Goal: Information Seeking & Learning: Find specific fact

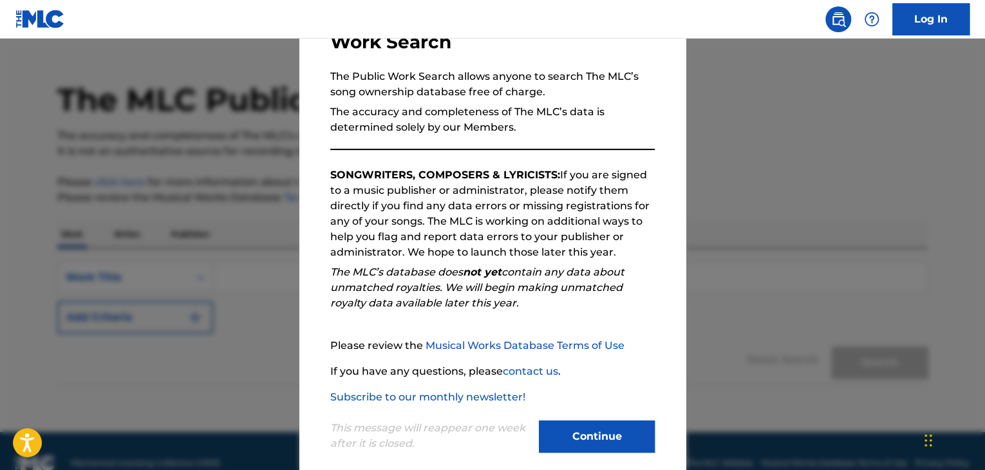
scroll to position [119, 0]
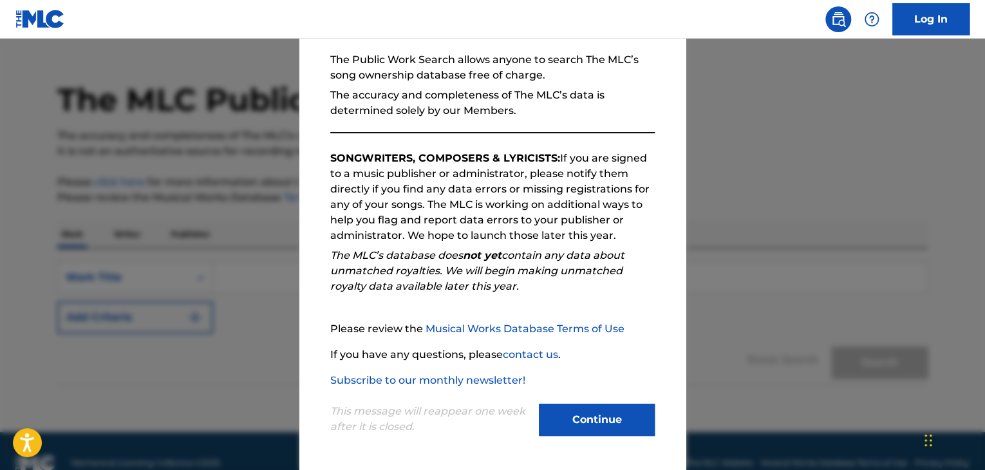
click at [597, 417] on button "Continue" at bounding box center [597, 420] width 116 height 32
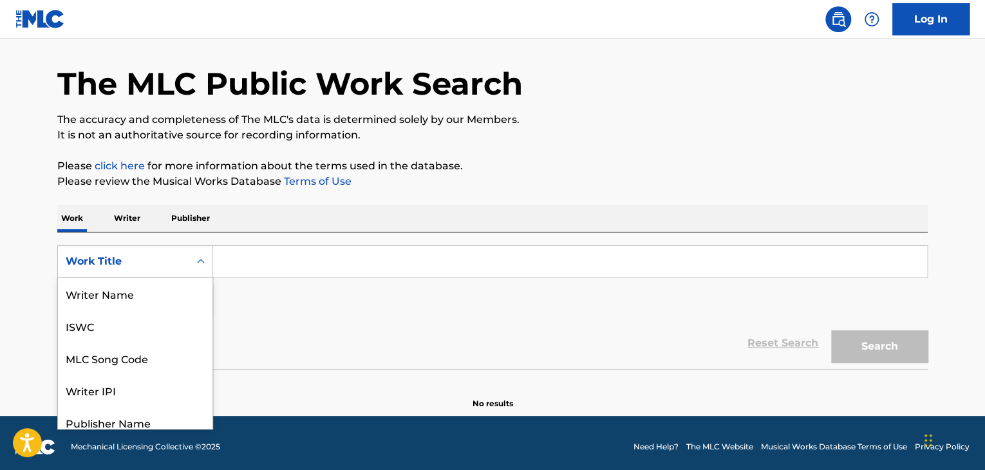
scroll to position [64, 0]
click at [198, 274] on div "Search Form" at bounding box center [200, 261] width 23 height 31
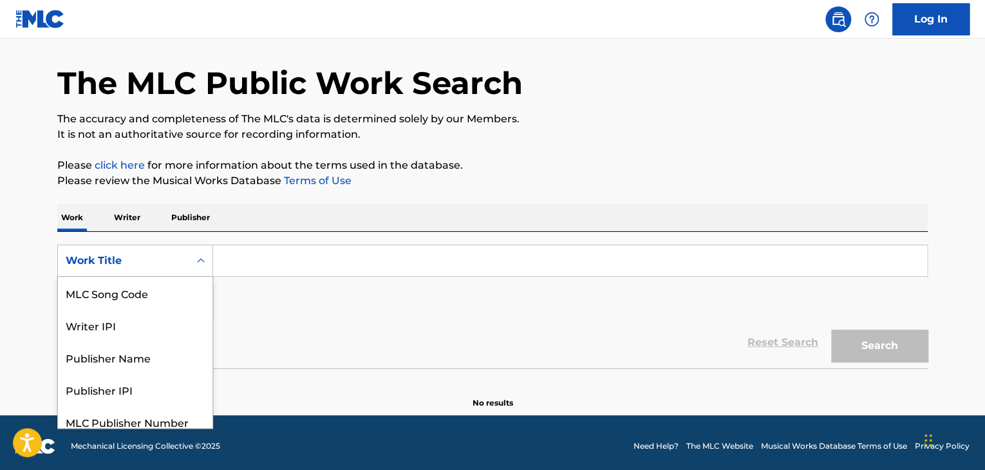
click at [270, 261] on input "Search Form" at bounding box center [570, 260] width 714 height 31
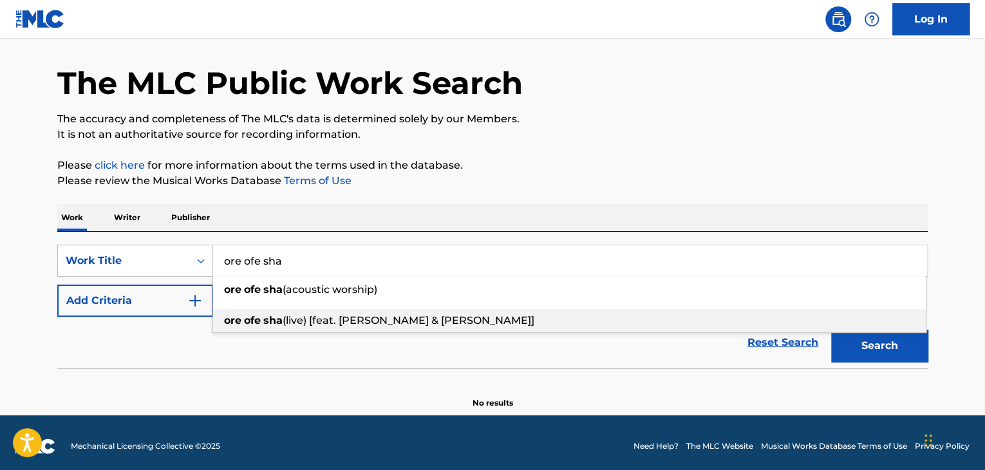
type input "ore ofe sha"
click at [335, 323] on span "(live) [feat. [PERSON_NAME] & [PERSON_NAME]]" at bounding box center [409, 320] width 252 height 12
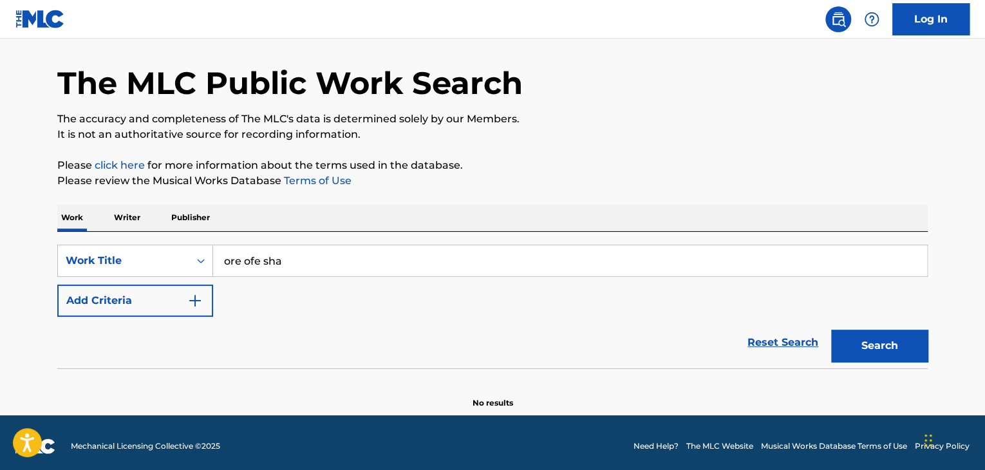
click at [861, 343] on button "Search" at bounding box center [879, 346] width 97 height 32
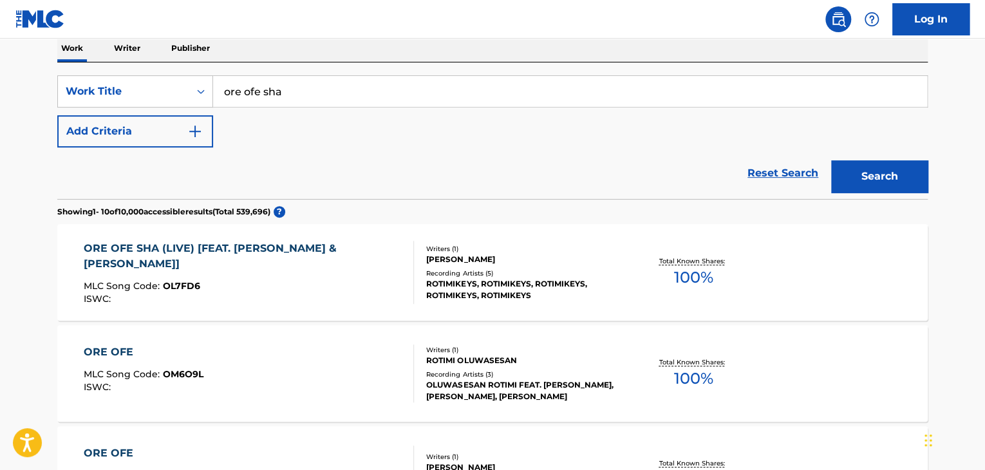
scroll to position [214, 0]
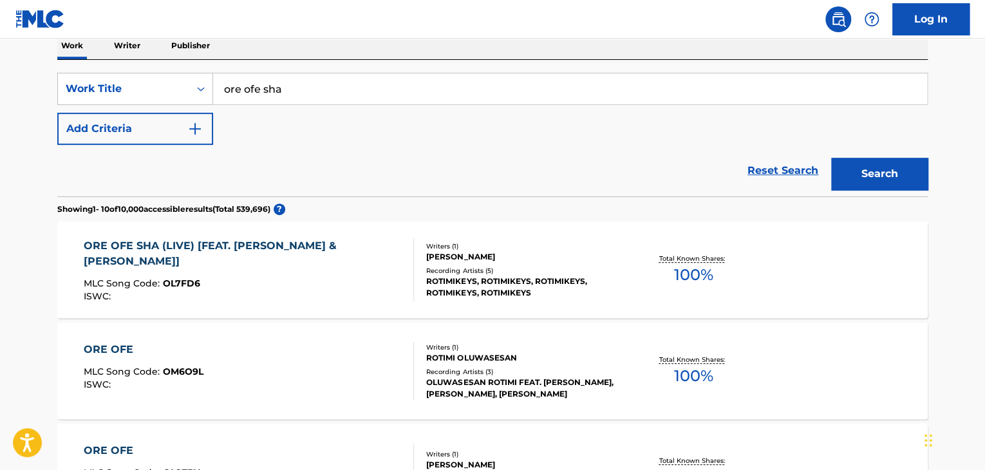
click at [699, 261] on p "Total Known Shares:" at bounding box center [693, 259] width 69 height 10
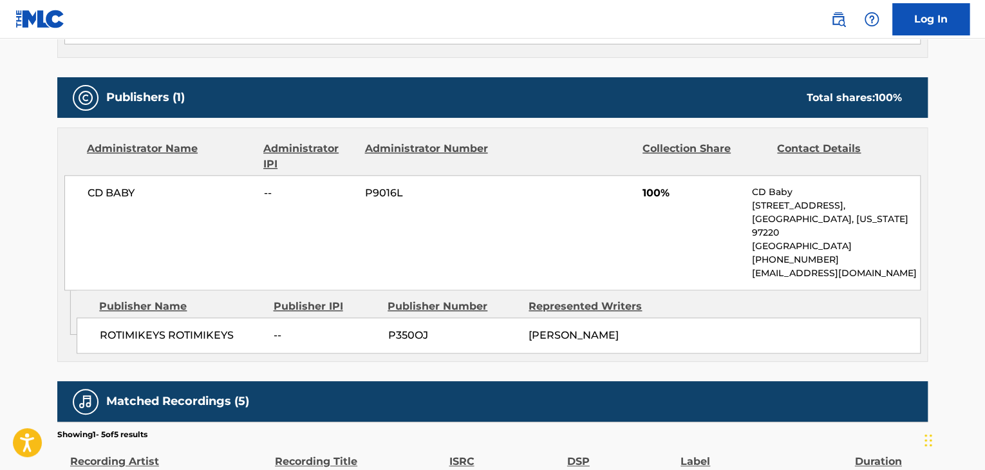
scroll to position [554, 0]
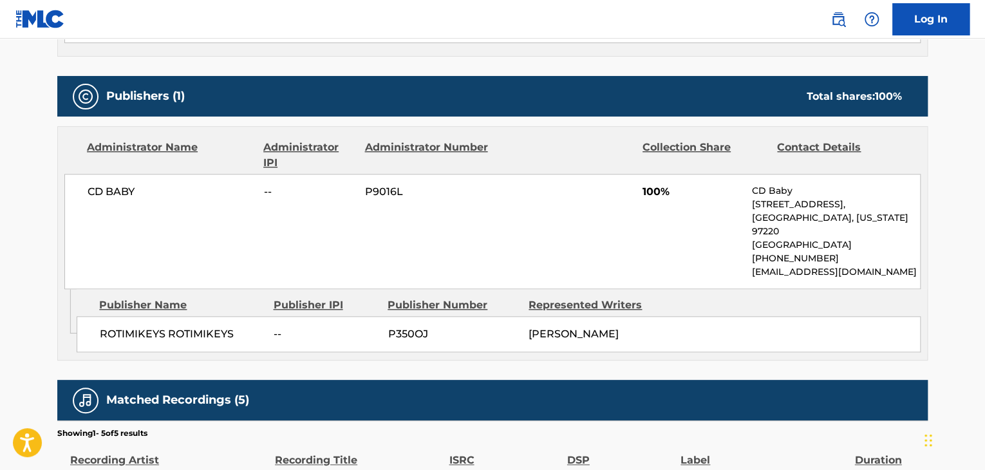
click at [305, 304] on div "Publisher IPI" at bounding box center [325, 305] width 105 height 15
click at [447, 299] on div "Publisher Number" at bounding box center [453, 305] width 131 height 15
click at [566, 303] on div "Represented Writers" at bounding box center [594, 305] width 131 height 15
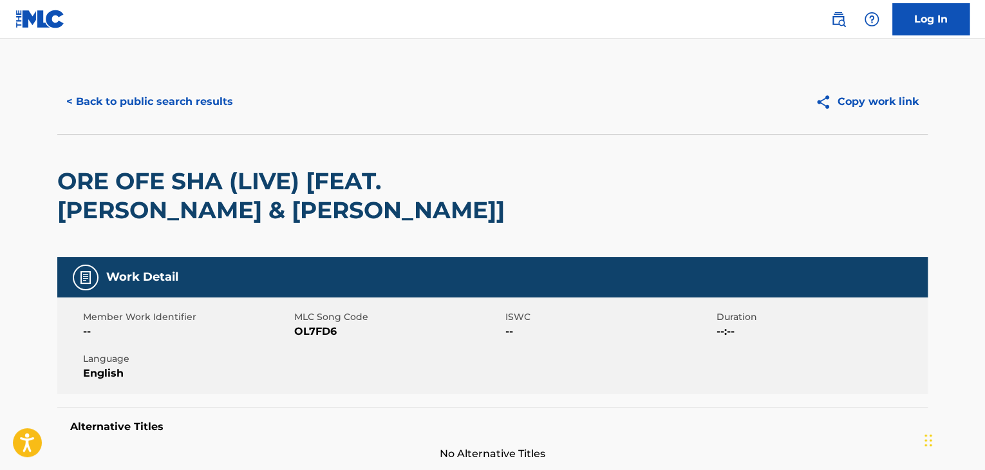
scroll to position [0, 0]
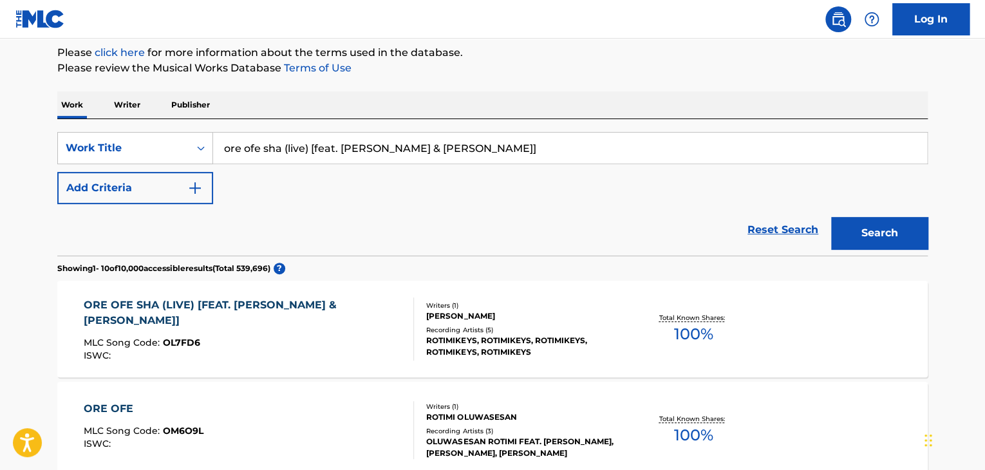
scroll to position [133, 0]
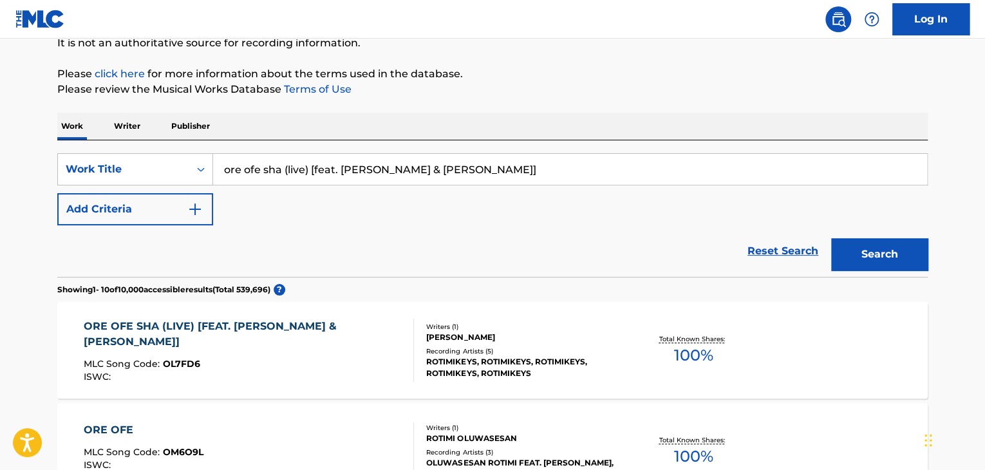
click at [382, 164] on input "ore ofe sha (live) [feat. [PERSON_NAME] & [PERSON_NAME]]" at bounding box center [570, 169] width 714 height 31
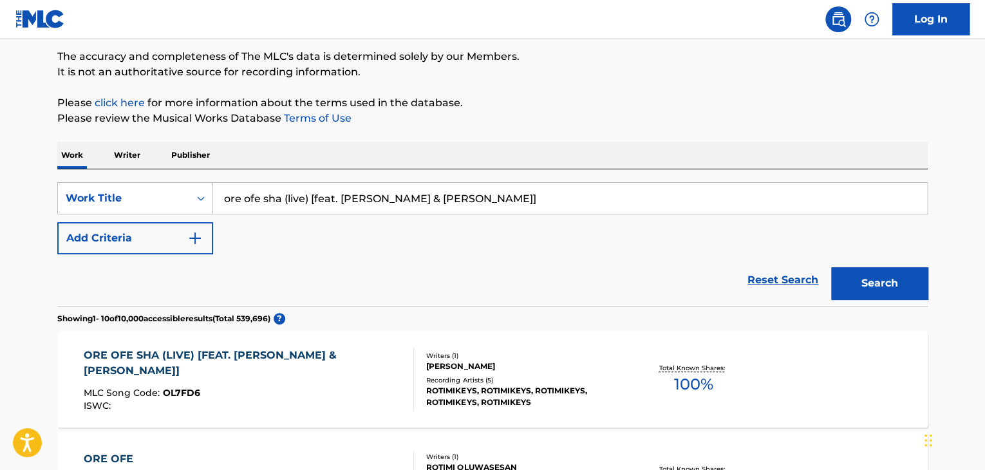
scroll to position [67, 0]
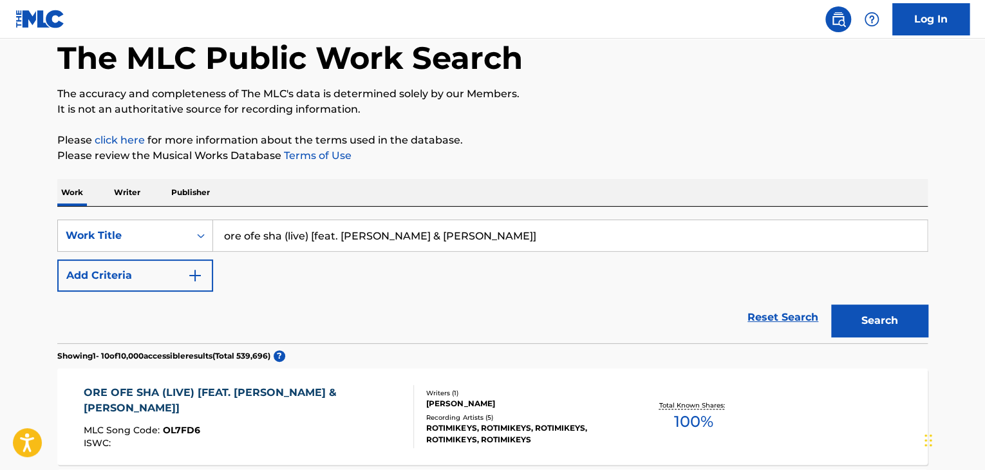
click at [887, 324] on button "Search" at bounding box center [879, 321] width 97 height 32
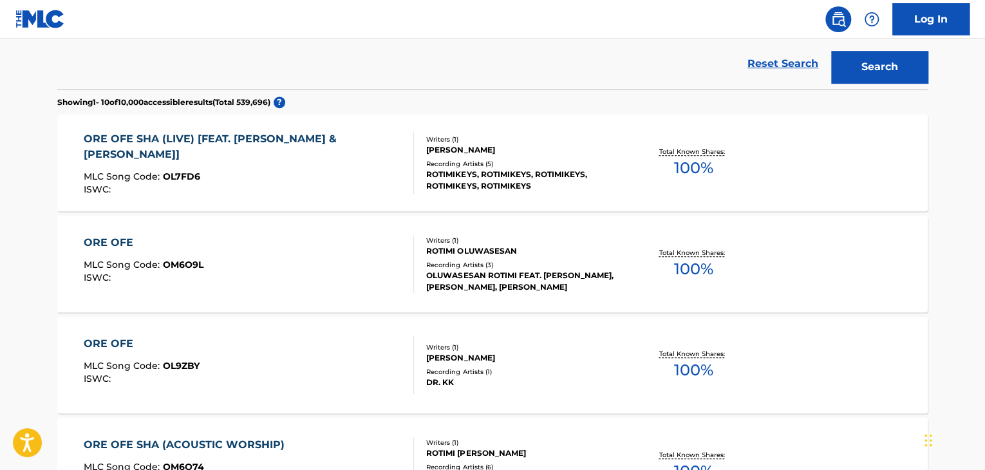
scroll to position [319, 0]
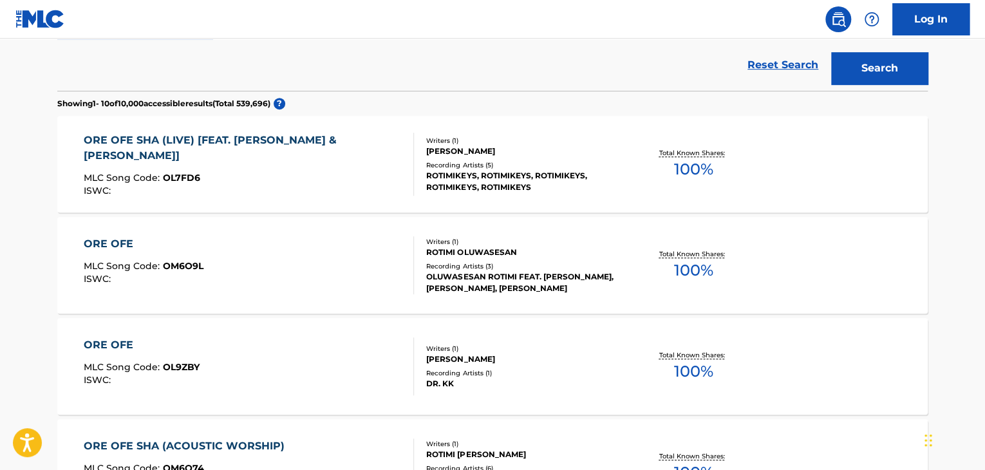
click at [701, 255] on p "Total Known Shares:" at bounding box center [693, 254] width 69 height 10
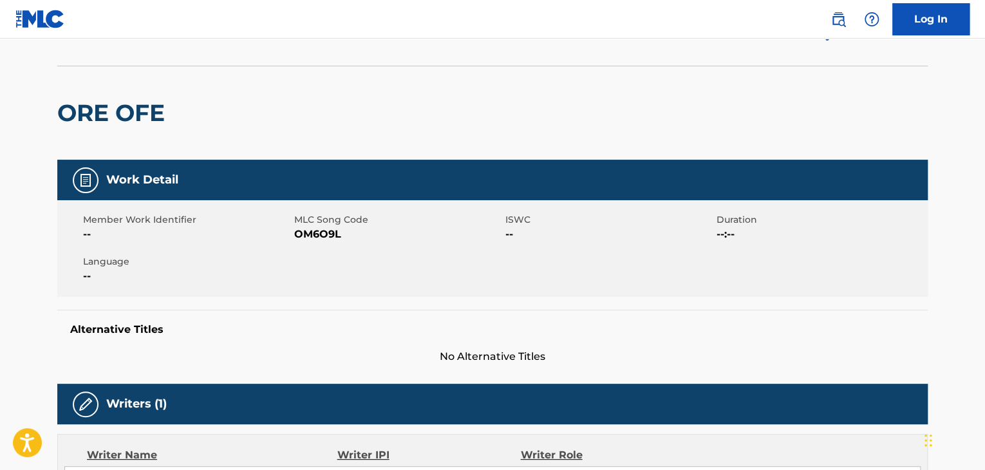
scroll to position [52, 0]
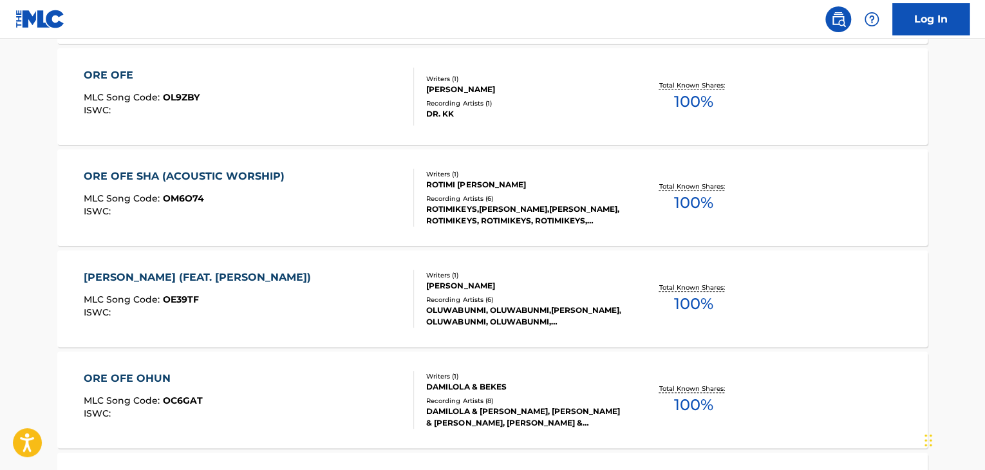
scroll to position [592, 0]
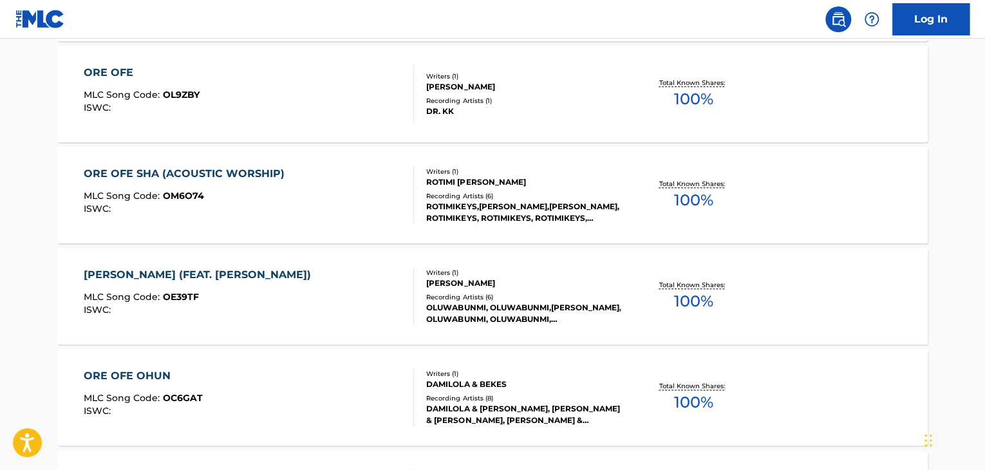
click at [699, 185] on p "Total Known Shares:" at bounding box center [693, 184] width 69 height 10
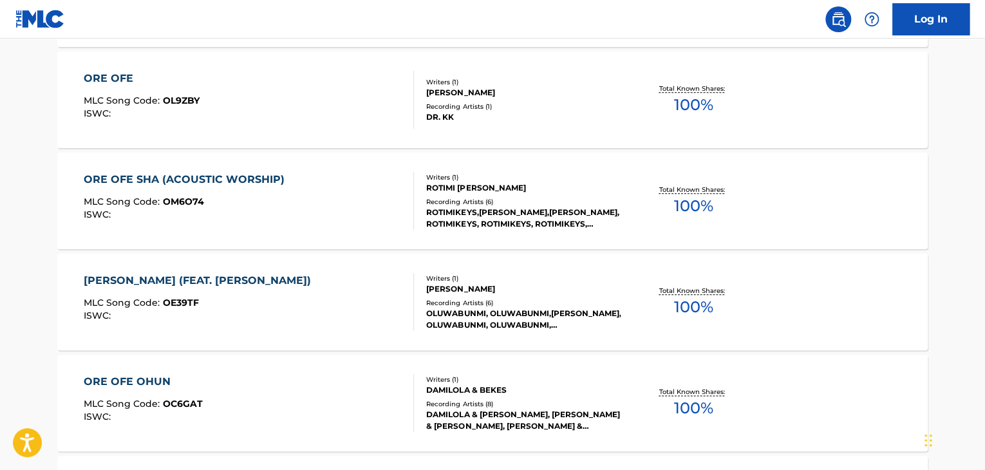
scroll to position [585, 0]
click at [706, 294] on p "Total Known Shares:" at bounding box center [693, 292] width 69 height 10
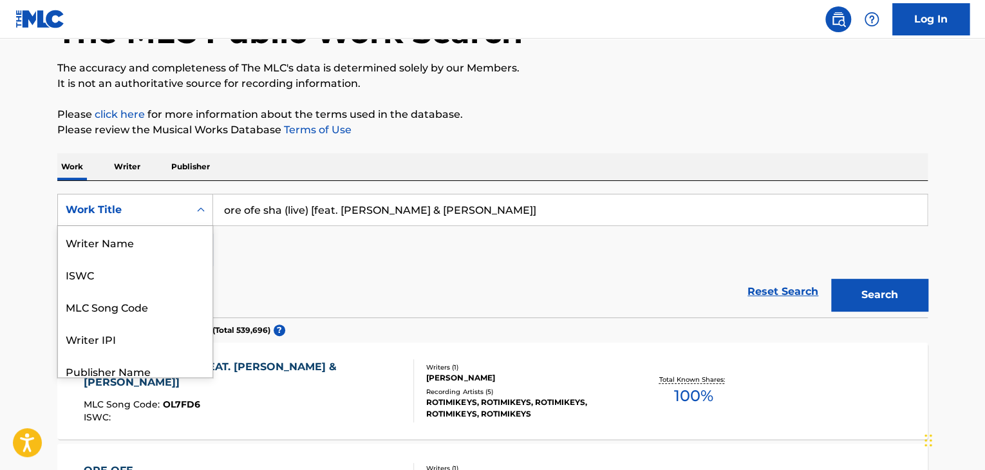
click at [133, 247] on div "Writer Name" at bounding box center [135, 242] width 155 height 32
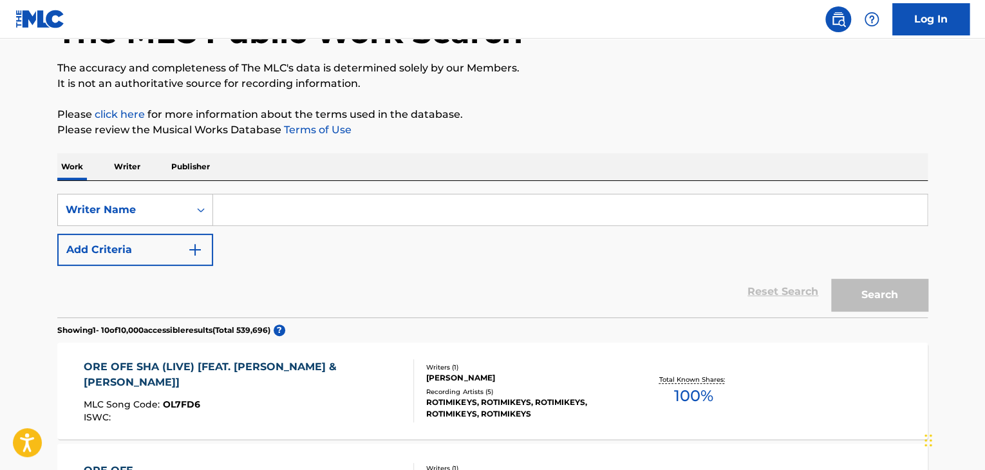
click at [274, 205] on input "Search Form" at bounding box center [570, 209] width 714 height 31
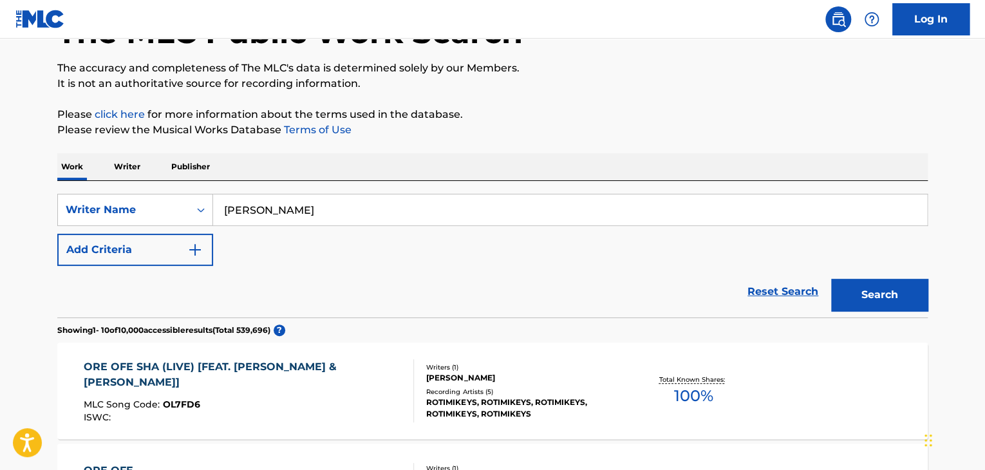
click at [831, 279] on button "Search" at bounding box center [879, 295] width 97 height 32
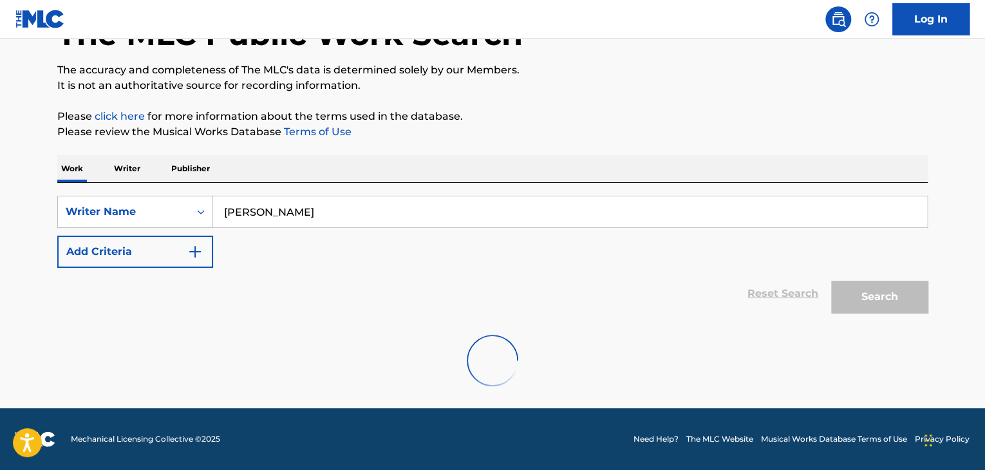
scroll to position [49, 0]
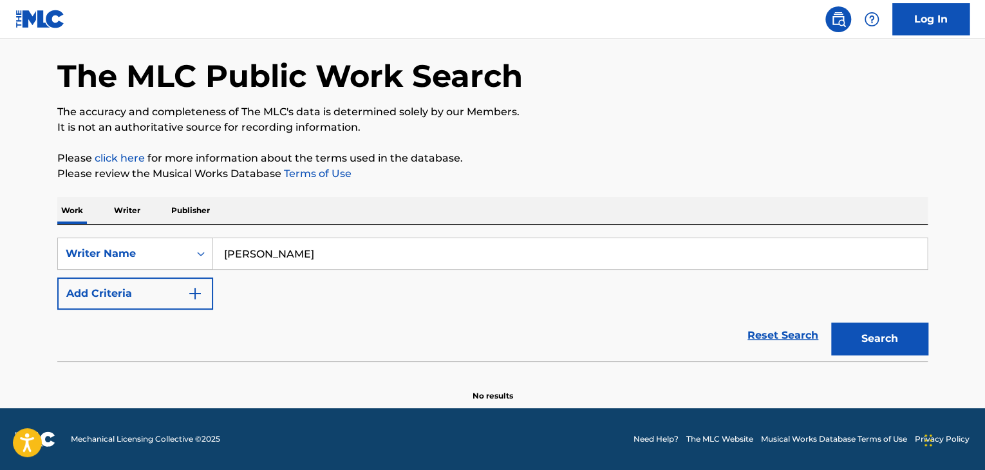
click at [859, 340] on button "Search" at bounding box center [879, 339] width 97 height 32
click at [866, 339] on button "Search" at bounding box center [879, 339] width 97 height 32
click at [318, 254] on input "[PERSON_NAME]" at bounding box center [570, 253] width 714 height 31
type input "[PERSON_NAME]"
click at [864, 339] on button "Search" at bounding box center [879, 339] width 97 height 32
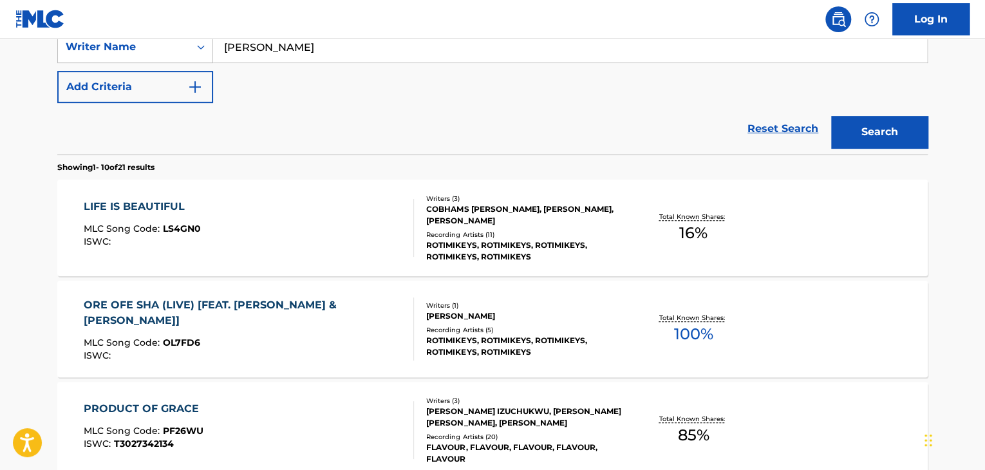
scroll to position [254, 0]
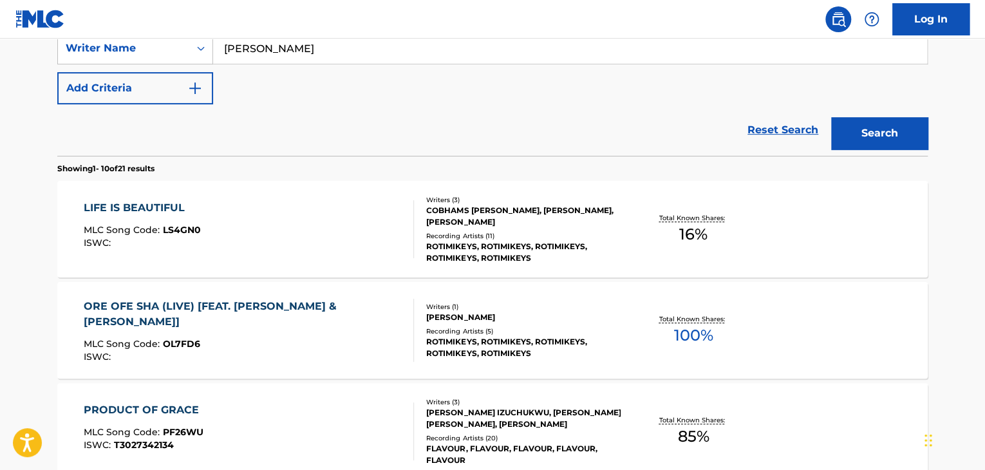
click at [632, 218] on div "Total Known Shares: 16 %" at bounding box center [693, 229] width 145 height 39
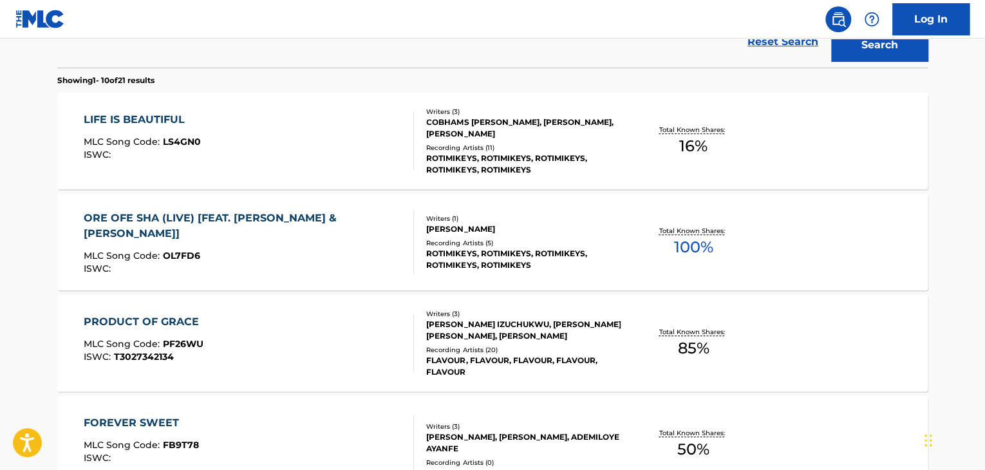
scroll to position [366, 0]
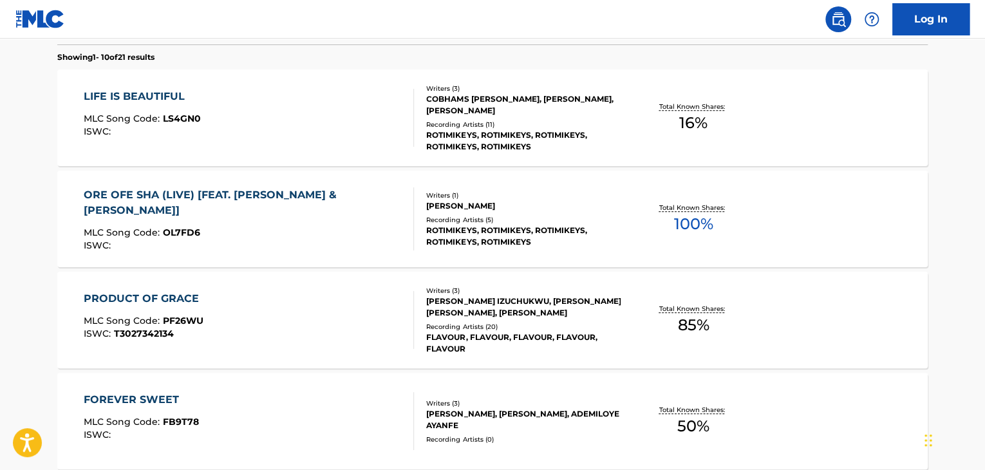
click at [692, 209] on p "Total Known Shares:" at bounding box center [693, 208] width 69 height 10
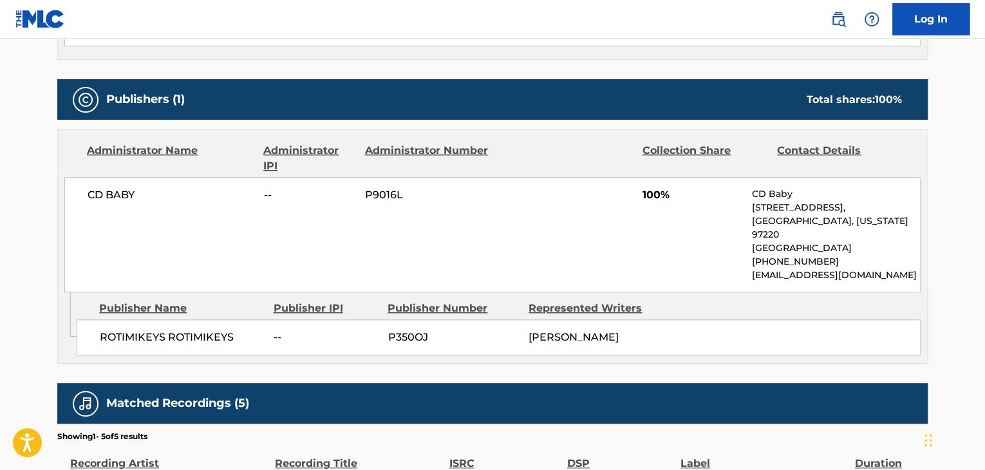
scroll to position [546, 0]
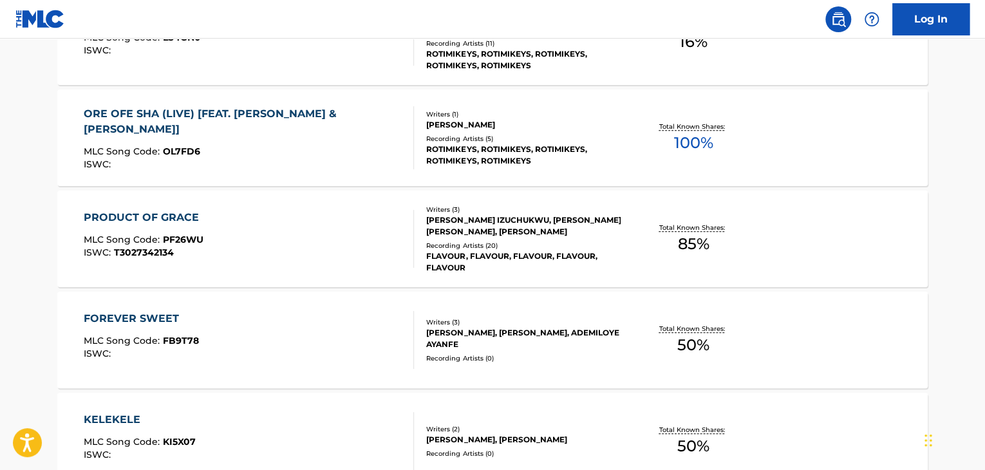
scroll to position [446, 0]
click at [701, 225] on p "Total Known Shares:" at bounding box center [693, 228] width 69 height 10
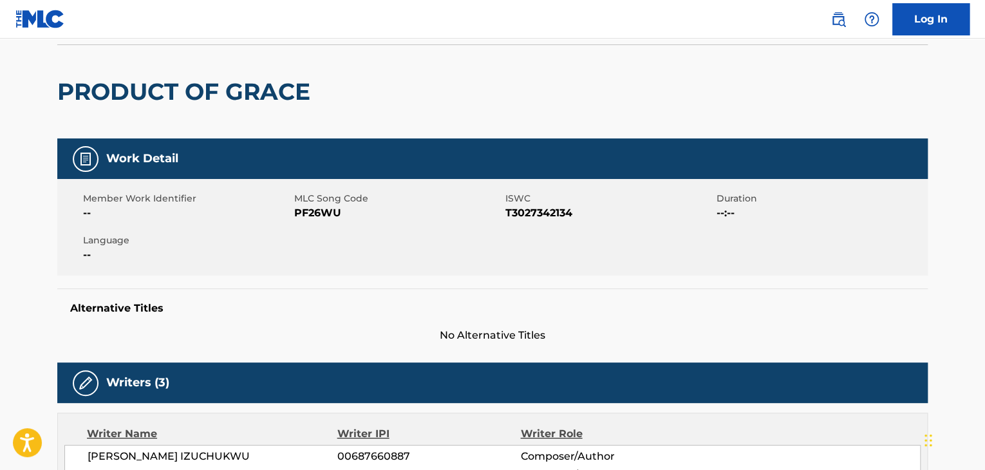
scroll to position [82, 0]
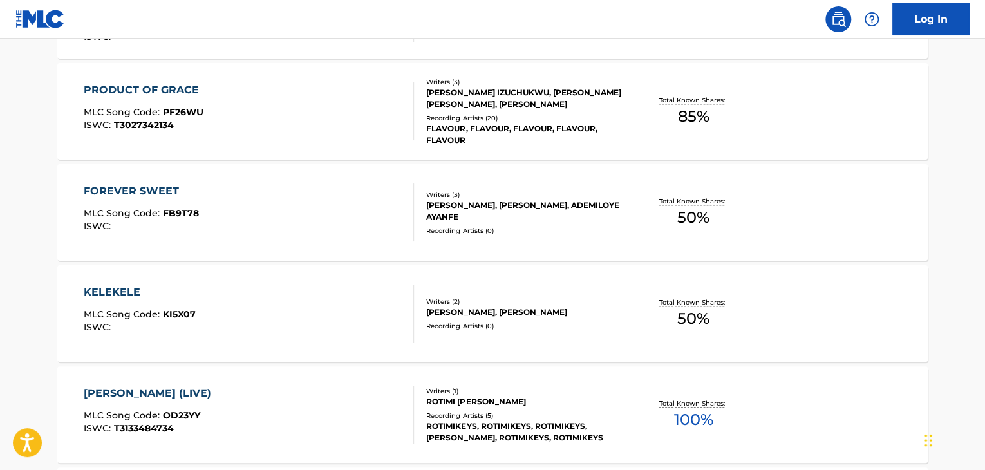
scroll to position [576, 0]
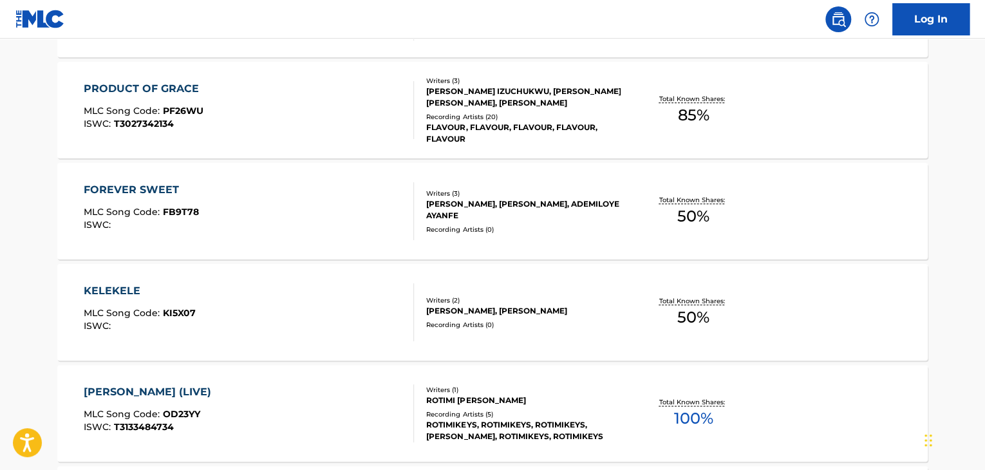
click at [672, 201] on p "Total Known Shares:" at bounding box center [693, 200] width 69 height 10
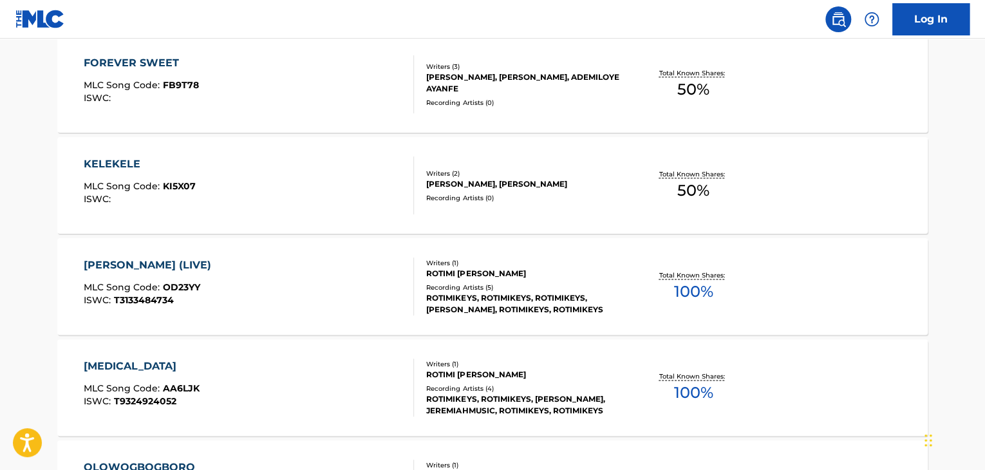
scroll to position [710, 0]
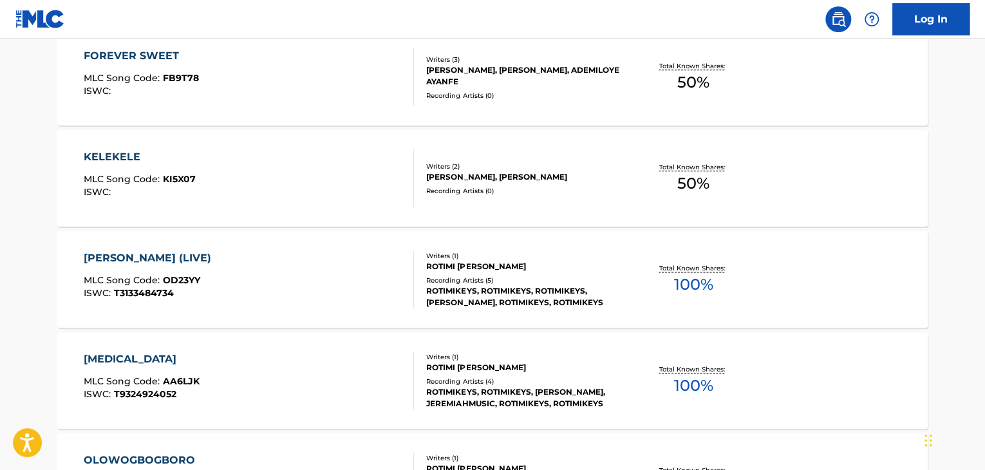
click at [661, 166] on p "Total Known Shares:" at bounding box center [693, 167] width 69 height 10
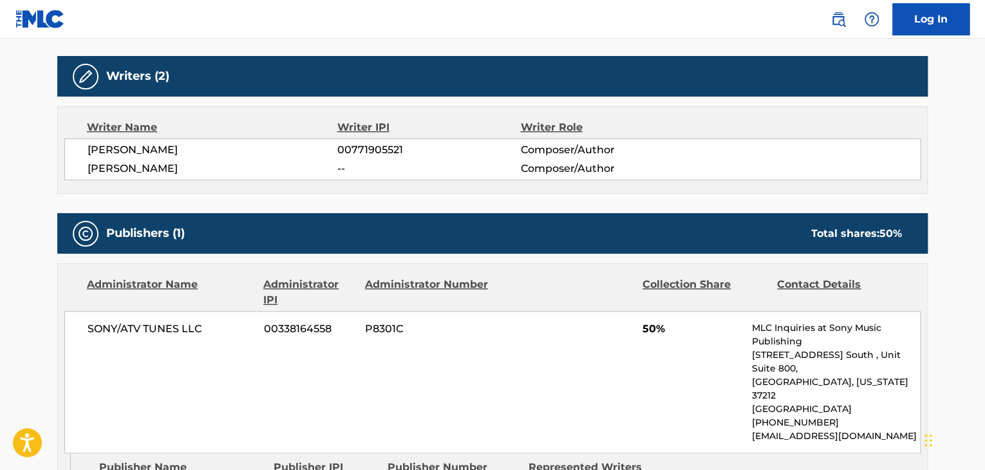
scroll to position [381, 0]
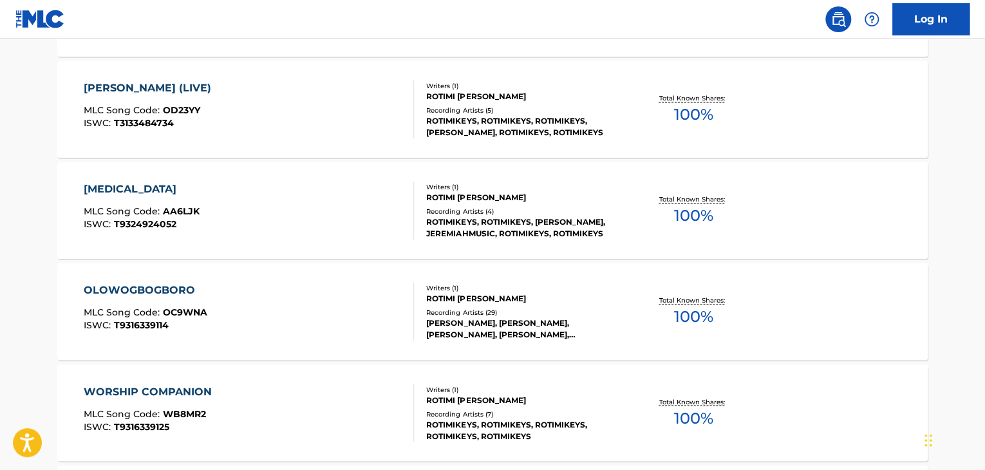
scroll to position [898, 0]
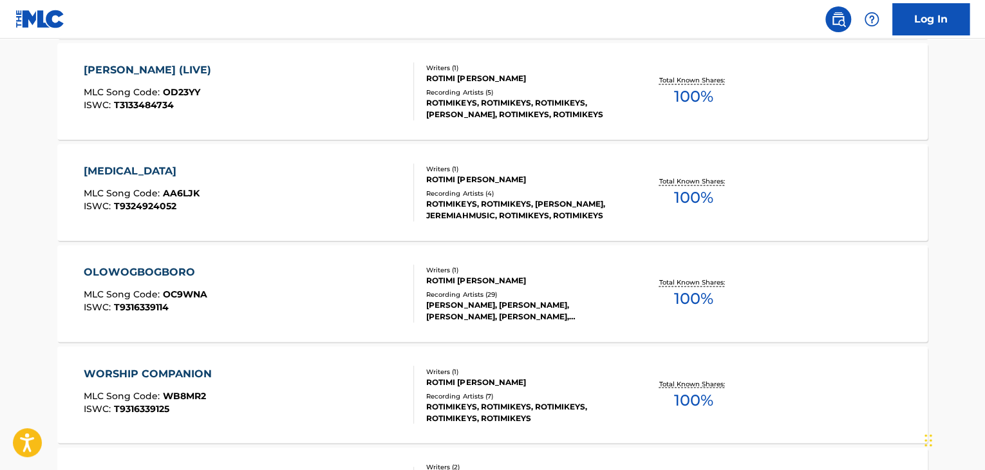
click at [654, 297] on div "Total Known Shares: 100 %" at bounding box center [693, 293] width 145 height 39
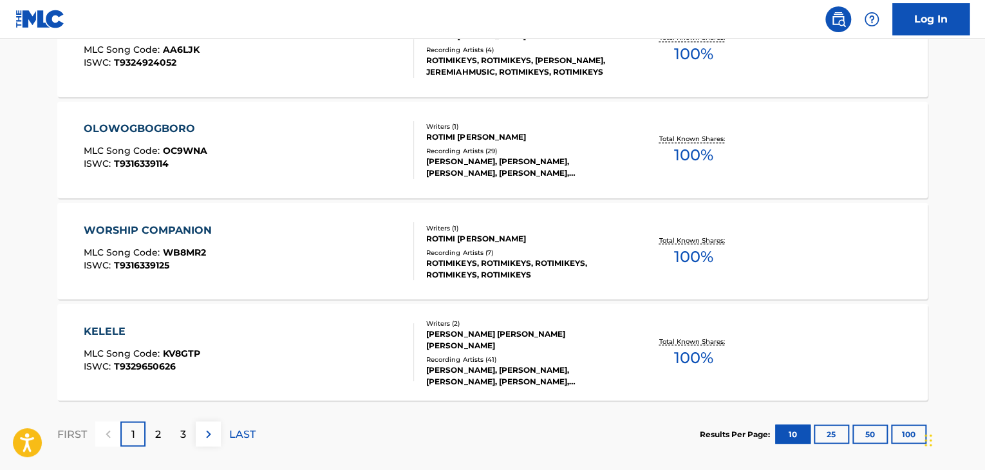
scroll to position [1041, 0]
click at [694, 346] on span "100 %" at bounding box center [693, 357] width 39 height 23
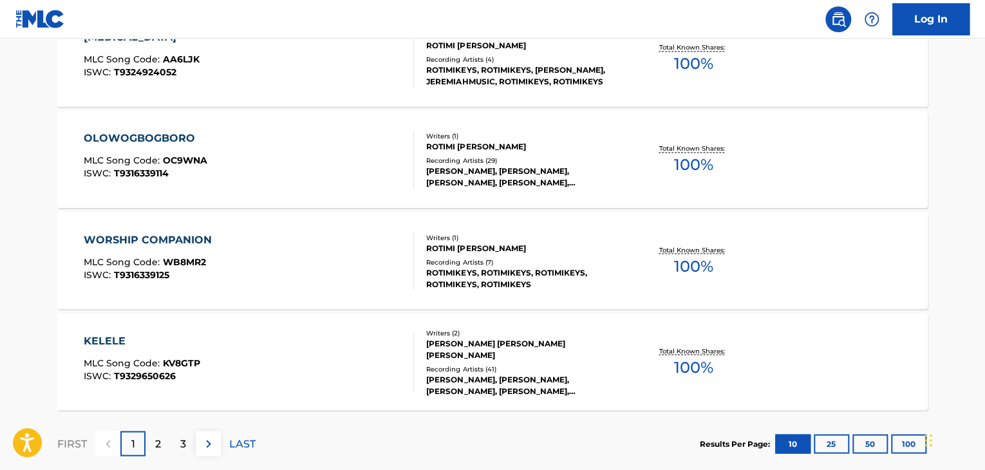
scroll to position [1031, 0]
click at [708, 232] on div "WORSHIP COMPANION MLC Song Code : WB8MR2 ISWC : T9316339125 Writers ( 1 ) [PERS…" at bounding box center [492, 261] width 871 height 97
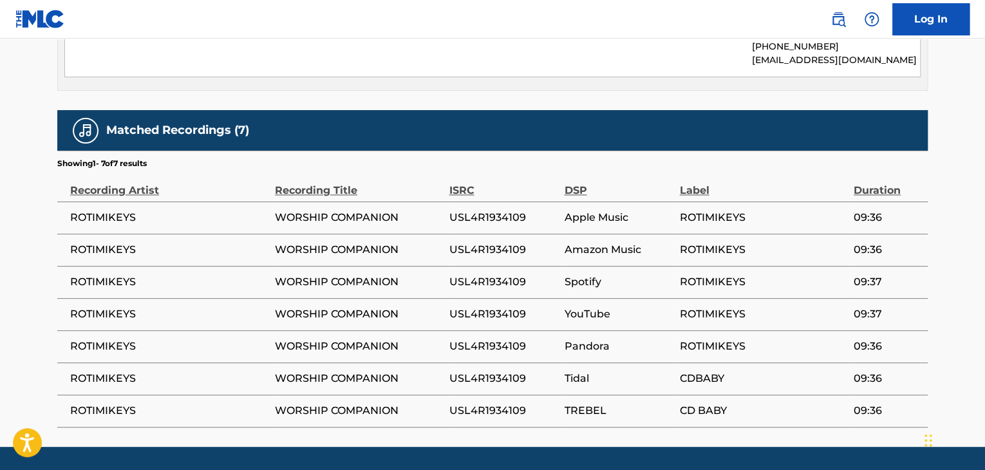
scroll to position [744, 0]
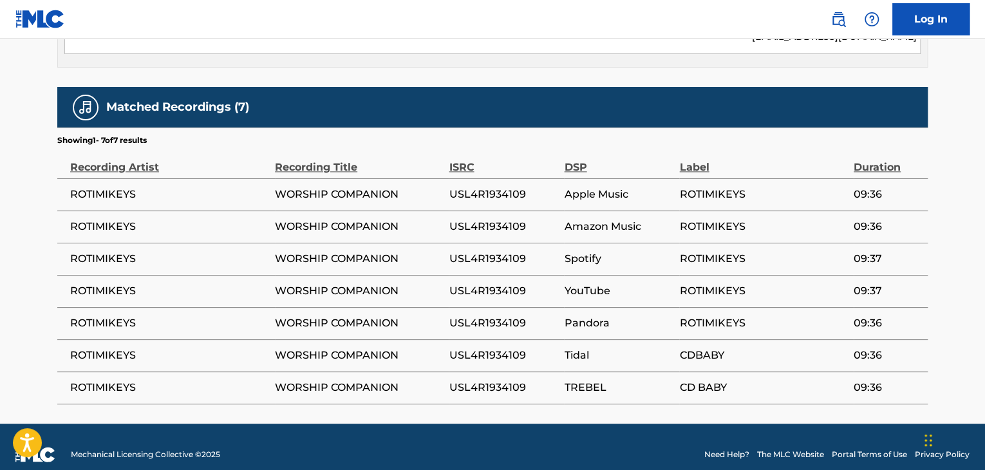
click at [729, 128] on section "Showing 1 - 7 of 7 results" at bounding box center [492, 137] width 871 height 19
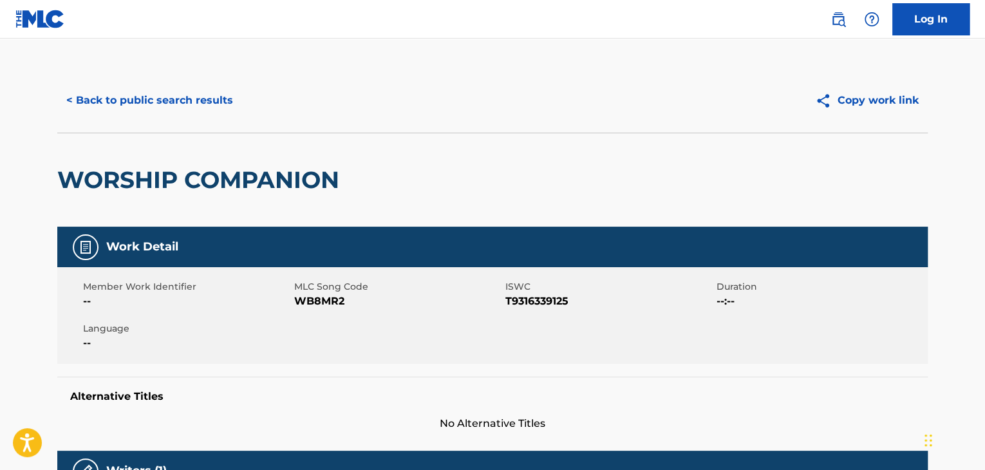
scroll to position [0, 0]
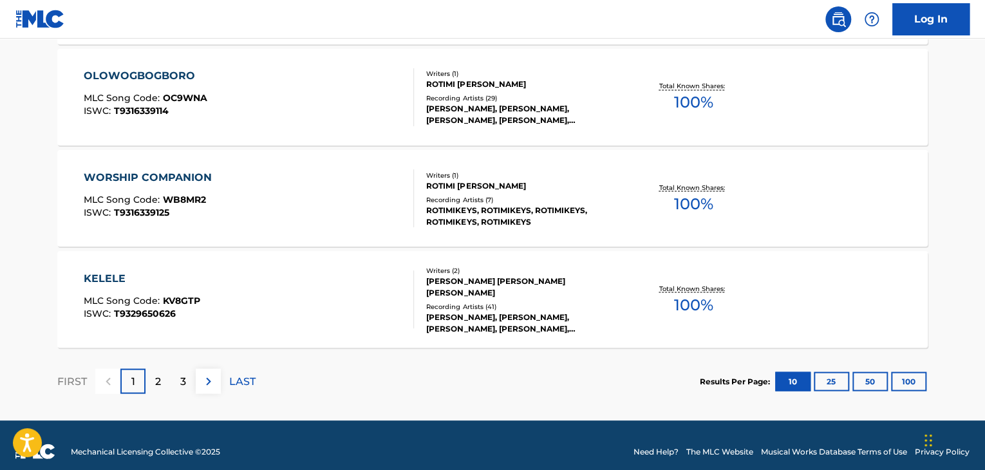
scroll to position [1106, 0]
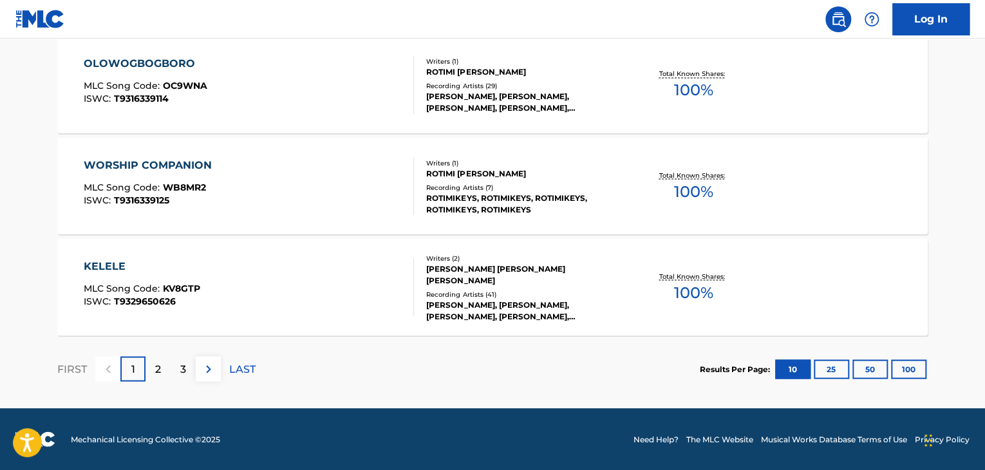
click at [211, 367] on img at bounding box center [208, 368] width 15 height 15
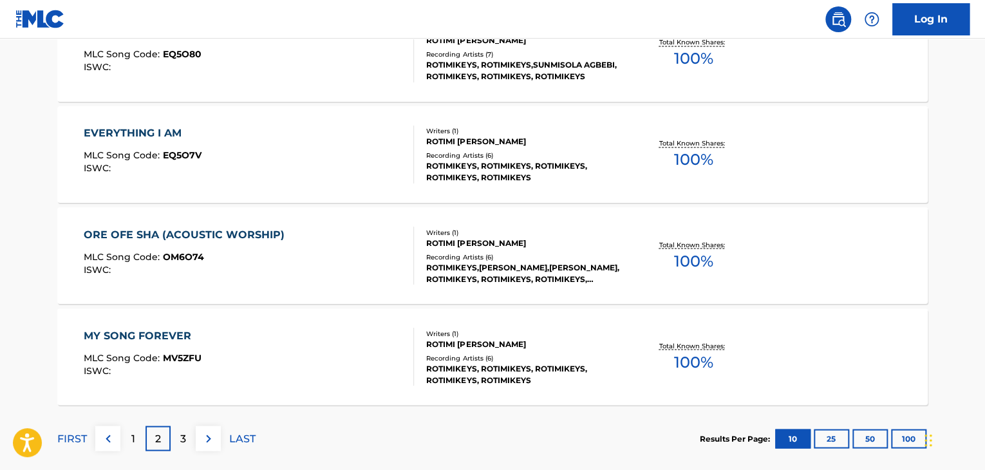
scroll to position [1036, 0]
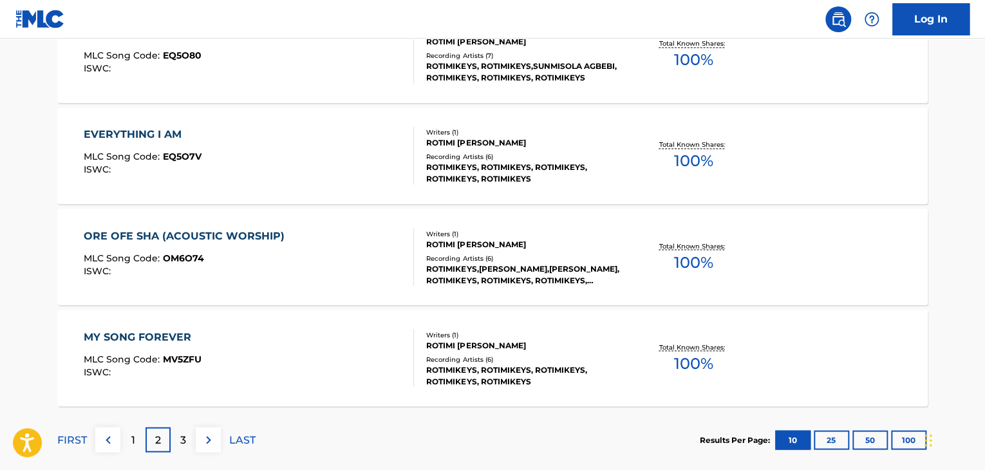
click at [497, 249] on div "ROTIMI [PERSON_NAME]" at bounding box center [523, 244] width 194 height 12
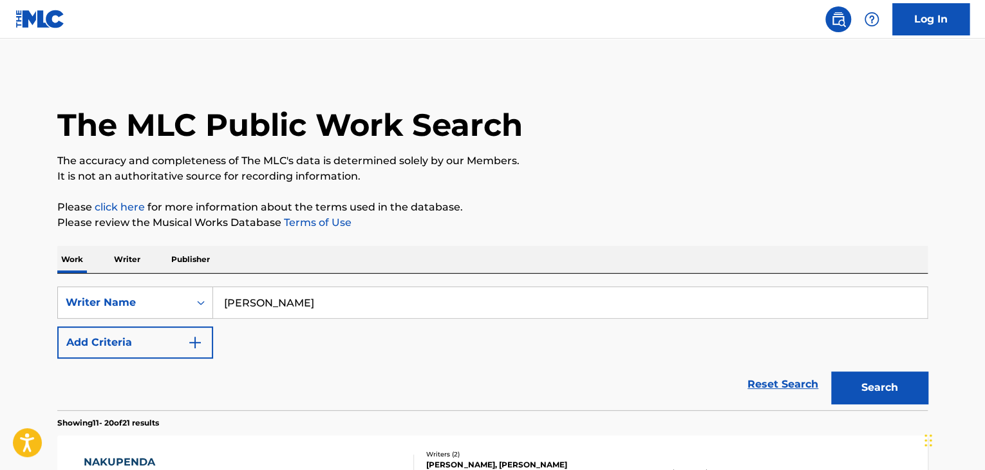
scroll to position [1069, 0]
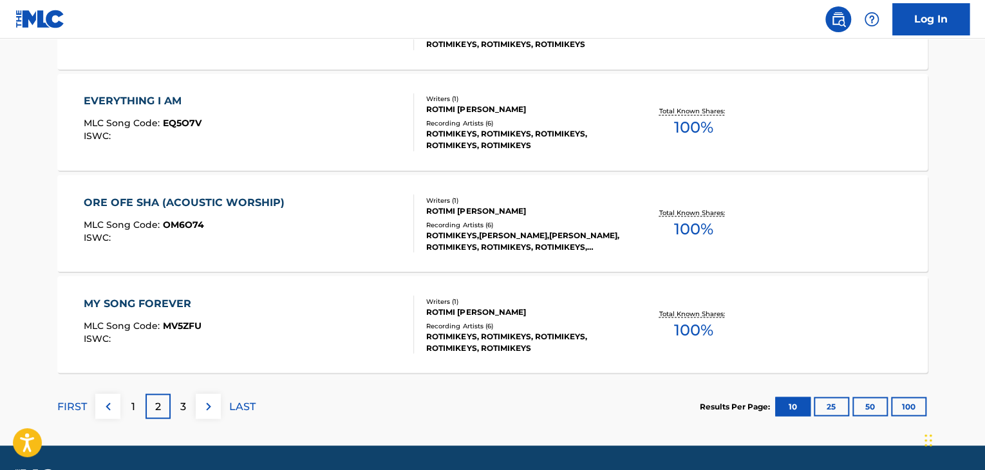
click at [174, 404] on div "3" at bounding box center [183, 405] width 25 height 25
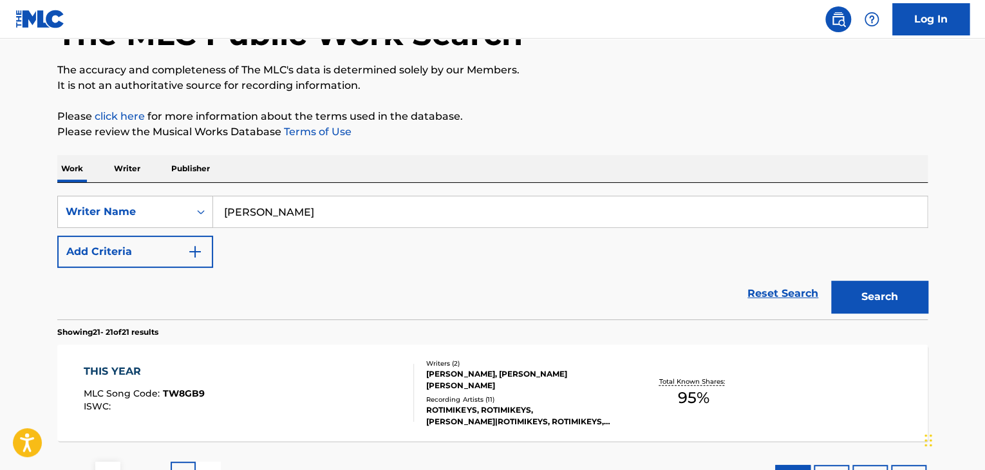
scroll to position [196, 0]
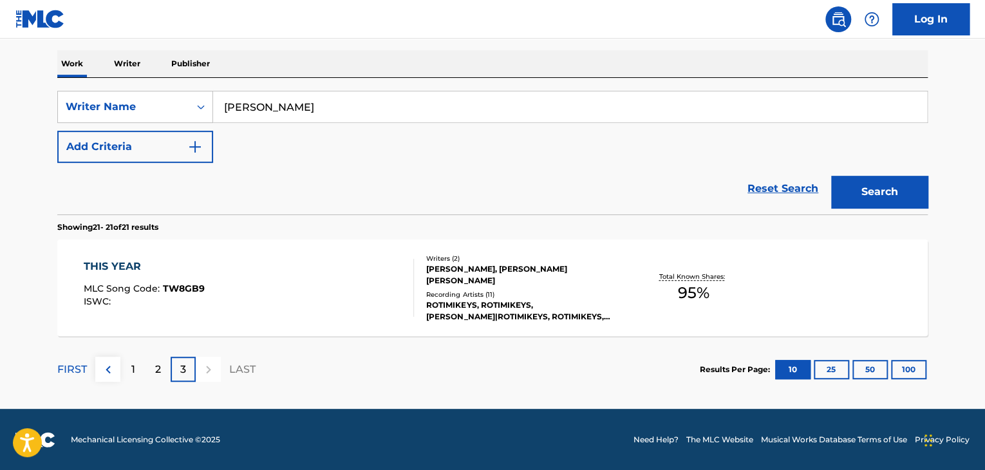
click at [593, 283] on div "[PERSON_NAME], [PERSON_NAME] [PERSON_NAME]" at bounding box center [523, 274] width 194 height 23
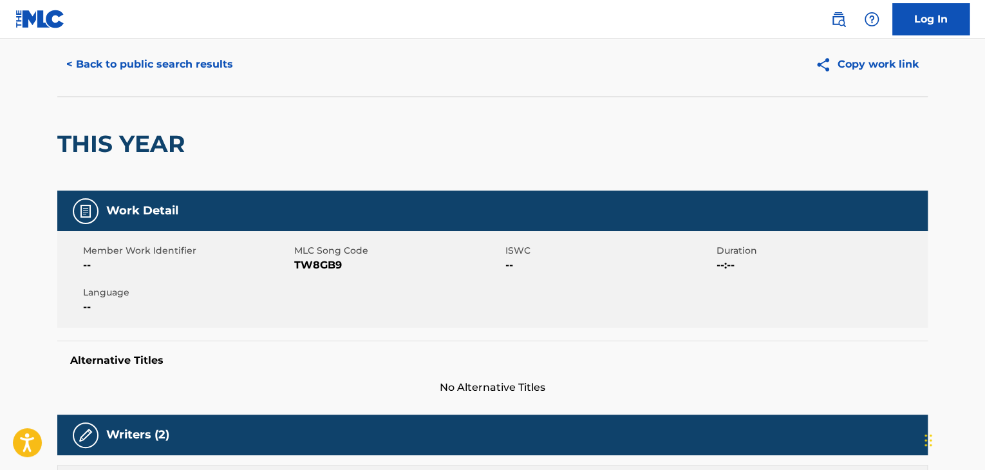
scroll to position [32, 0]
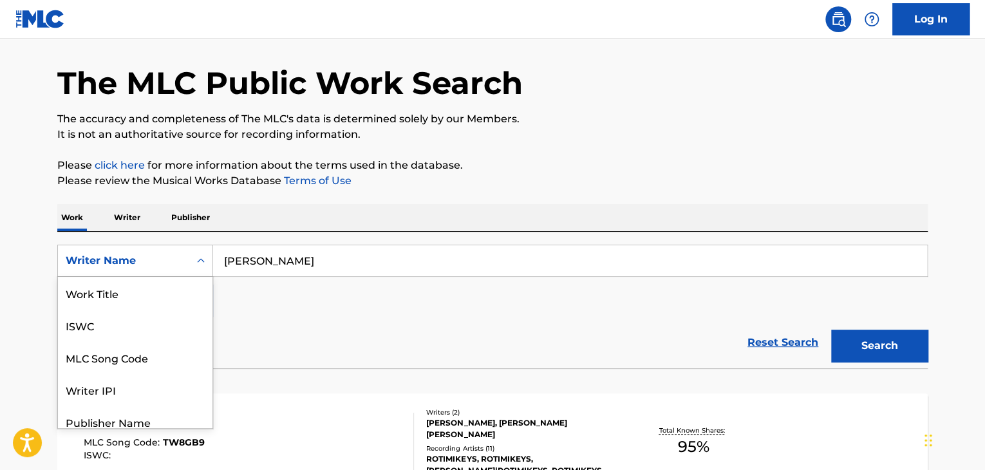
click at [144, 298] on div "Work Title" at bounding box center [135, 293] width 155 height 32
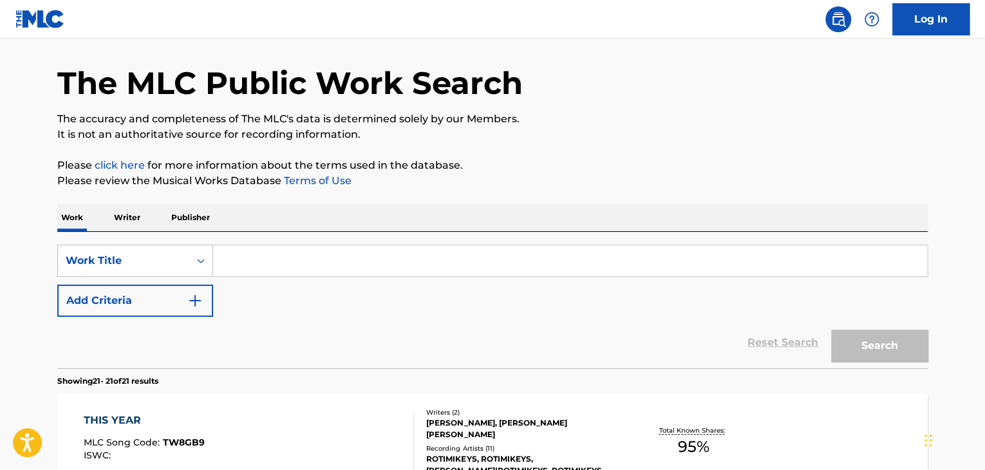
click at [314, 257] on input "Search Form" at bounding box center [570, 260] width 714 height 31
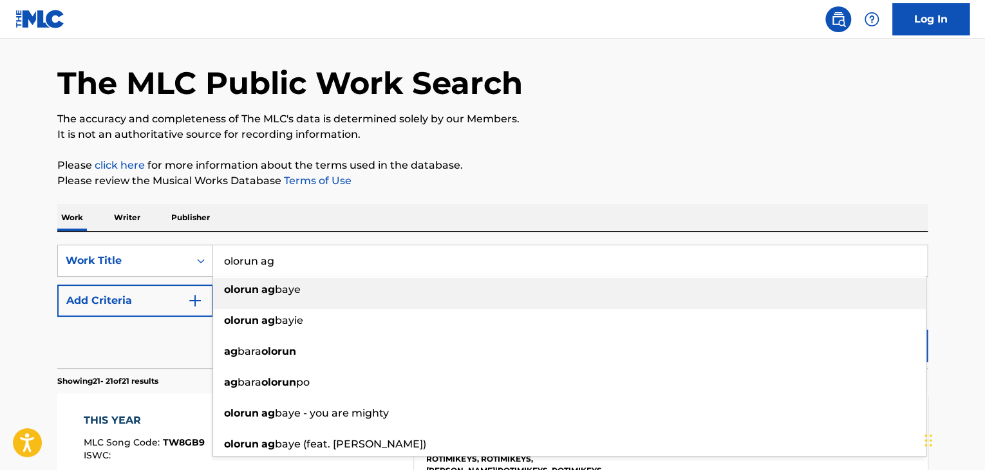
click at [343, 288] on div "olorun [PERSON_NAME]" at bounding box center [569, 289] width 713 height 23
type input "[PERSON_NAME]"
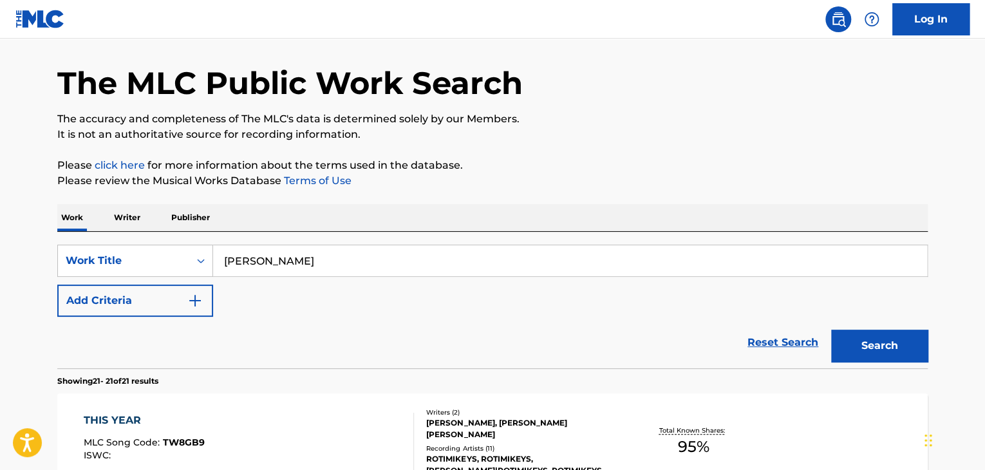
click at [889, 352] on button "Search" at bounding box center [879, 346] width 97 height 32
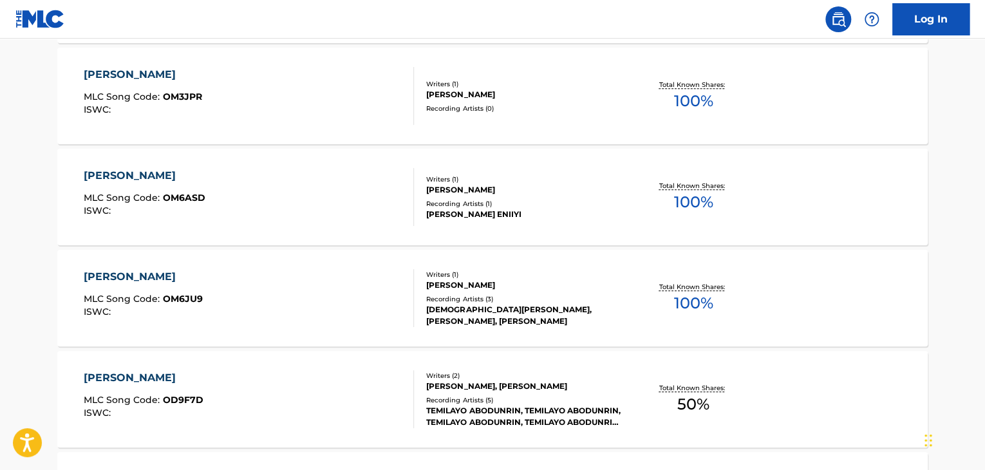
scroll to position [492, 0]
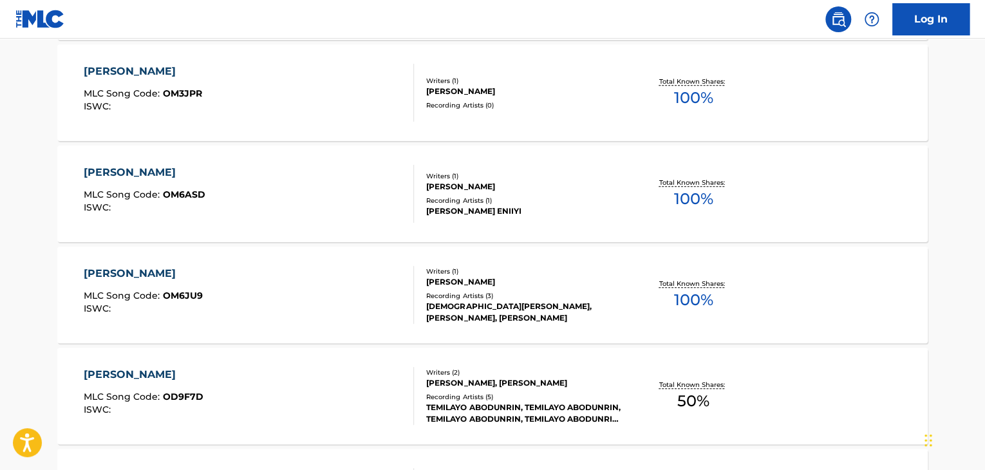
click at [687, 283] on p "Total Known Shares:" at bounding box center [693, 284] width 69 height 10
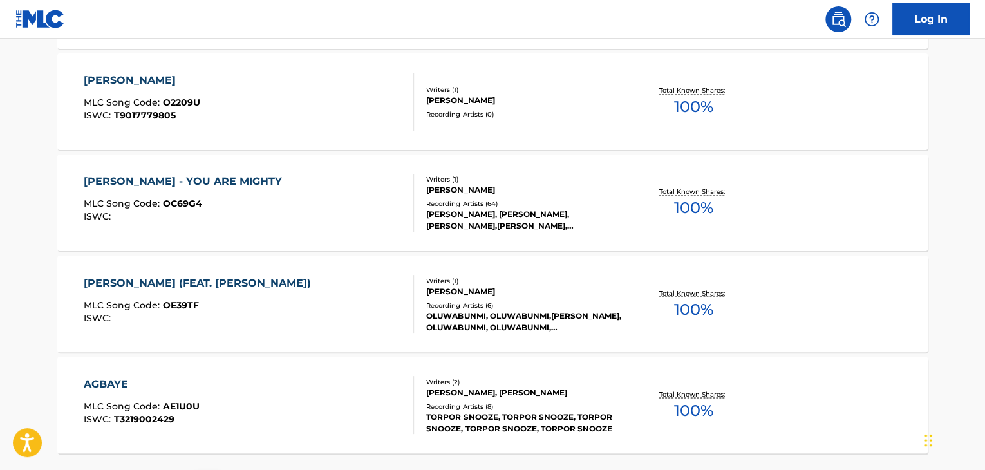
scroll to position [992, 0]
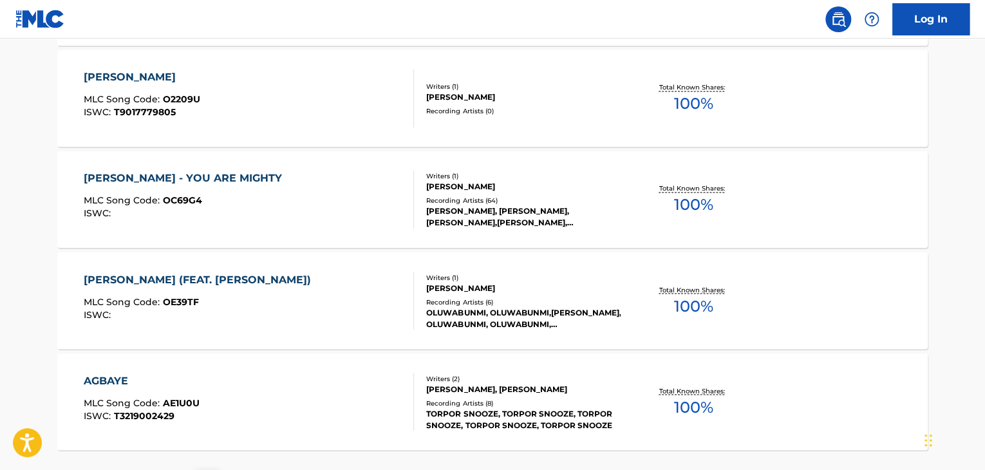
click at [693, 202] on span "100 %" at bounding box center [693, 204] width 39 height 23
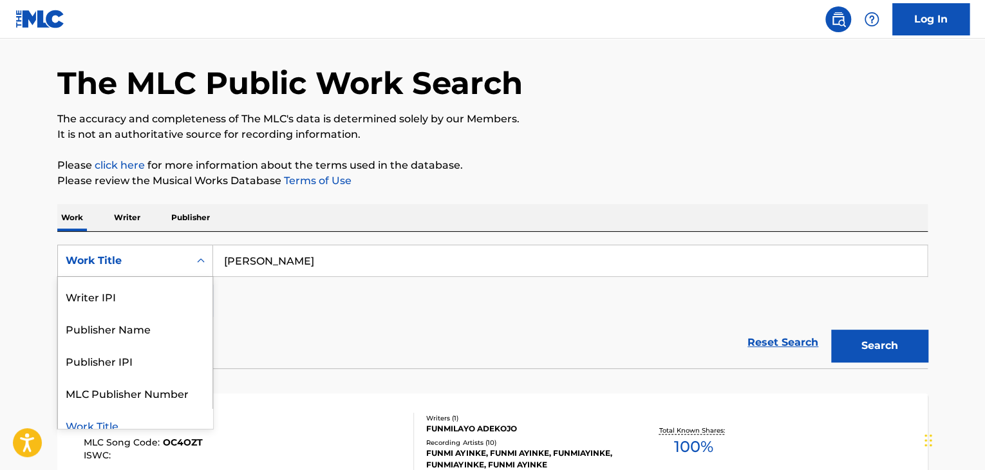
scroll to position [106, 0]
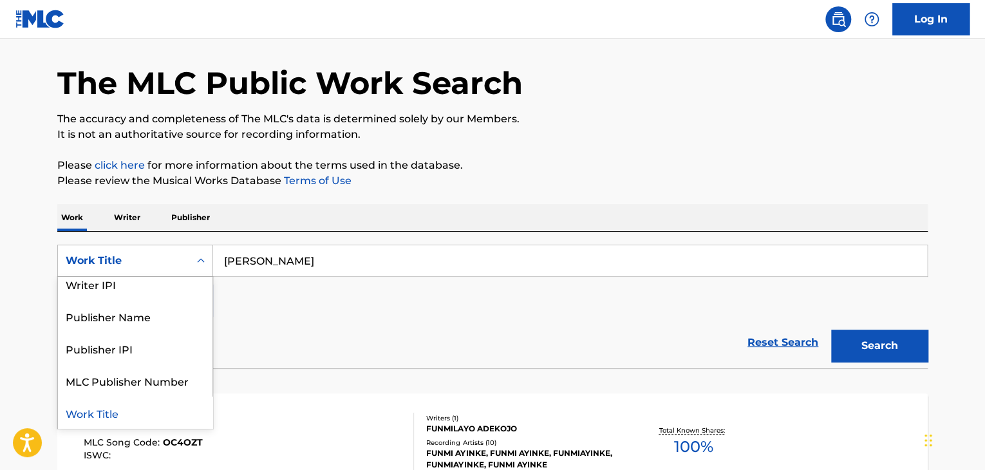
click at [155, 323] on div "Publisher Name" at bounding box center [135, 316] width 155 height 32
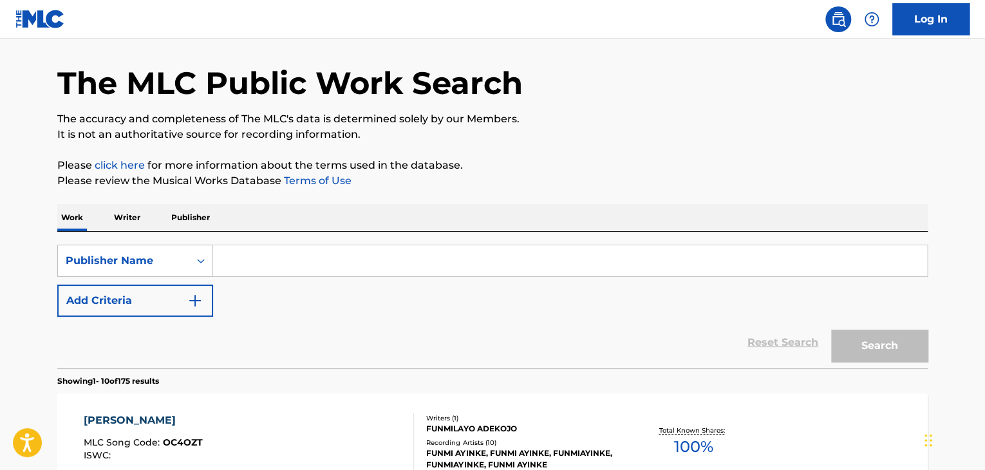
click at [310, 258] on input "Search Form" at bounding box center [570, 260] width 714 height 31
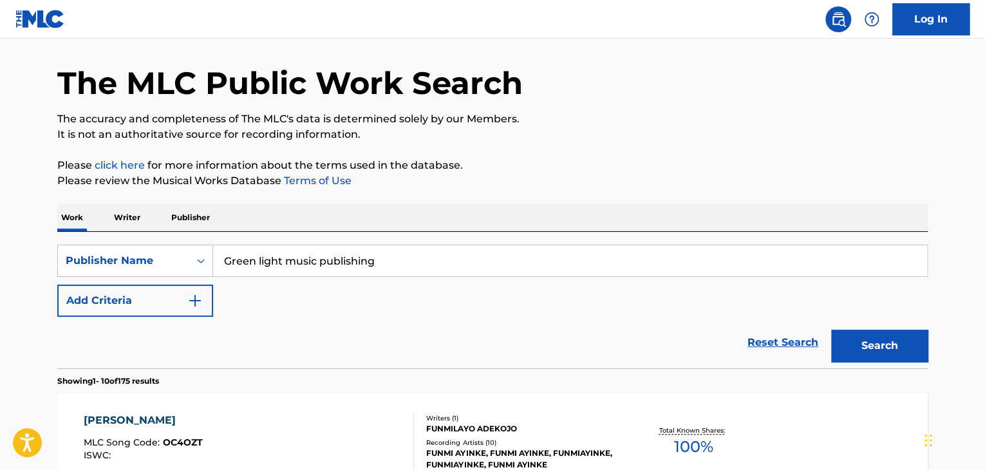
type input "Green light music publishing"
click at [894, 343] on button "Search" at bounding box center [879, 346] width 97 height 32
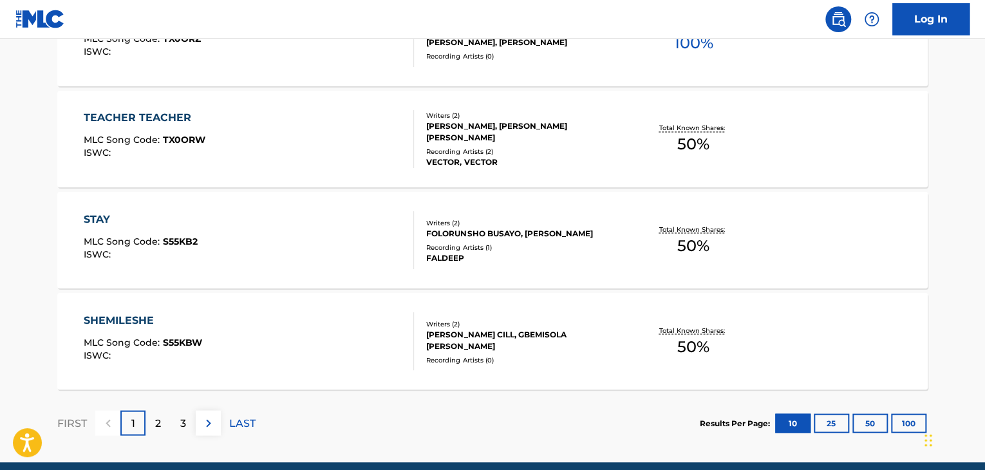
scroll to position [1047, 0]
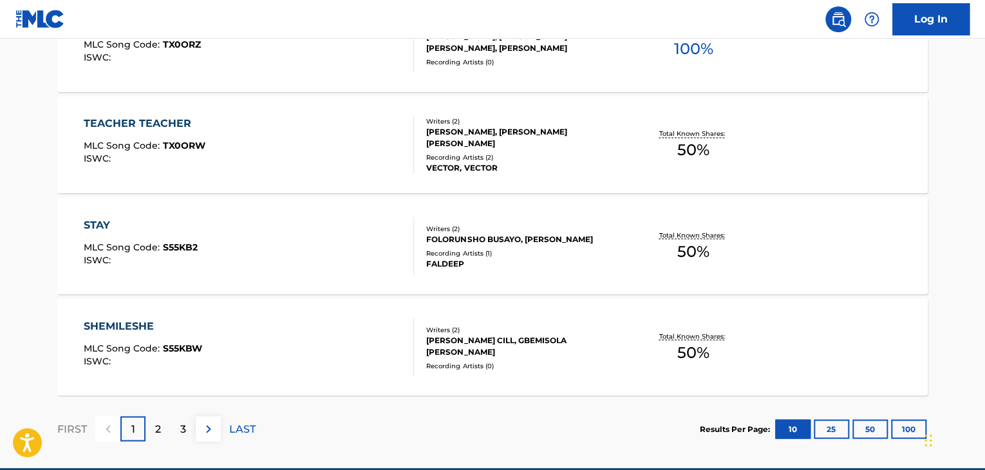
click at [212, 422] on img at bounding box center [208, 428] width 15 height 15
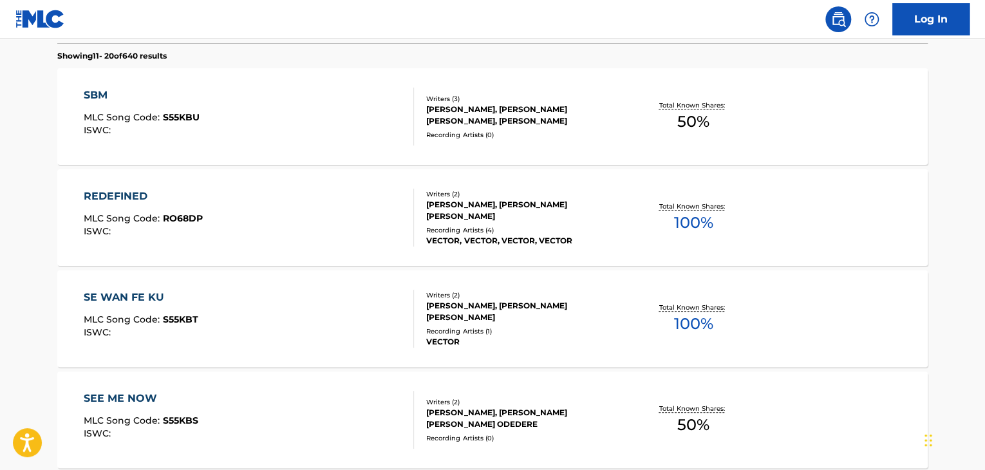
scroll to position [362, 0]
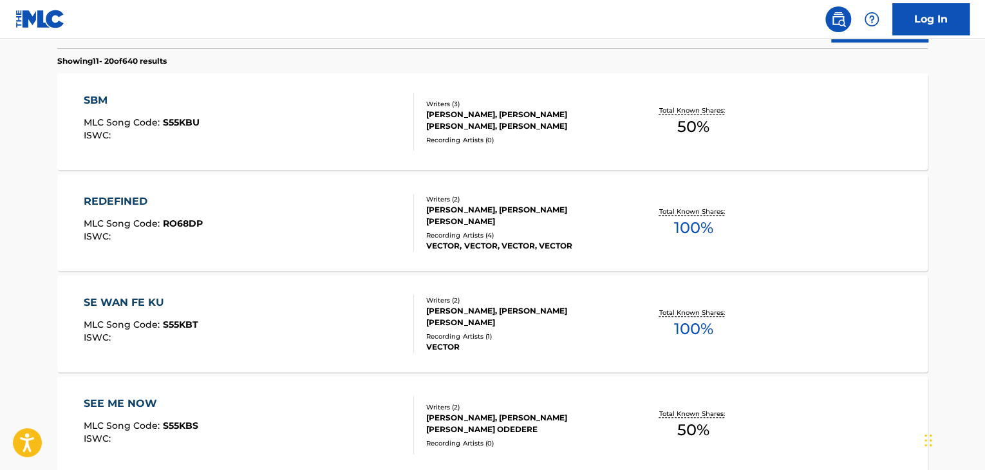
click at [645, 111] on div "Total Known Shares: 50 %" at bounding box center [693, 121] width 145 height 39
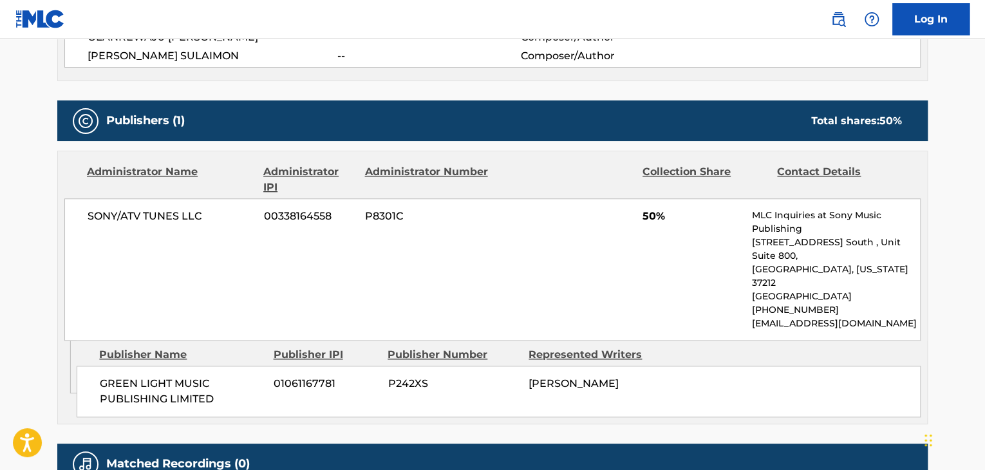
scroll to position [545, 0]
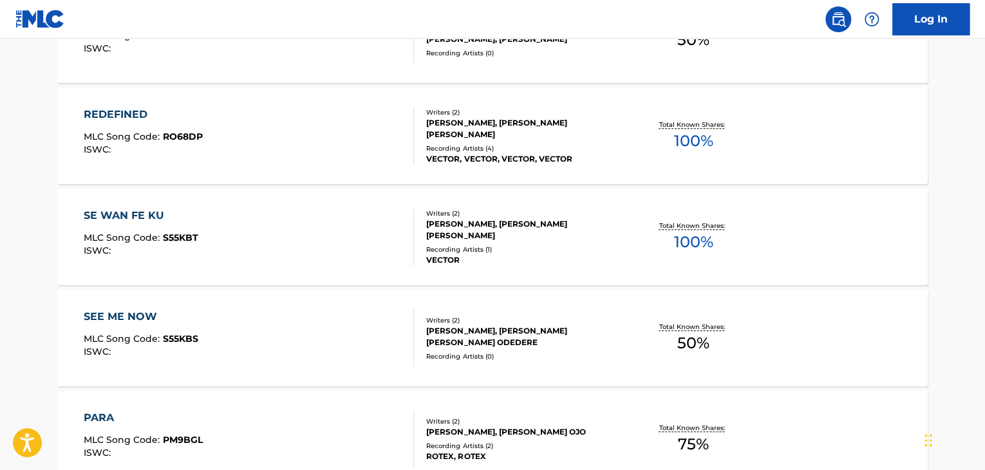
scroll to position [475, 0]
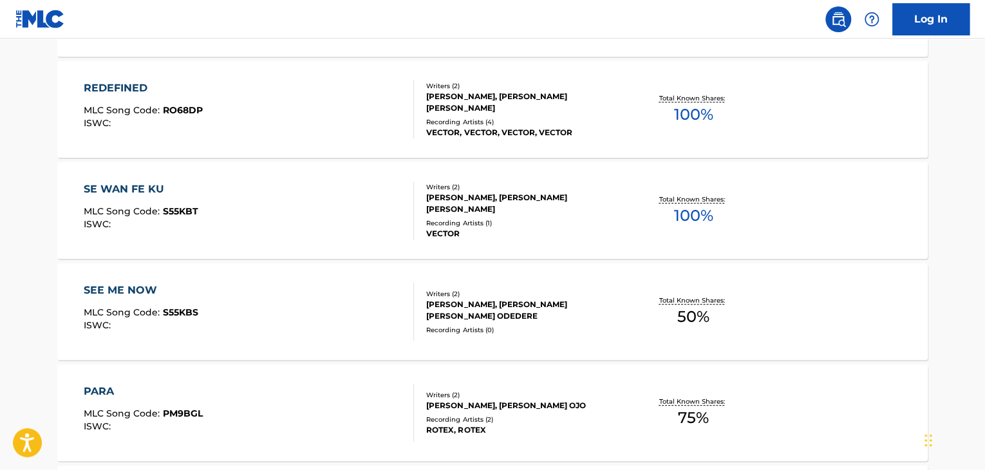
click at [670, 318] on div "Total Known Shares: 50 %" at bounding box center [693, 311] width 145 height 39
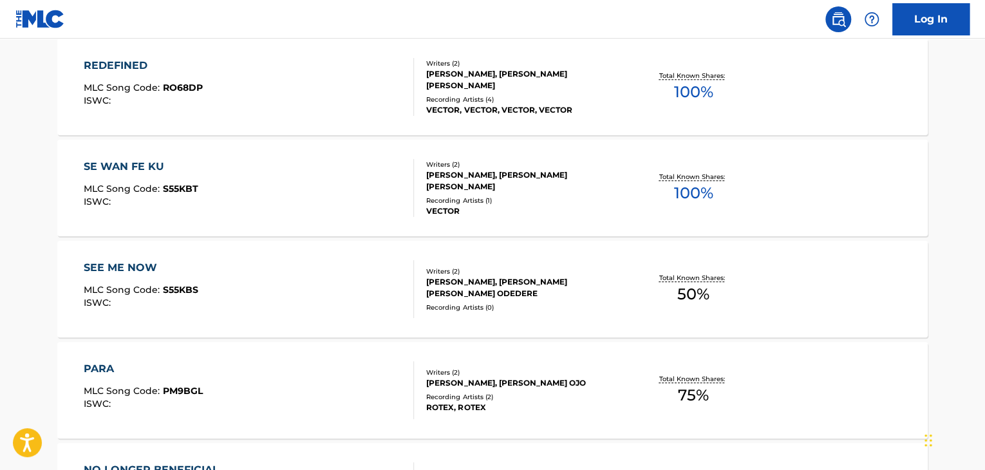
scroll to position [504, 0]
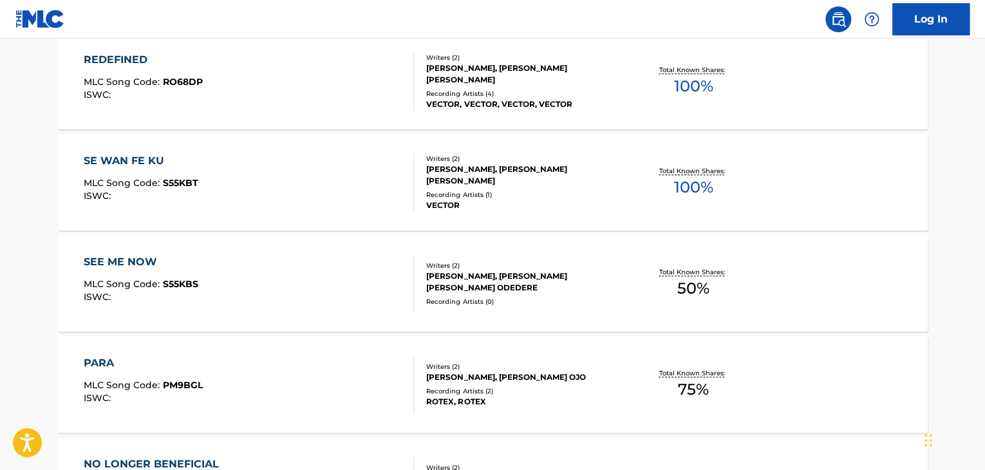
click at [698, 170] on p "Total Known Shares:" at bounding box center [693, 171] width 69 height 10
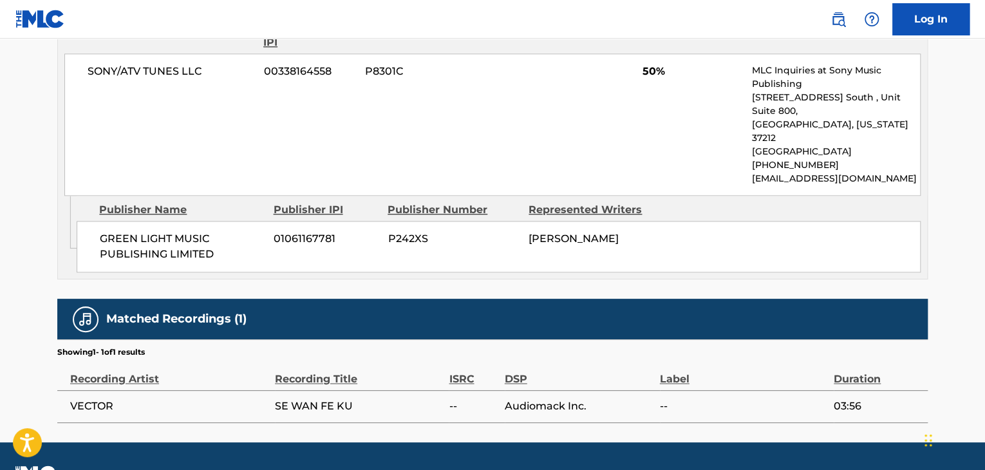
scroll to position [751, 0]
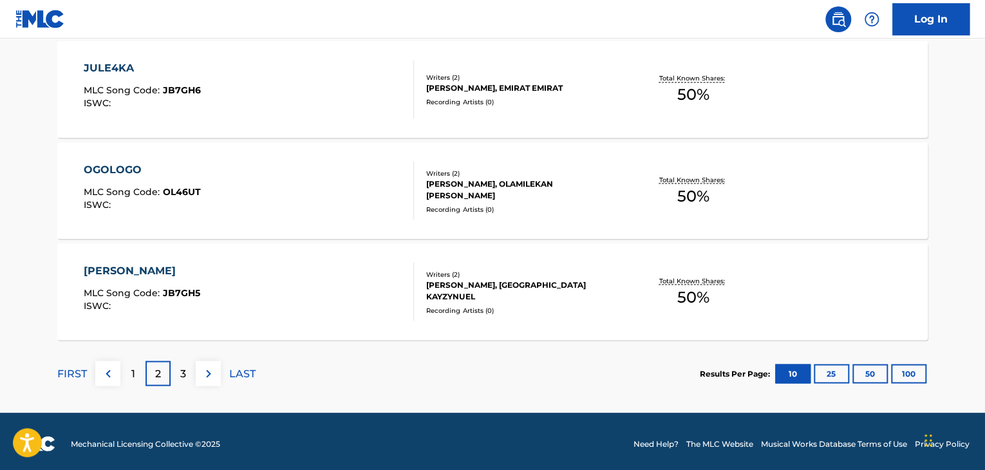
scroll to position [1103, 0]
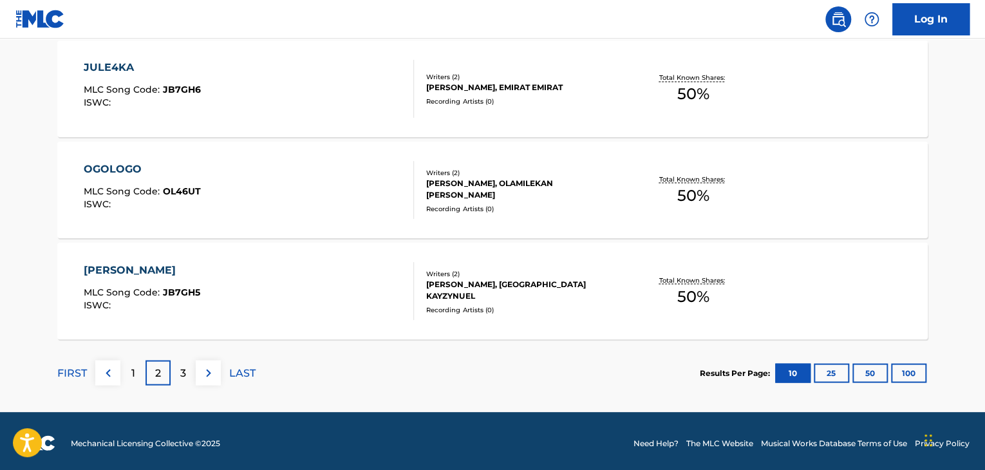
click at [716, 283] on p "Total Known Shares:" at bounding box center [693, 280] width 69 height 10
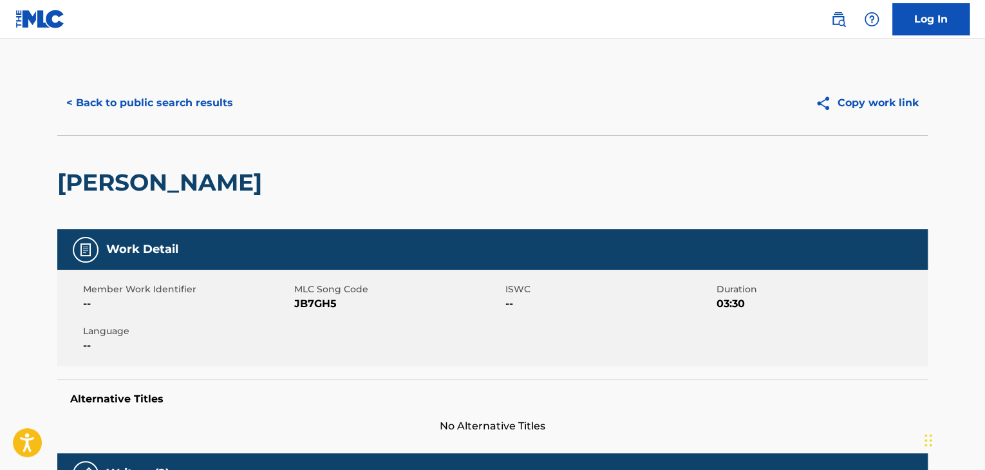
scroll to position [1106, 0]
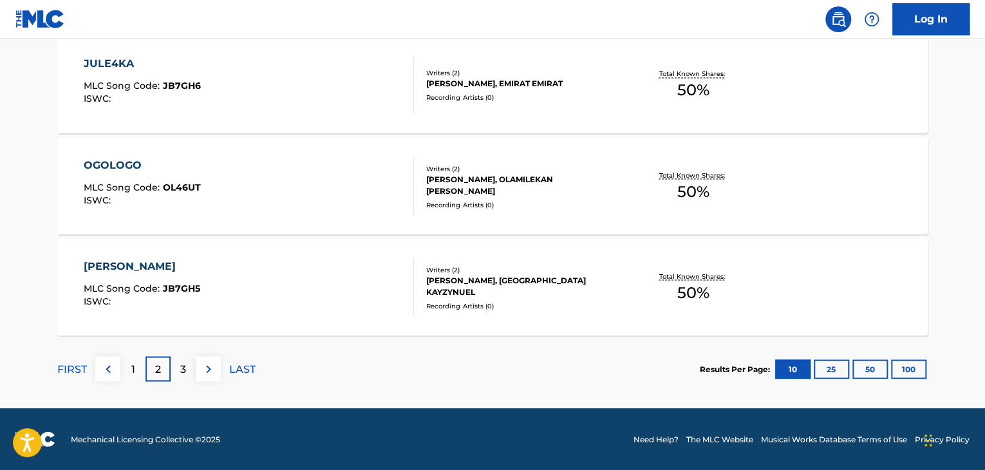
click at [913, 368] on button "100" at bounding box center [908, 368] width 35 height 19
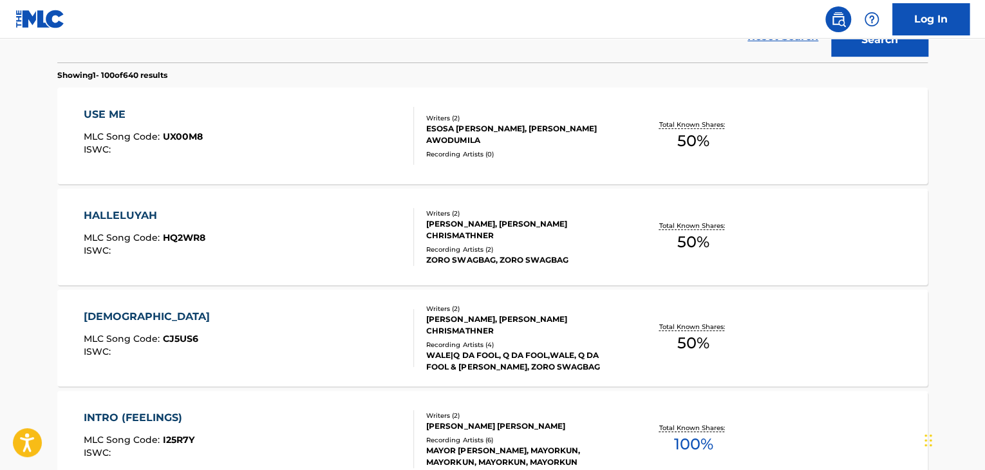
scroll to position [347, 0]
click at [709, 129] on p "Total Known Shares:" at bounding box center [693, 125] width 69 height 10
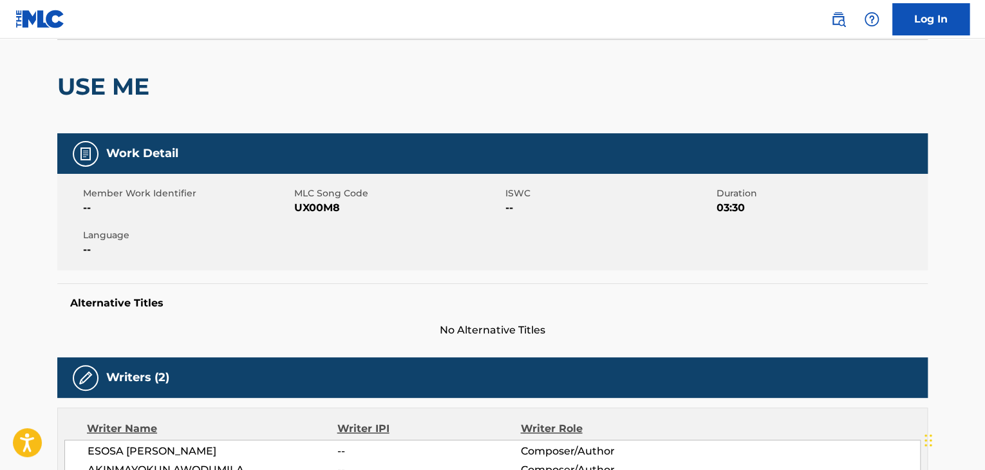
scroll to position [88, 0]
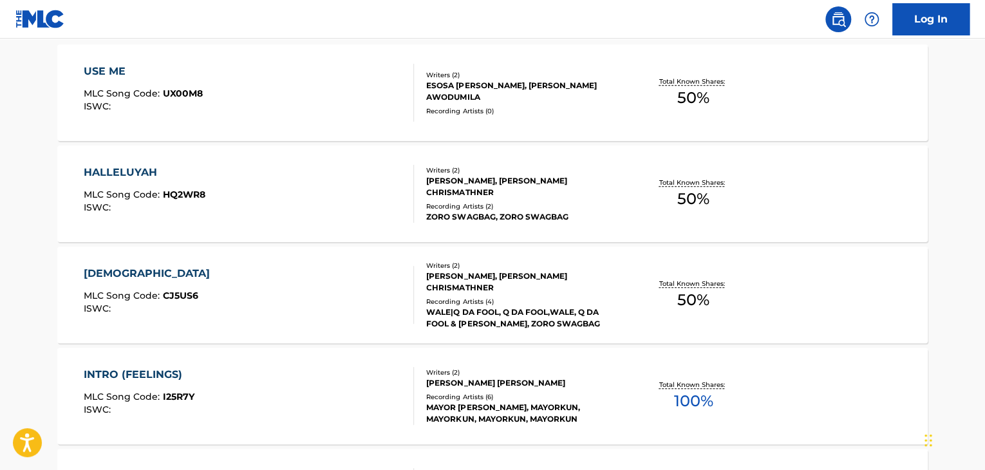
scroll to position [395, 0]
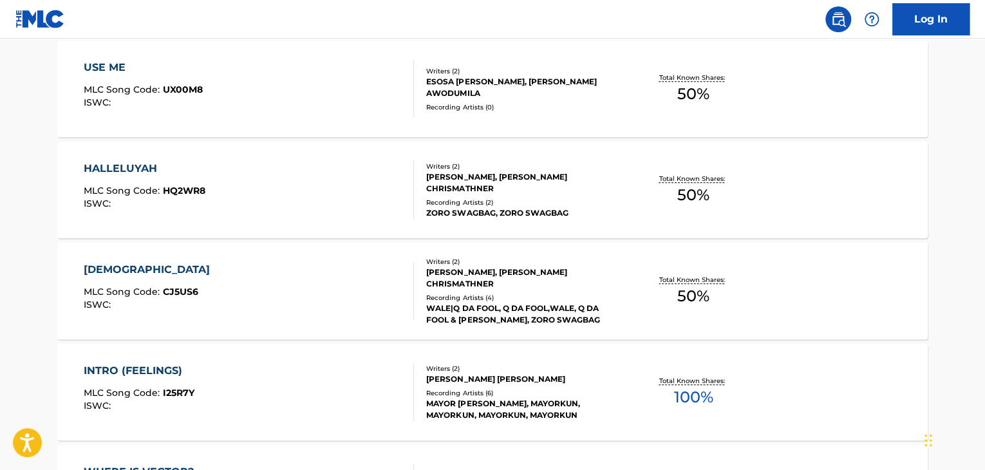
click at [661, 177] on p "Total Known Shares:" at bounding box center [693, 179] width 69 height 10
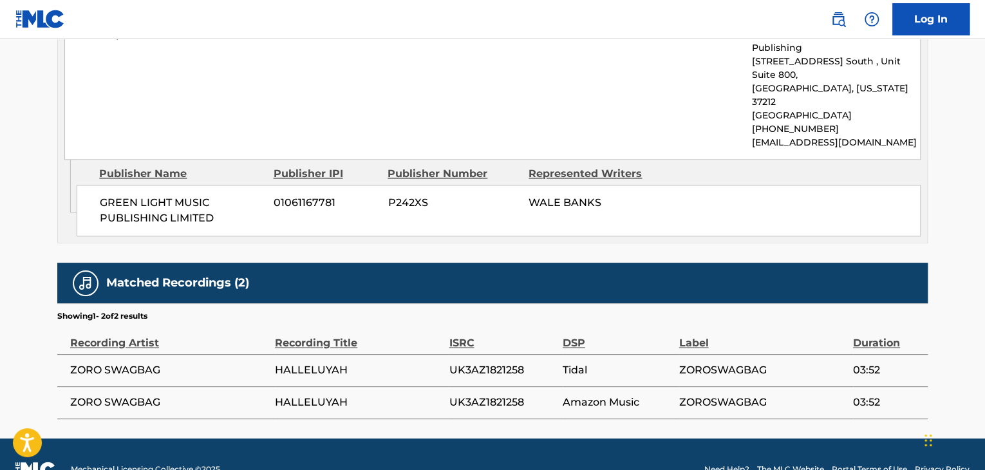
scroll to position [692, 0]
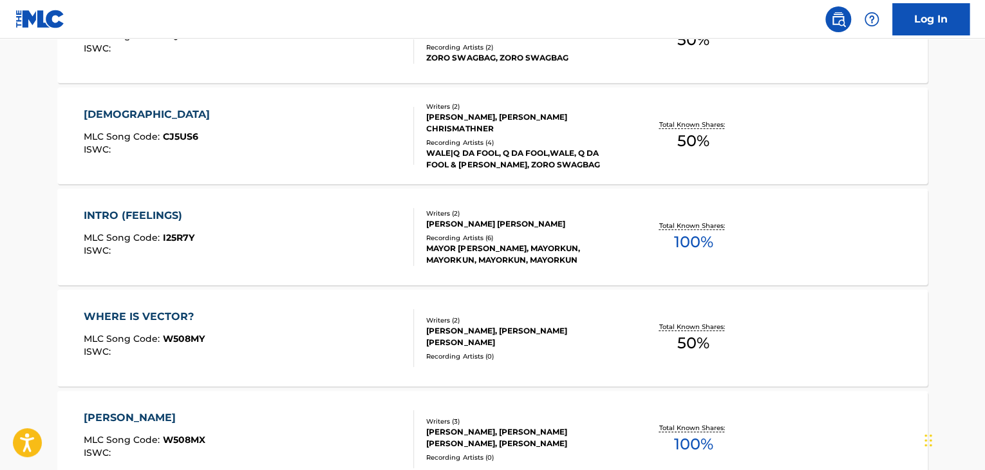
scroll to position [549, 0]
click at [698, 242] on span "100 %" at bounding box center [693, 243] width 39 height 23
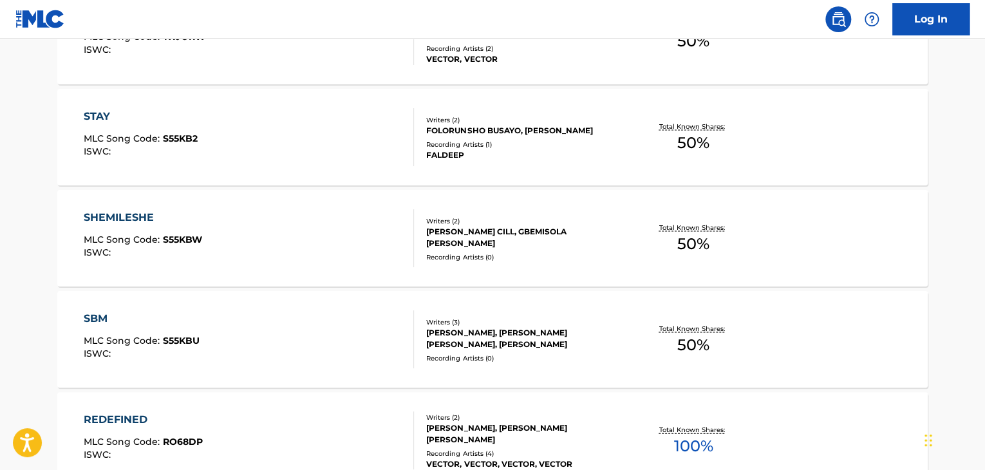
scroll to position [1151, 0]
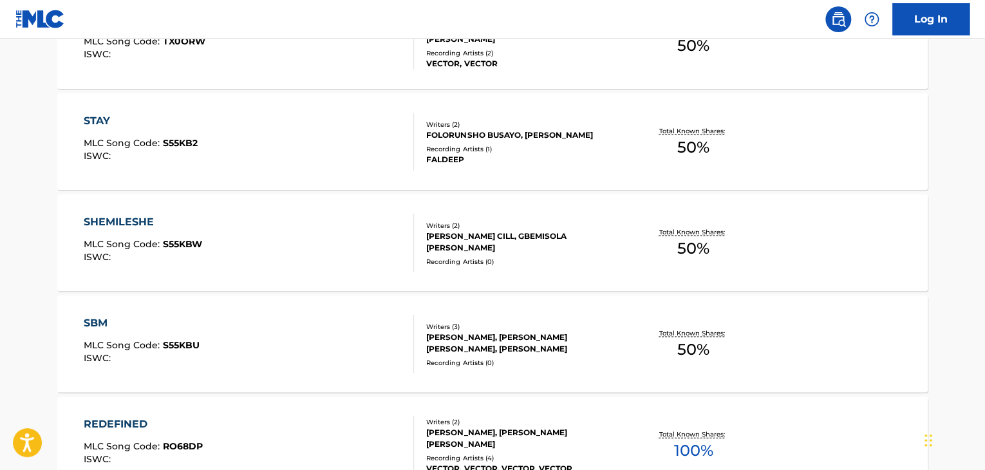
click at [703, 131] on p "Total Known Shares:" at bounding box center [693, 131] width 69 height 10
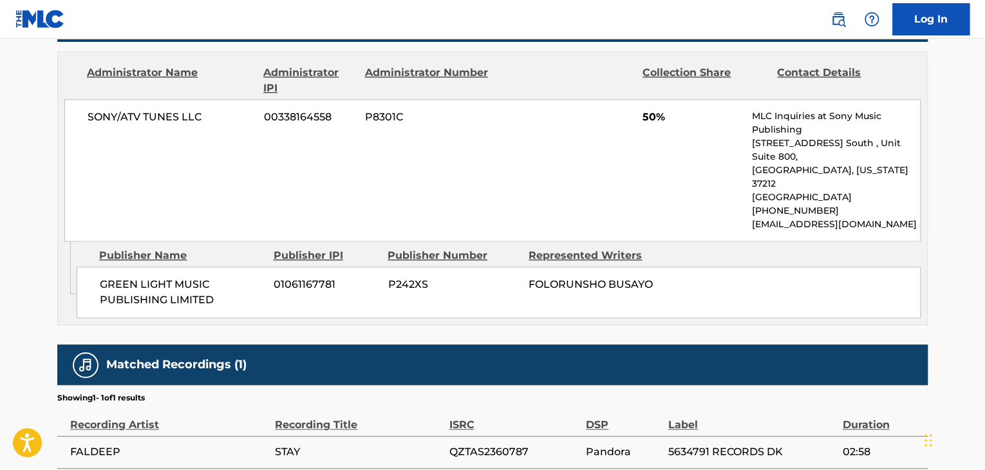
scroll to position [660, 0]
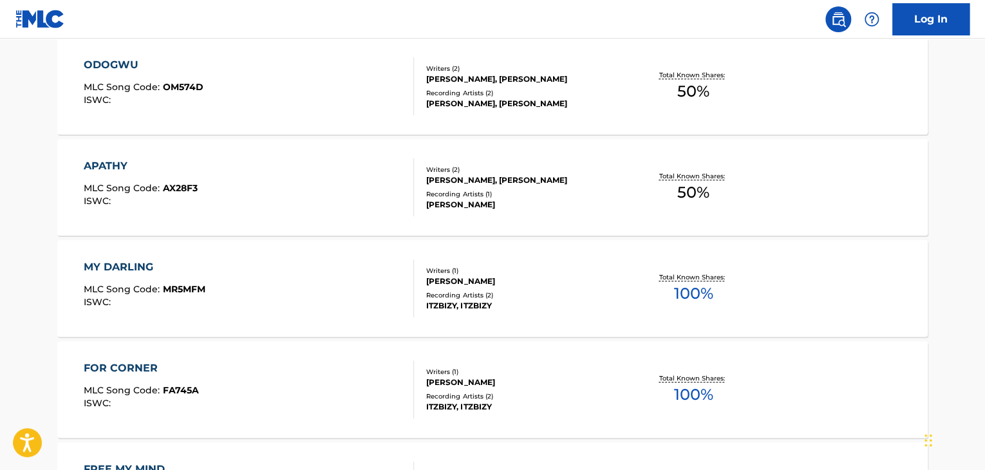
scroll to position [2926, 0]
click at [698, 79] on span "50 %" at bounding box center [694, 90] width 32 height 23
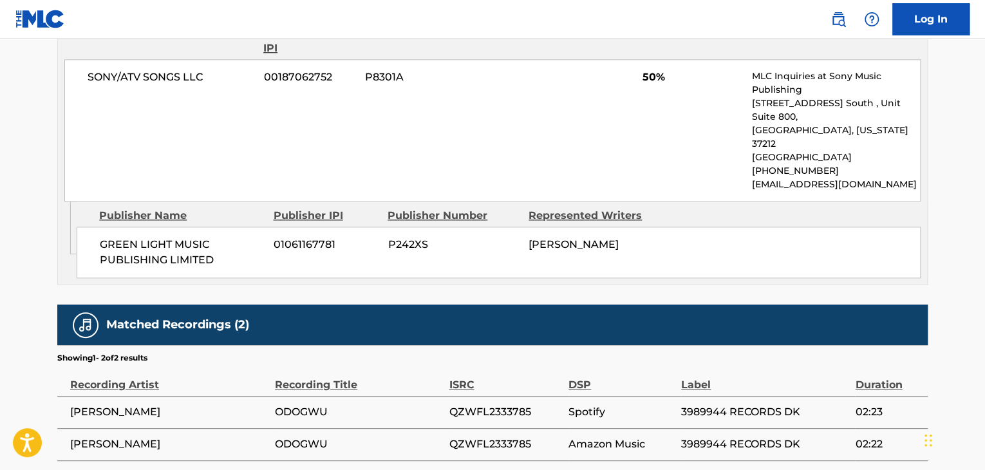
scroll to position [692, 0]
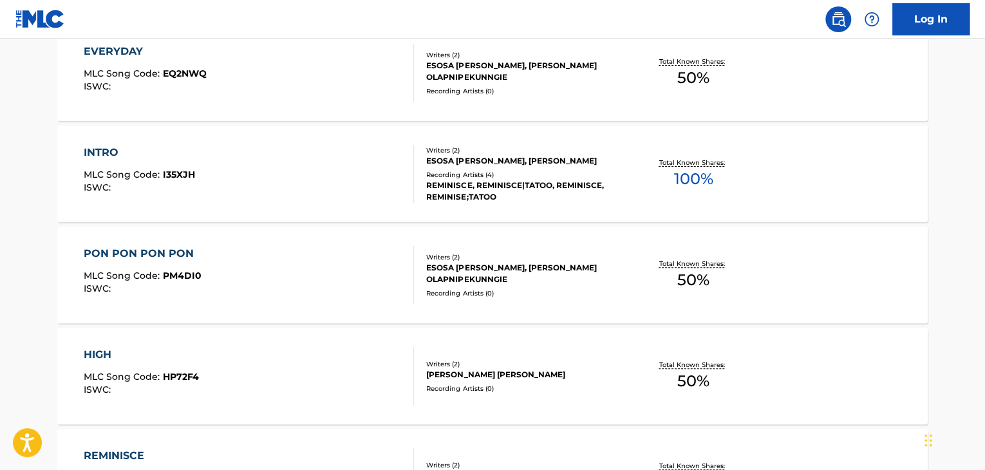
scroll to position [5065, 0]
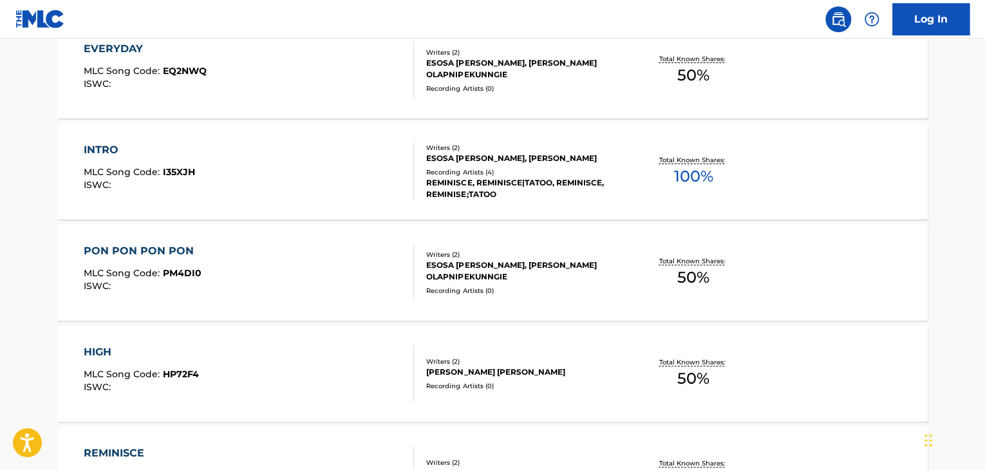
click at [706, 261] on p "Total Known Shares:" at bounding box center [693, 261] width 69 height 10
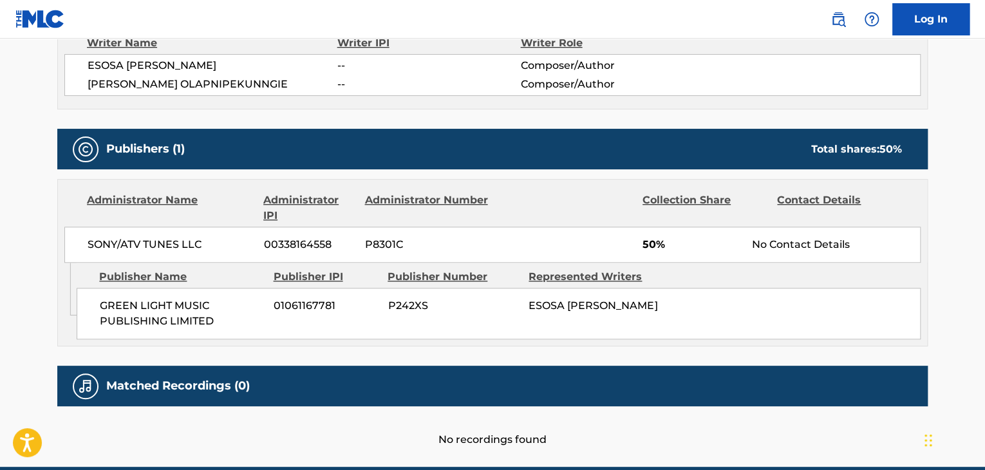
scroll to position [479, 0]
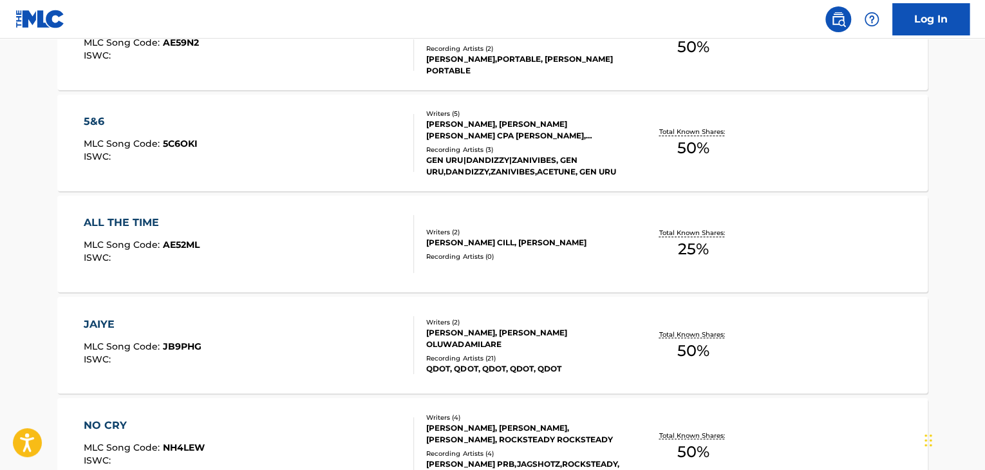
scroll to position [8328, 0]
click at [702, 132] on p "Total Known Shares:" at bounding box center [693, 133] width 69 height 10
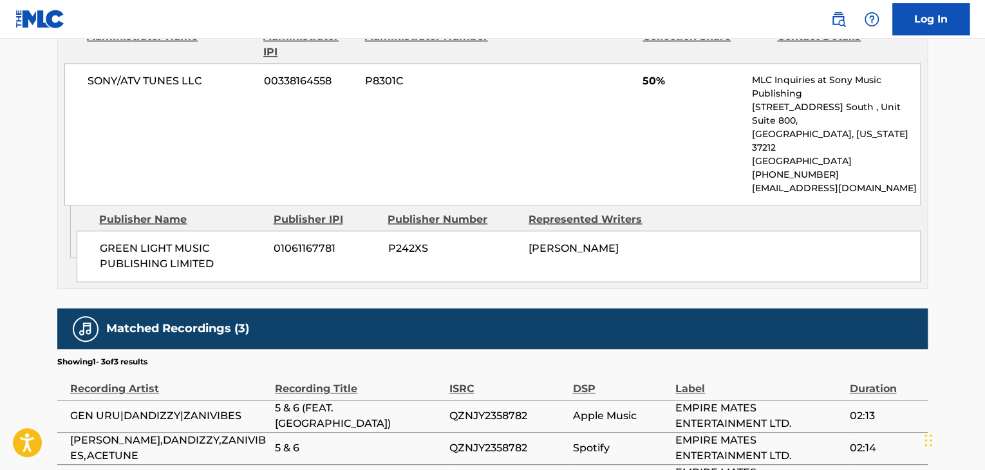
scroll to position [781, 0]
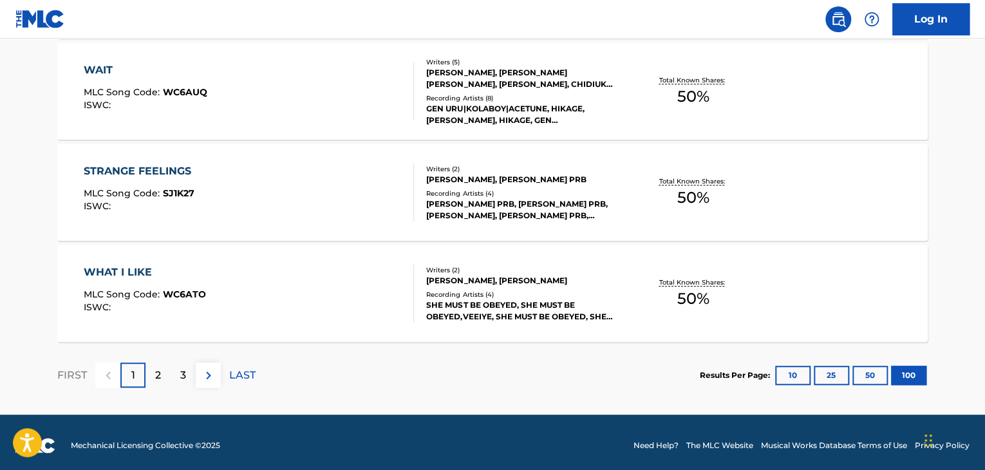
scroll to position [10206, 0]
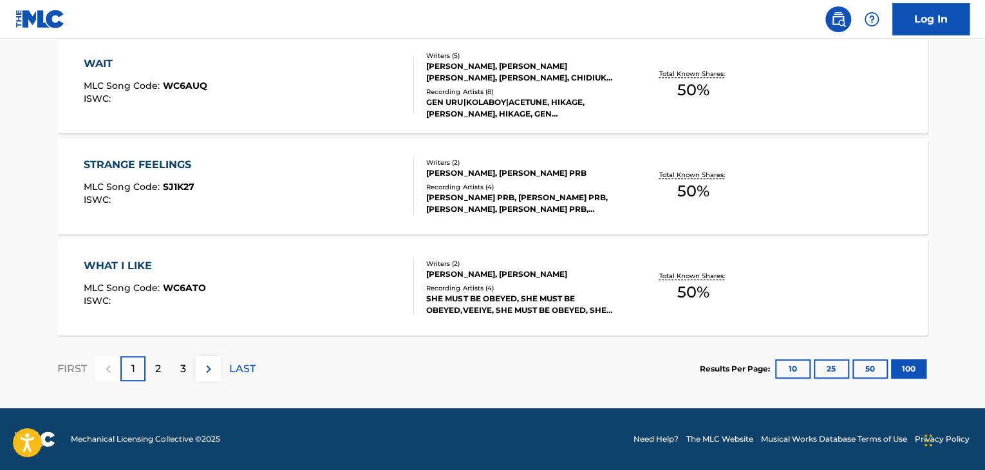
click at [158, 370] on p "2" at bounding box center [158, 368] width 6 height 15
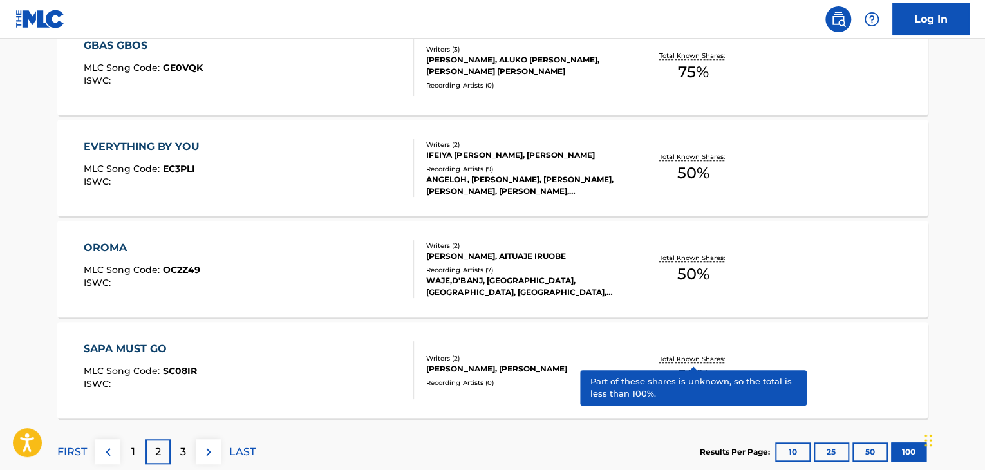
scroll to position [10120, 0]
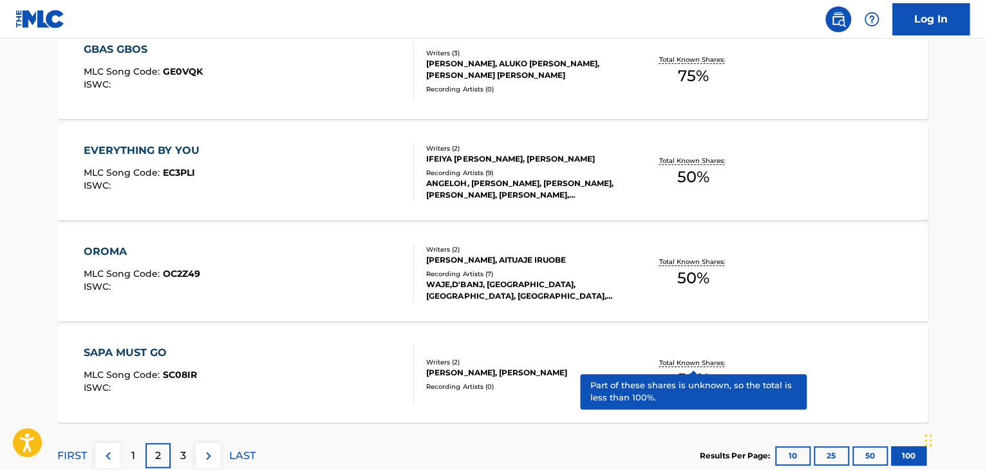
click at [671, 156] on p "Total Known Shares:" at bounding box center [693, 161] width 69 height 10
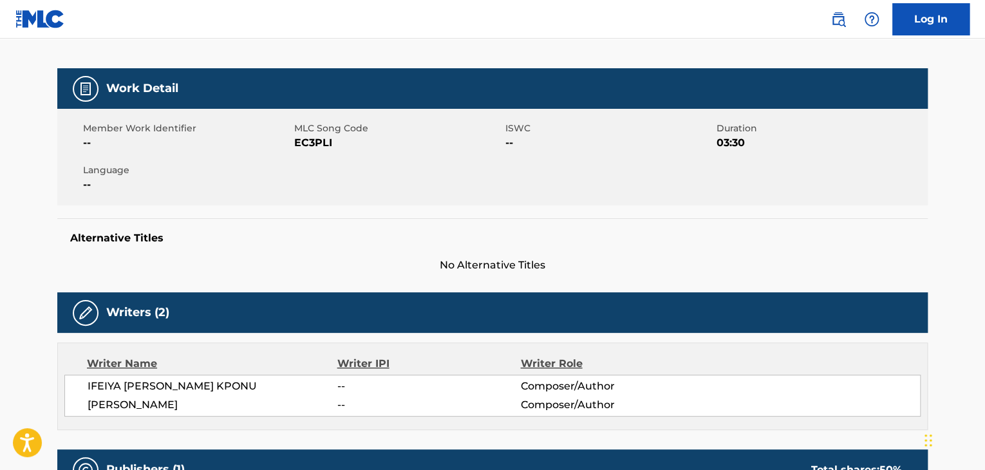
scroll to position [159, 0]
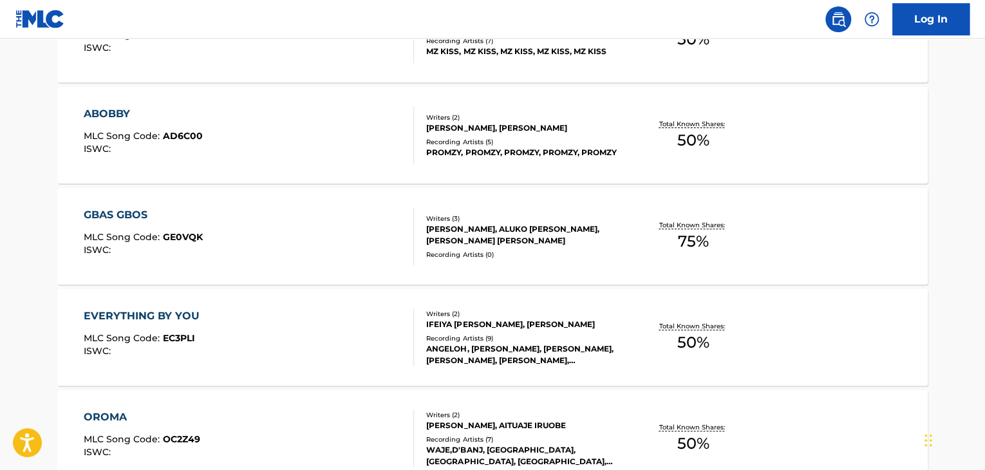
scroll to position [9951, 0]
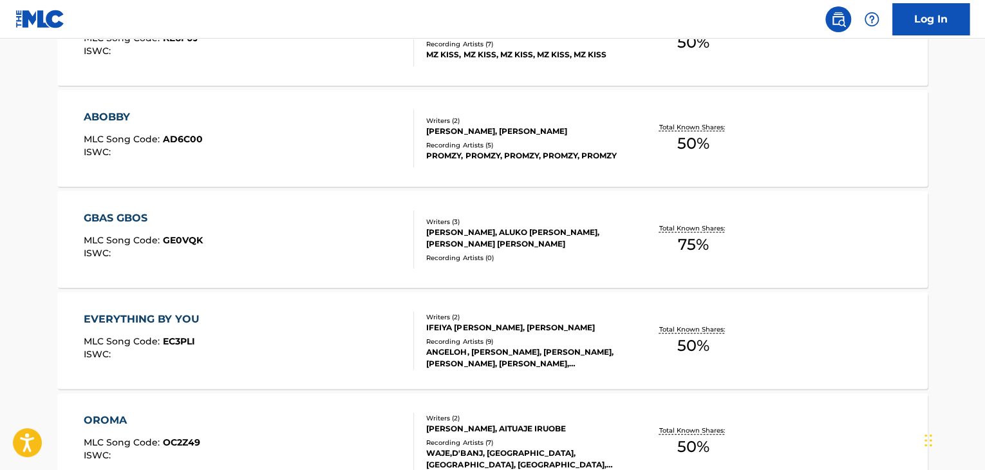
click at [703, 228] on p "Total Known Shares:" at bounding box center [693, 228] width 69 height 10
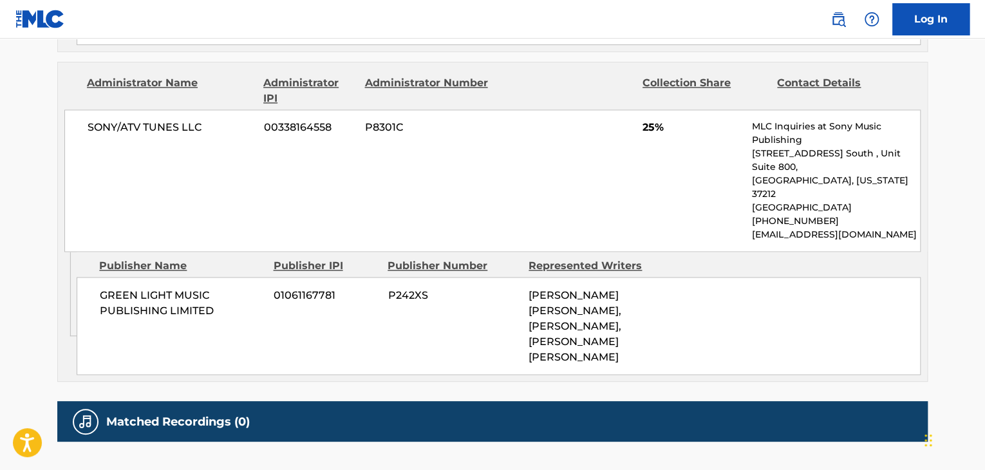
scroll to position [985, 0]
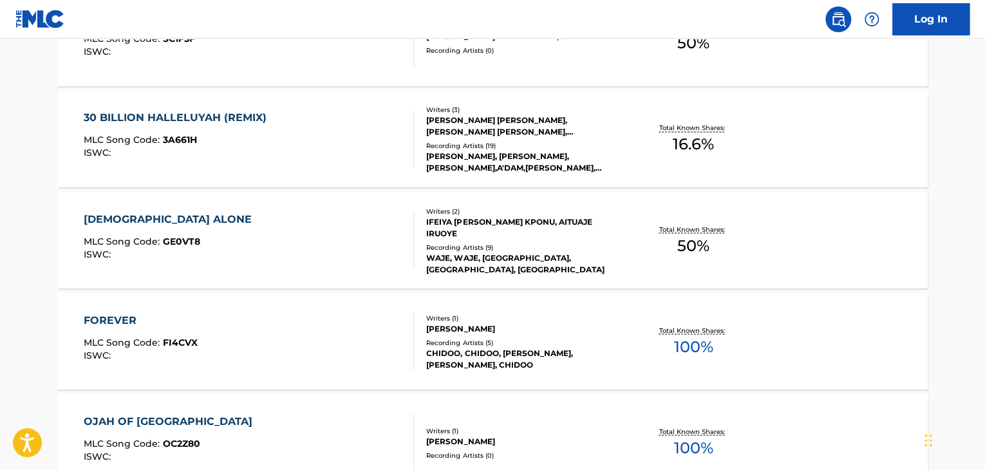
scroll to position [8430, 0]
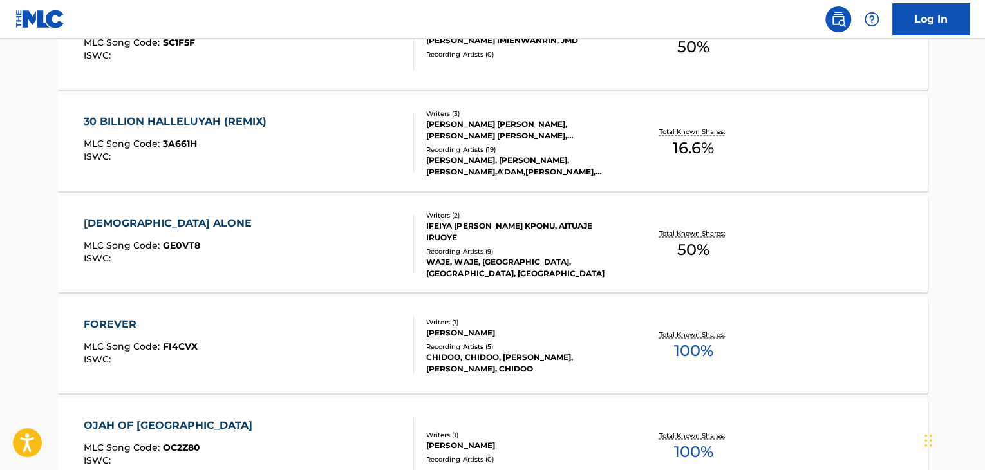
click at [716, 234] on p "Total Known Shares:" at bounding box center [693, 233] width 69 height 10
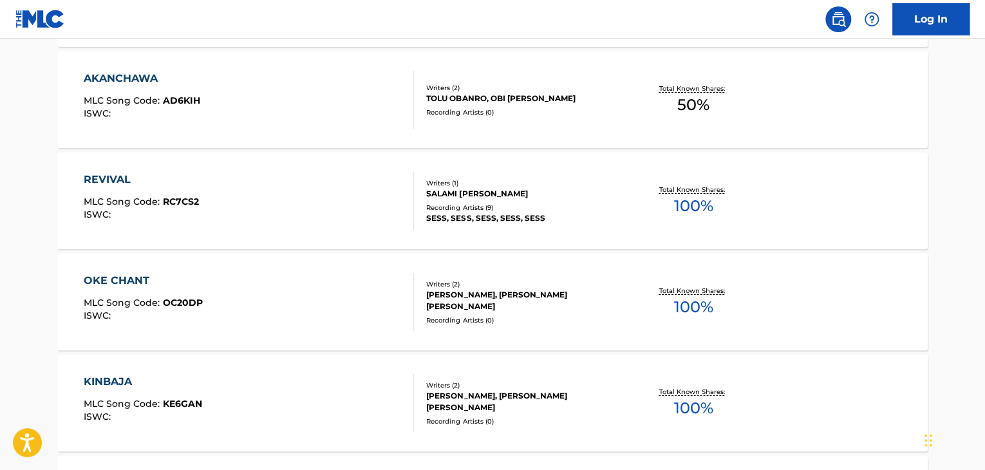
scroll to position [7155, 0]
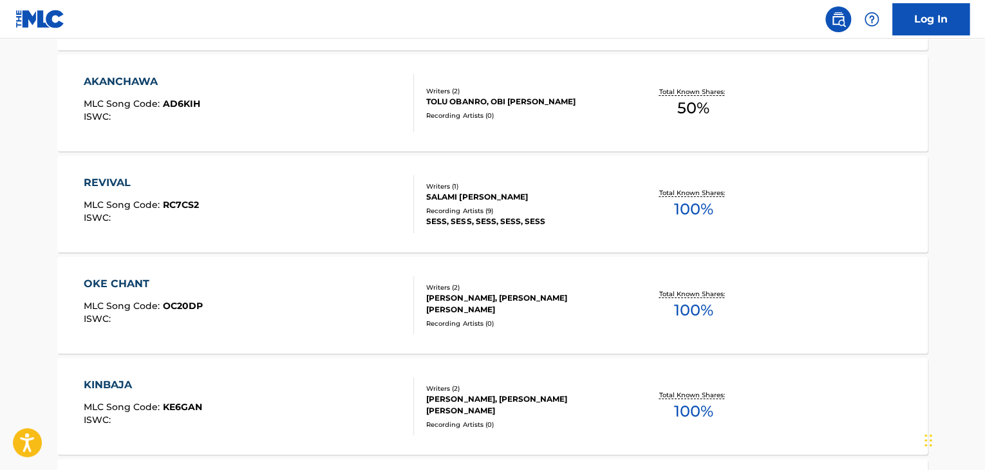
click at [723, 296] on p "Total Known Shares:" at bounding box center [693, 294] width 69 height 10
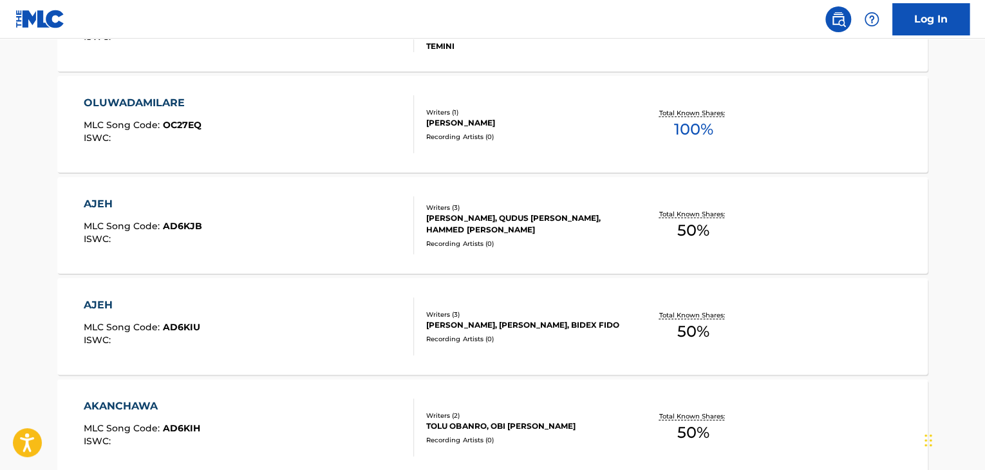
scroll to position [6833, 0]
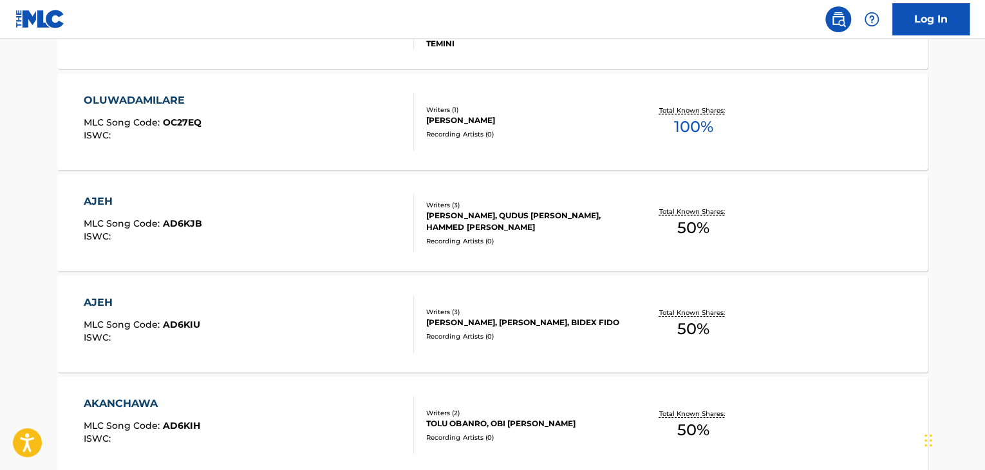
click at [734, 126] on div "Total Known Shares: 100 %" at bounding box center [693, 121] width 145 height 39
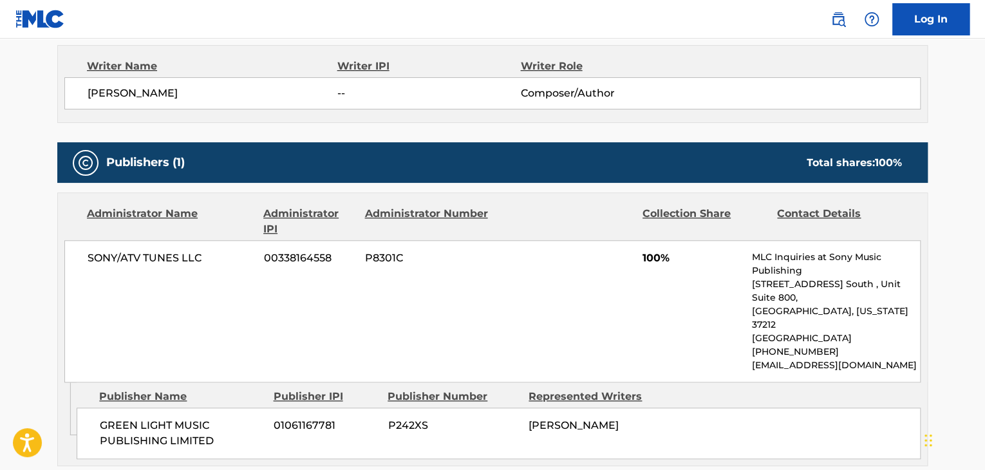
scroll to position [609, 0]
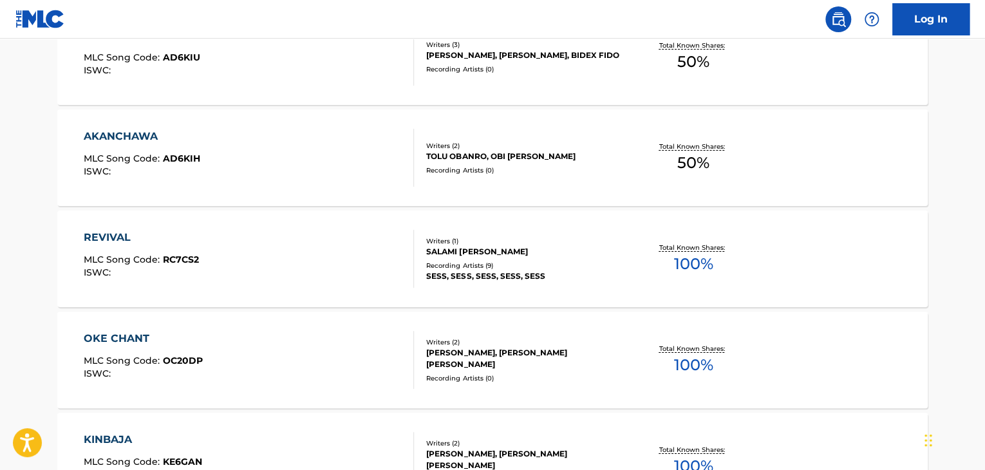
scroll to position [7104, 0]
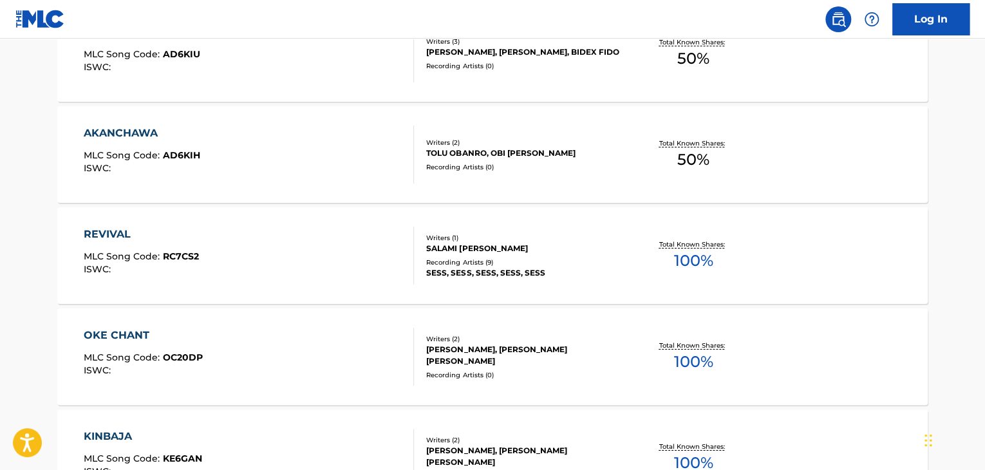
click at [719, 160] on div "Total Known Shares: 50 %" at bounding box center [693, 154] width 145 height 39
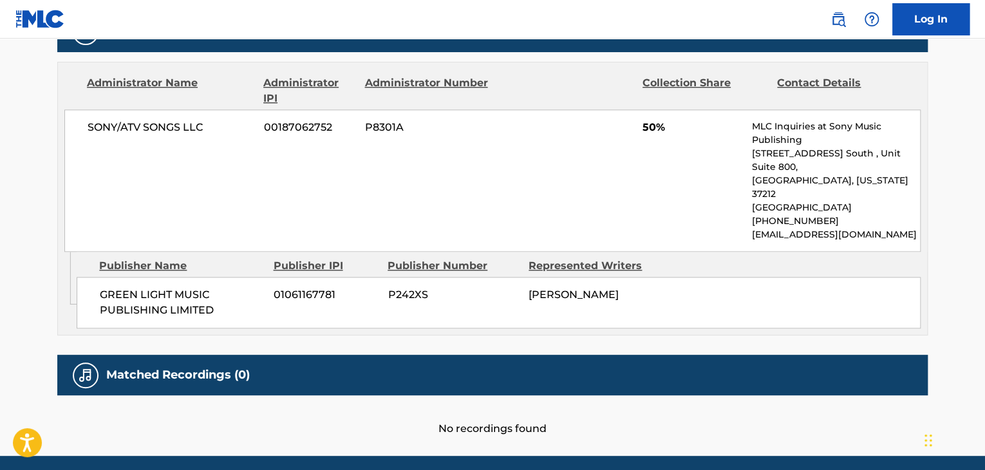
scroll to position [618, 0]
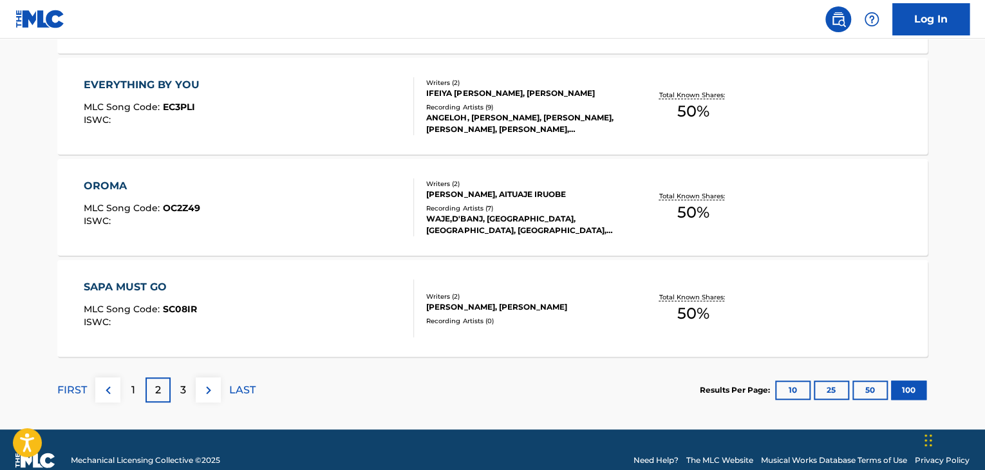
scroll to position [10185, 0]
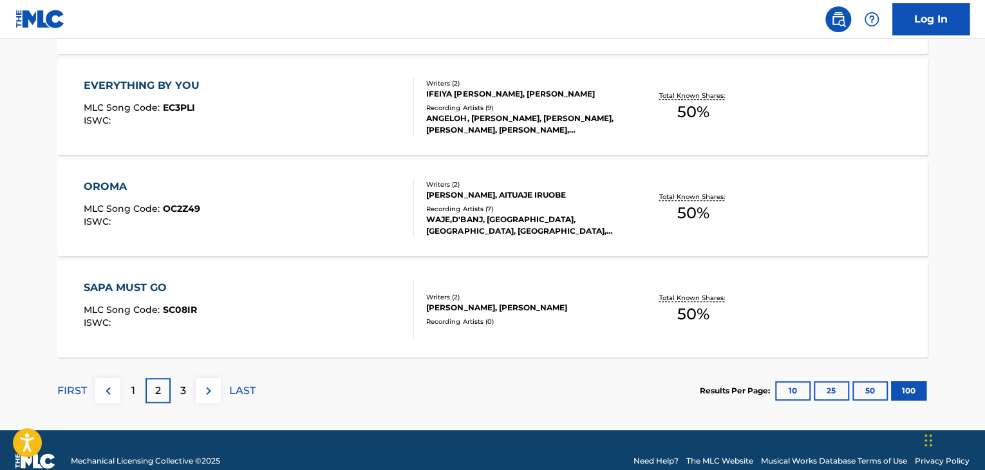
click at [721, 298] on p "Total Known Shares:" at bounding box center [693, 298] width 69 height 10
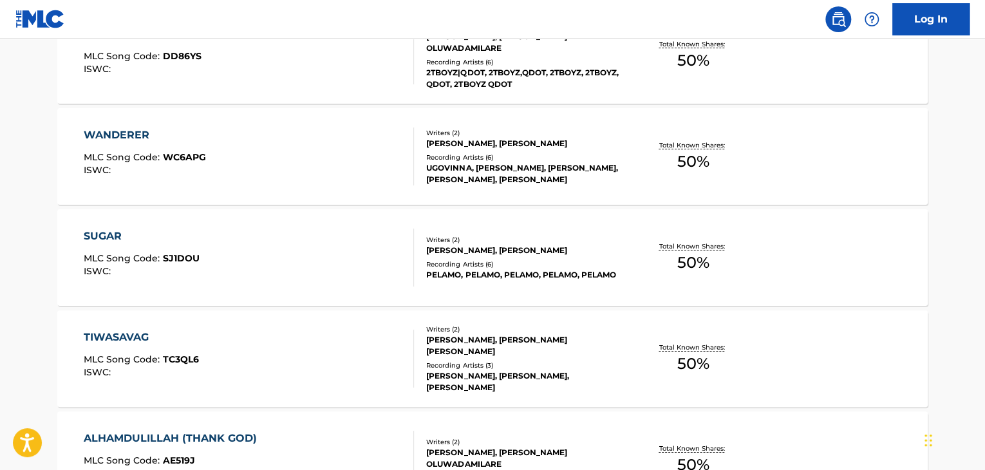
scroll to position [2255, 0]
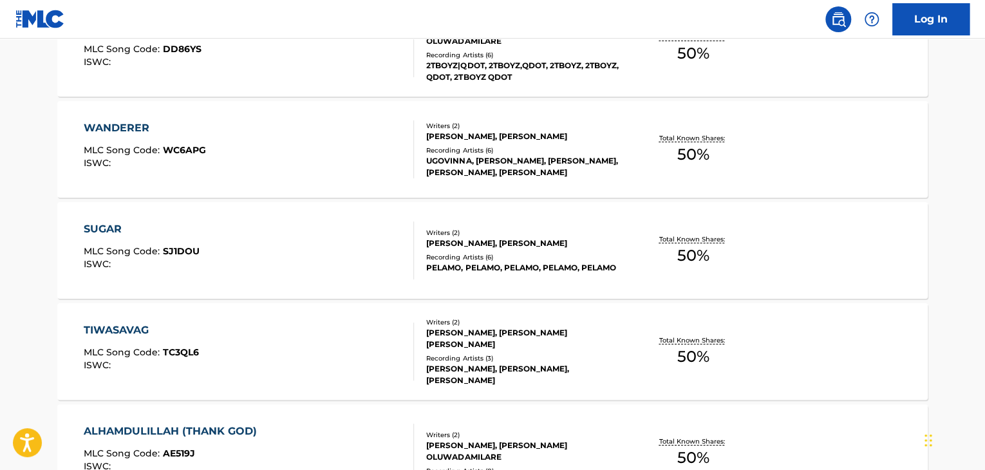
click at [708, 241] on p "Total Known Shares:" at bounding box center [693, 239] width 69 height 10
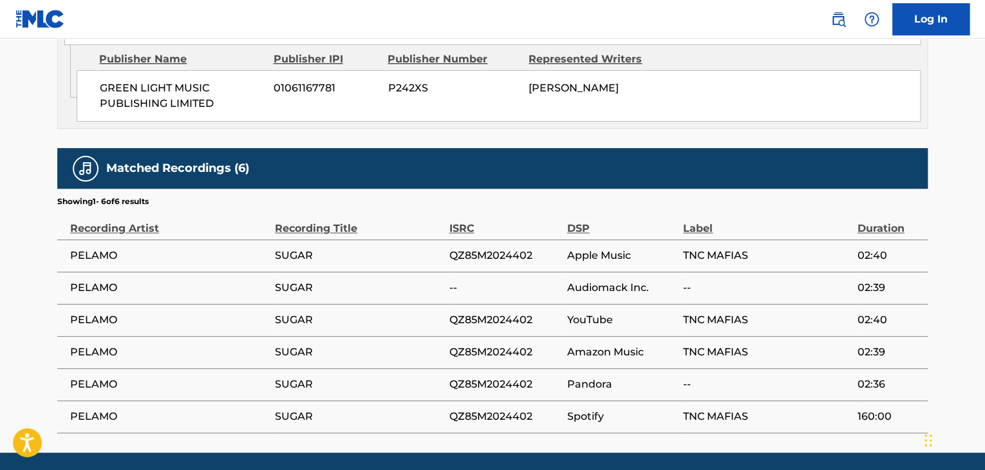
scroll to position [821, 0]
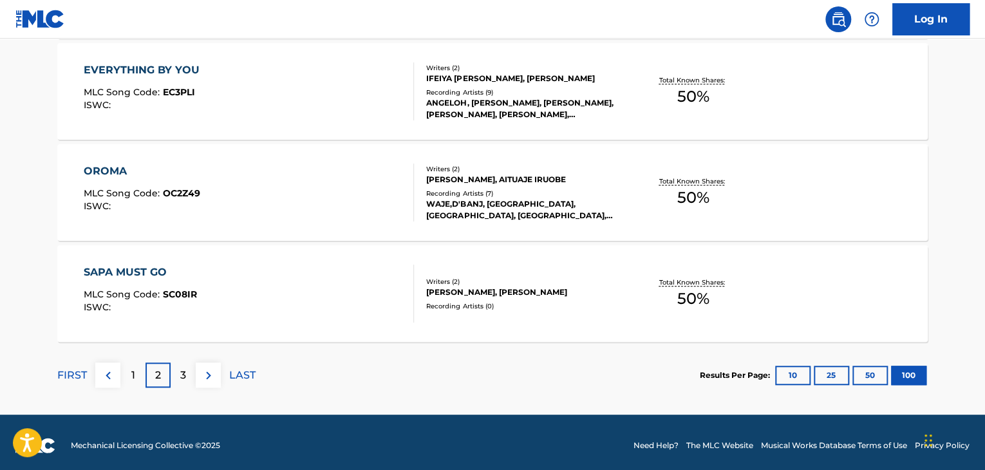
scroll to position [10206, 0]
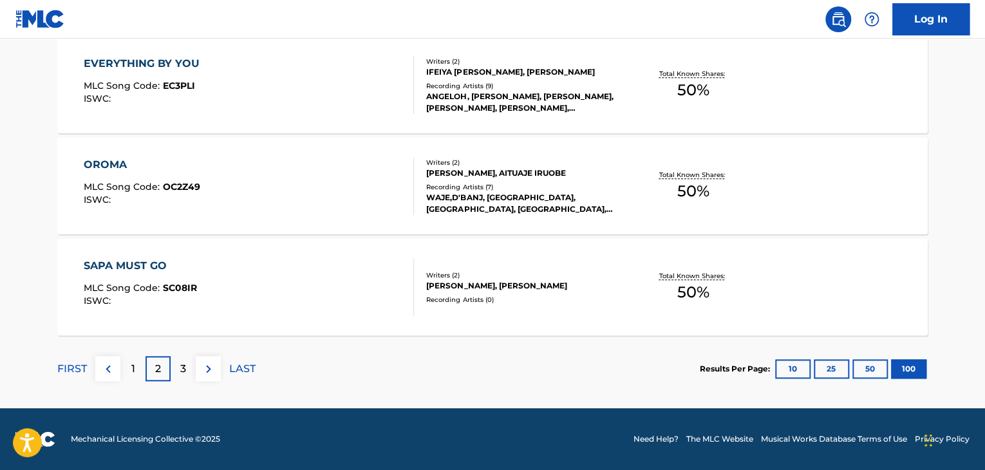
click at [206, 371] on img at bounding box center [208, 368] width 15 height 15
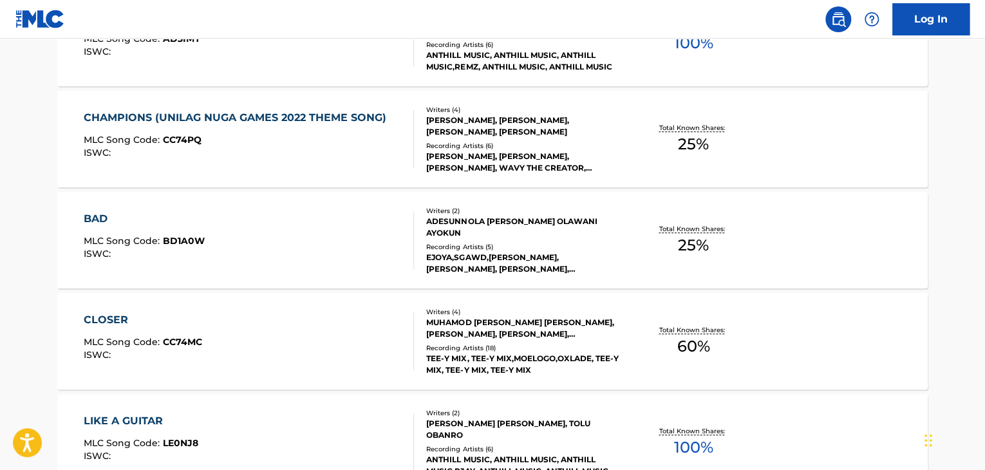
scroll to position [10049, 0]
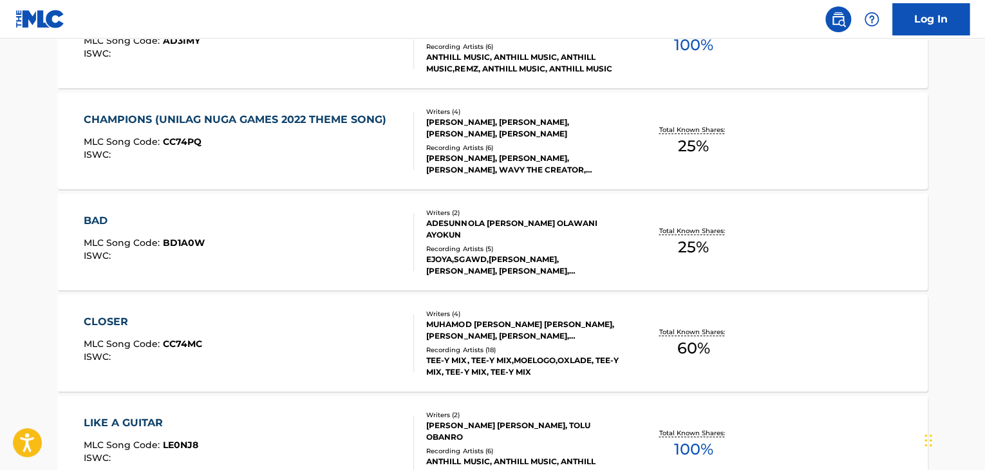
click at [693, 236] on span "25 %" at bounding box center [693, 247] width 31 height 23
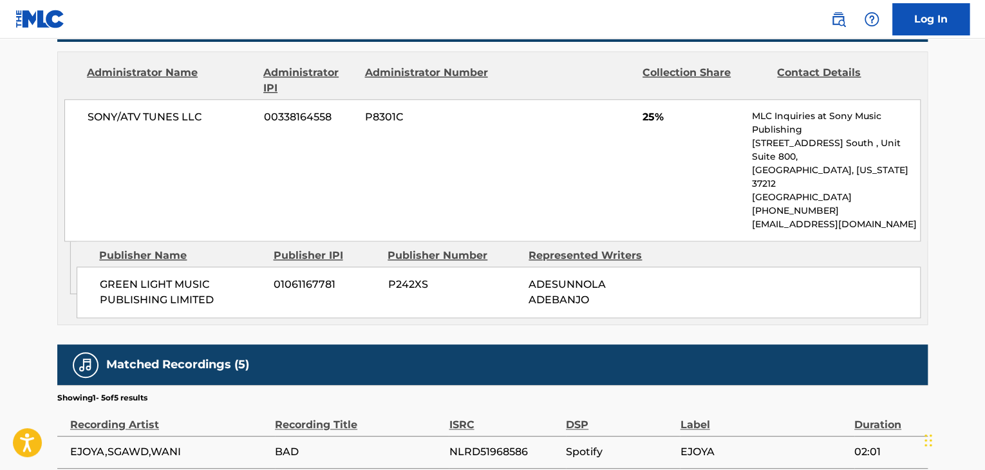
scroll to position [789, 0]
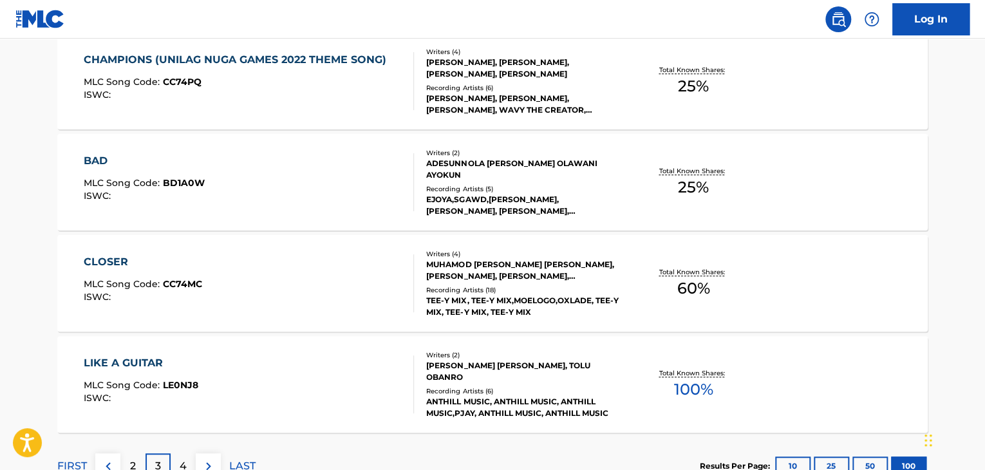
scroll to position [10112, 0]
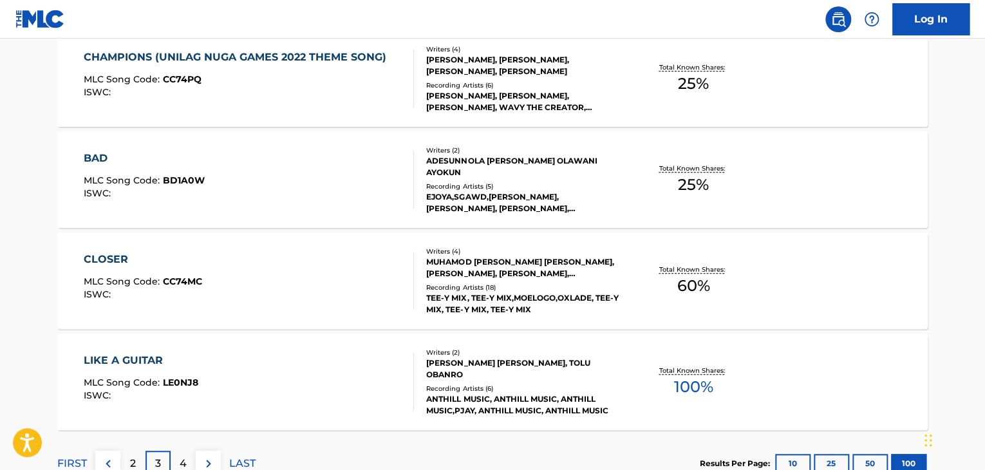
click at [740, 379] on div "Total Known Shares: 100 %" at bounding box center [693, 382] width 145 height 39
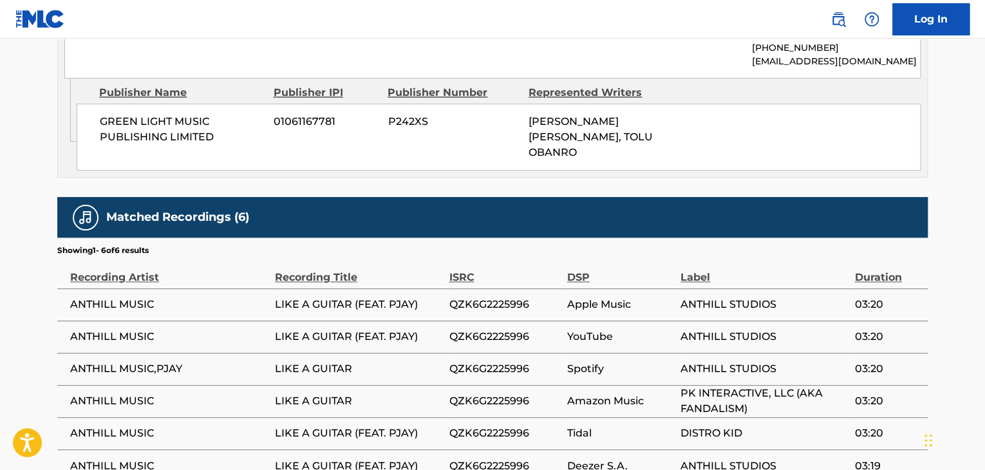
scroll to position [837, 0]
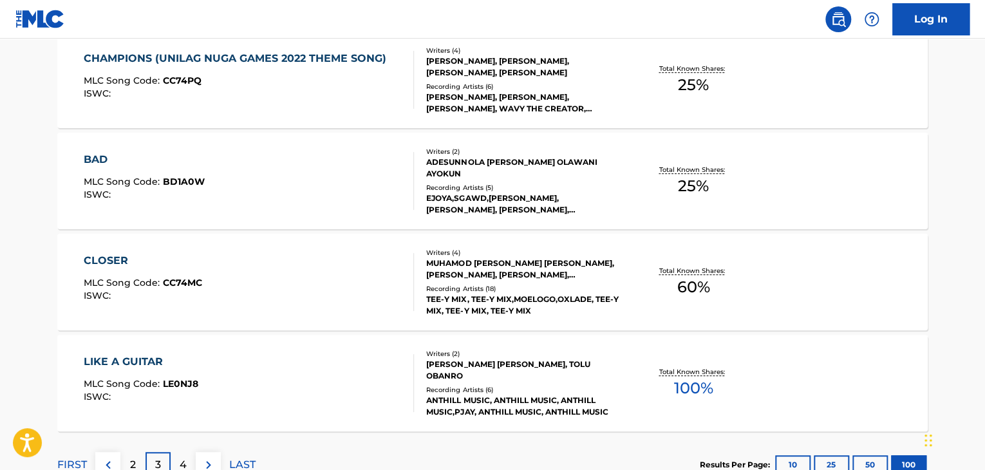
scroll to position [10110, 0]
click at [698, 274] on p "Total Known Shares:" at bounding box center [693, 272] width 69 height 10
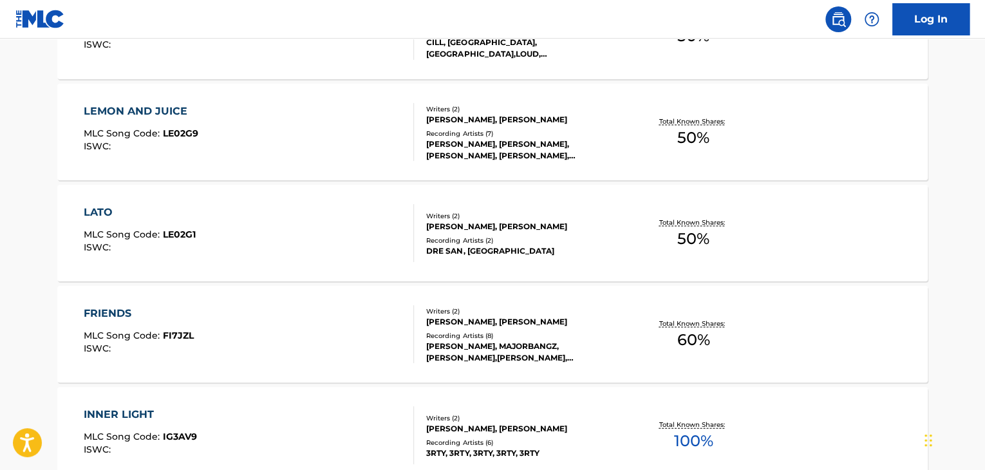
scroll to position [8540, 0]
click at [690, 340] on span "60 %" at bounding box center [693, 340] width 33 height 23
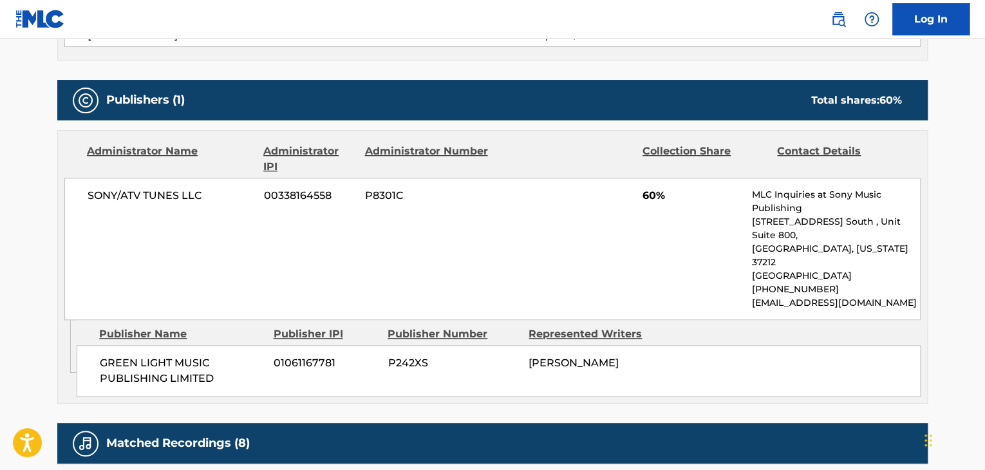
scroll to position [530, 0]
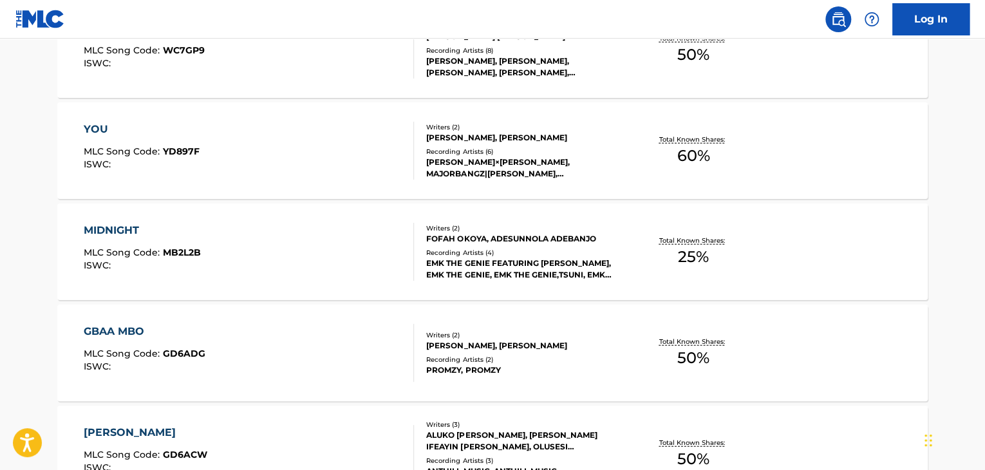
scroll to position [6499, 0]
click at [708, 242] on p "Total Known Shares:" at bounding box center [693, 242] width 69 height 10
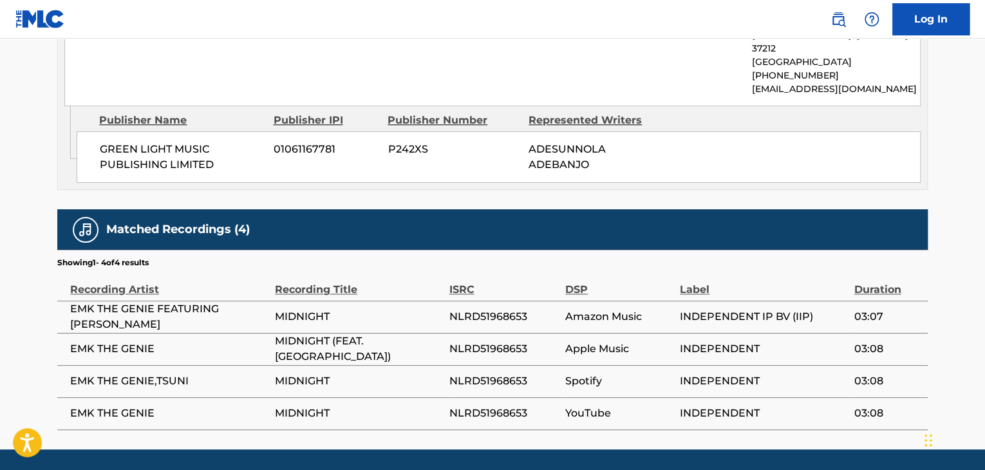
scroll to position [757, 0]
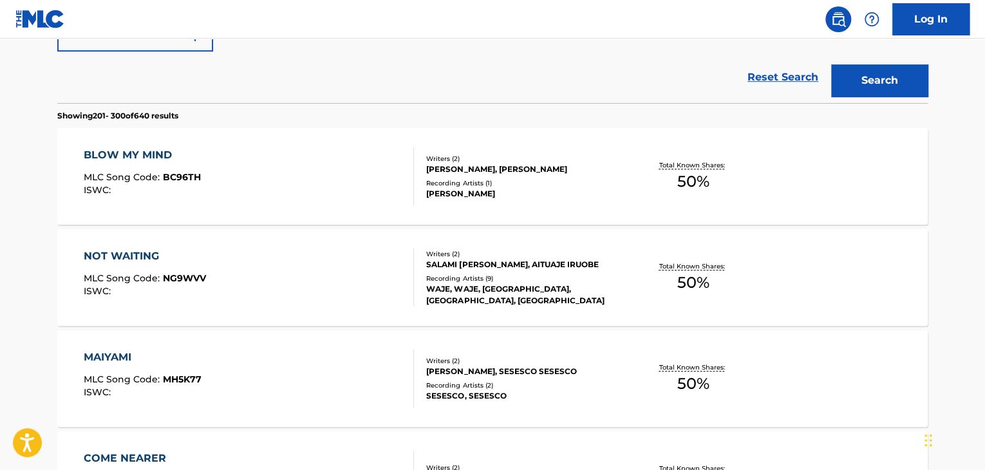
scroll to position [312, 0]
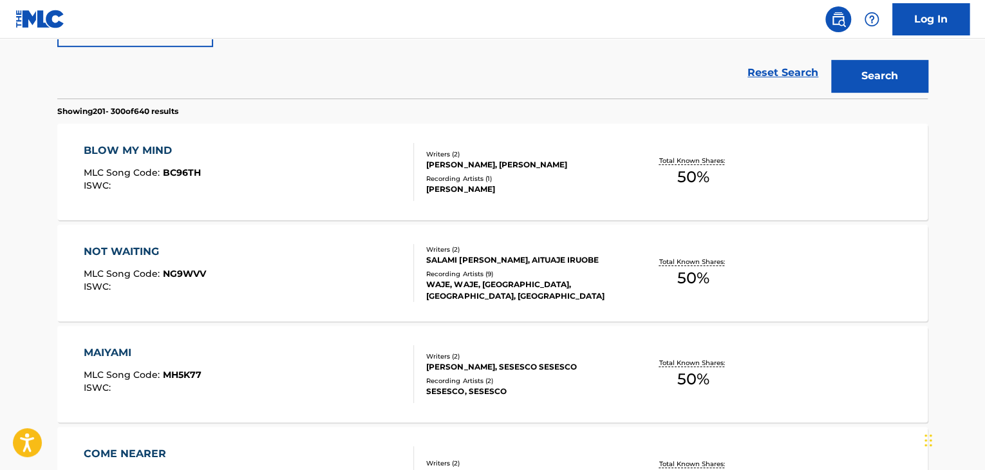
click at [706, 166] on span "50 %" at bounding box center [694, 177] width 32 height 23
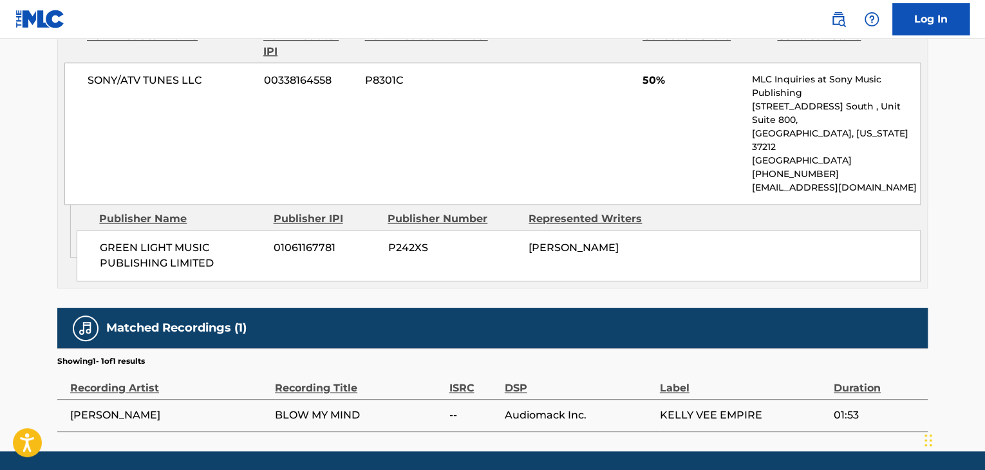
scroll to position [660, 0]
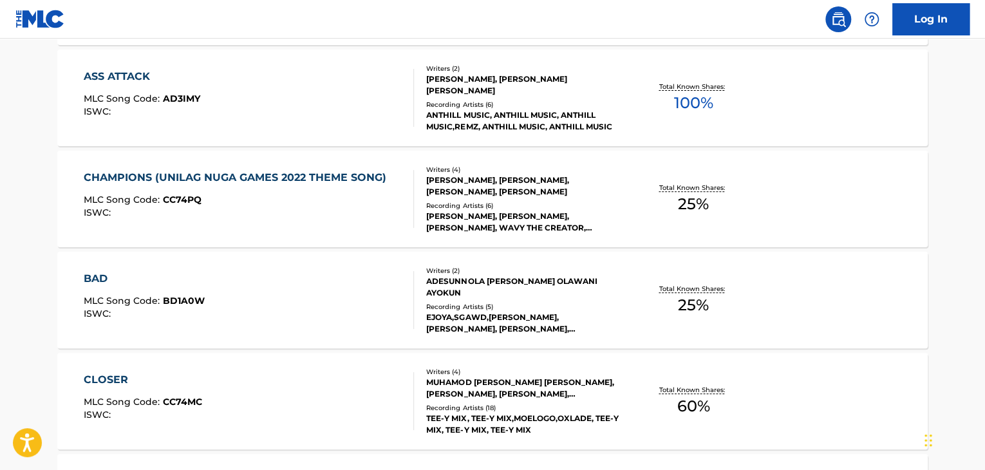
scroll to position [10206, 0]
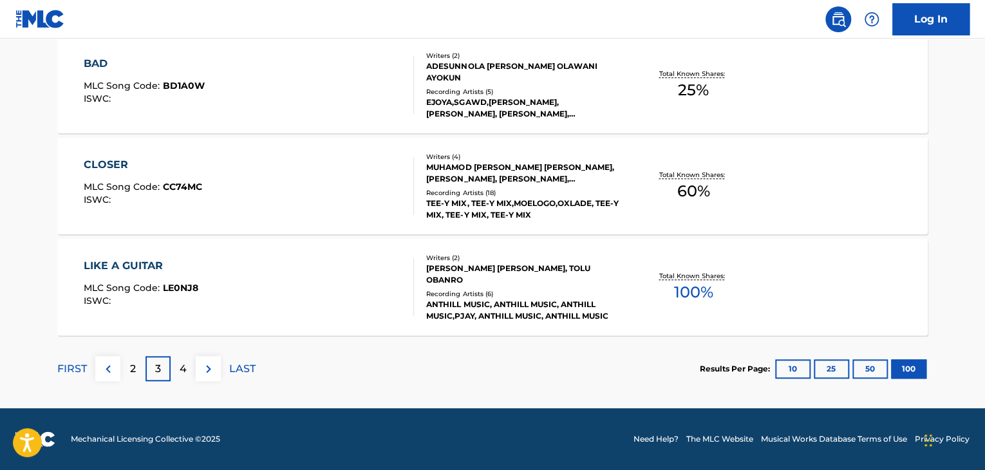
click at [183, 368] on p "4" at bounding box center [183, 368] width 7 height 15
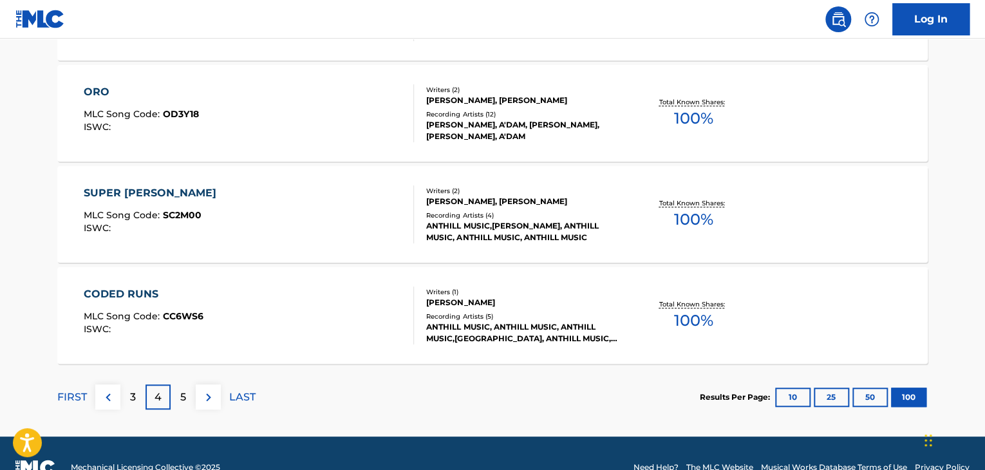
scroll to position [10176, 0]
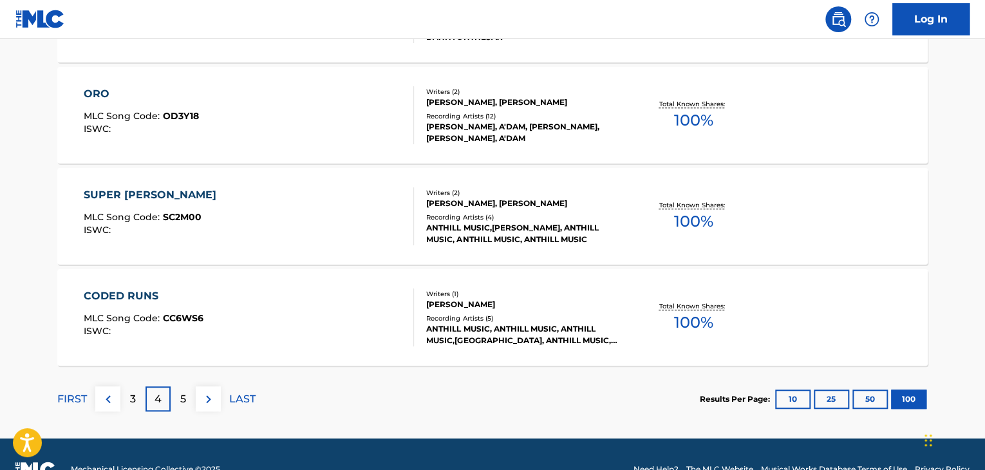
click at [743, 310] on div "Total Known Shares: 100 %" at bounding box center [693, 317] width 145 height 39
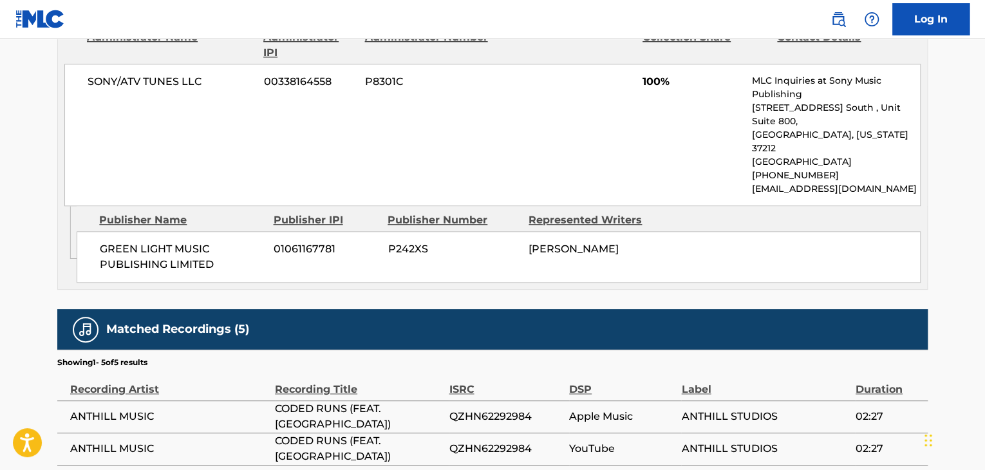
scroll to position [779, 0]
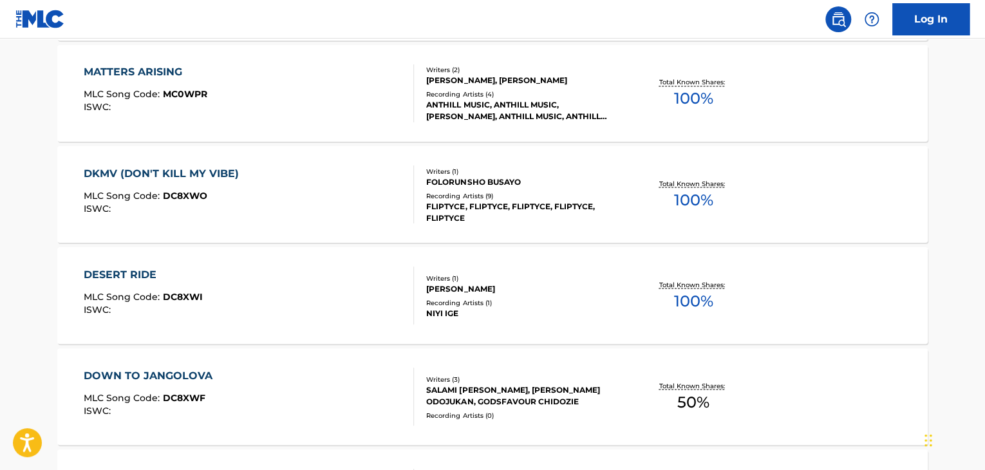
scroll to position [8478, 0]
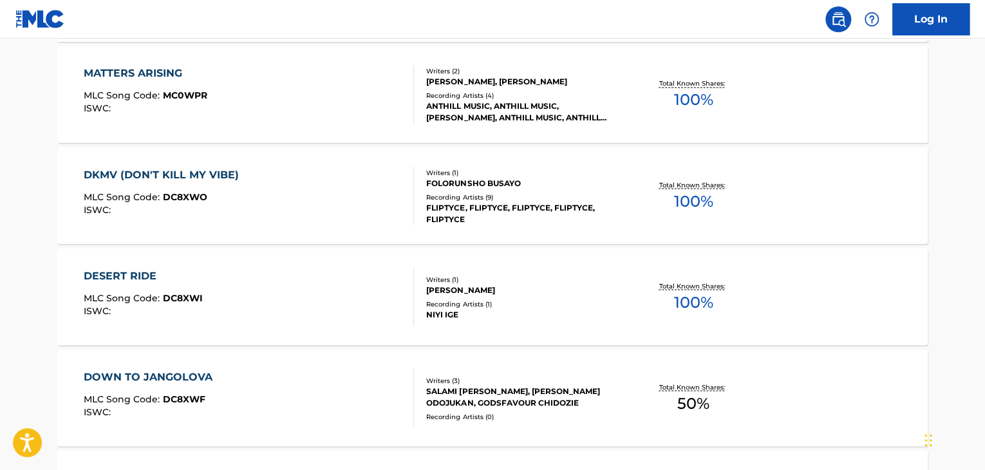
click at [712, 288] on p "Total Known Shares:" at bounding box center [693, 286] width 69 height 10
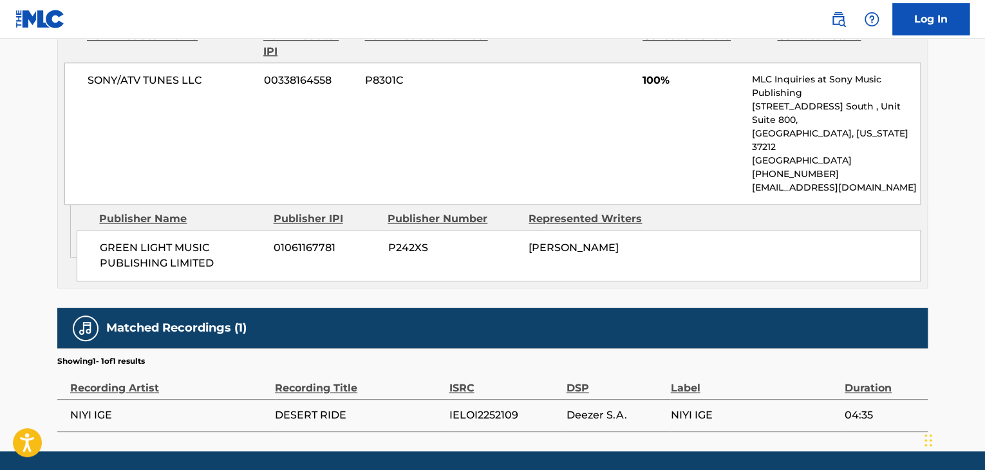
scroll to position [650, 0]
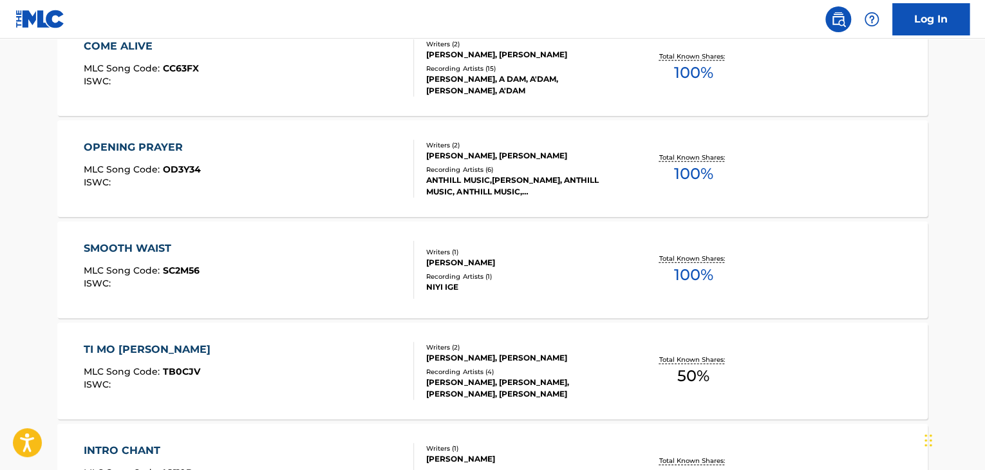
scroll to position [7993, 0]
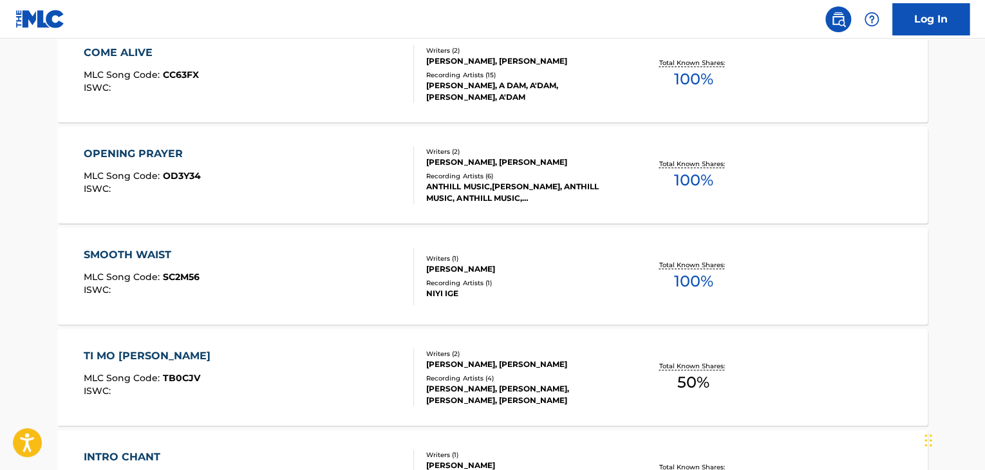
click at [707, 265] on p "Total Known Shares:" at bounding box center [693, 265] width 69 height 10
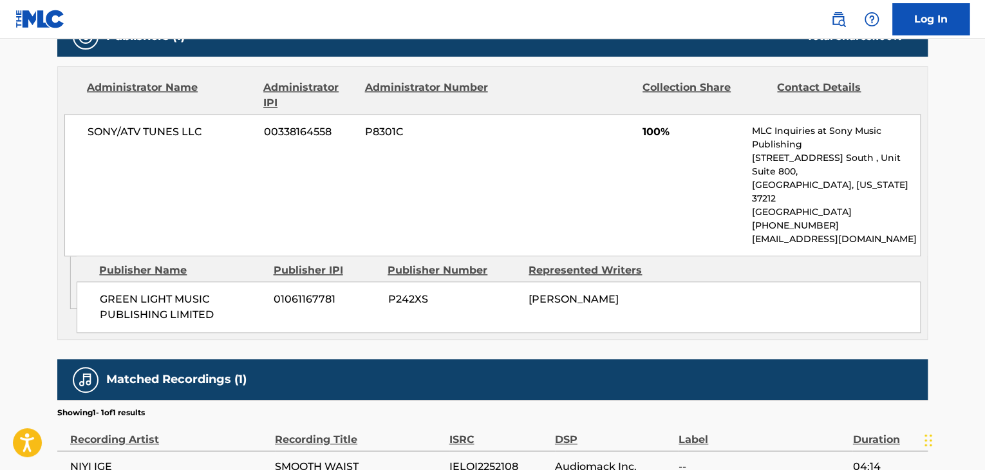
scroll to position [650, 0]
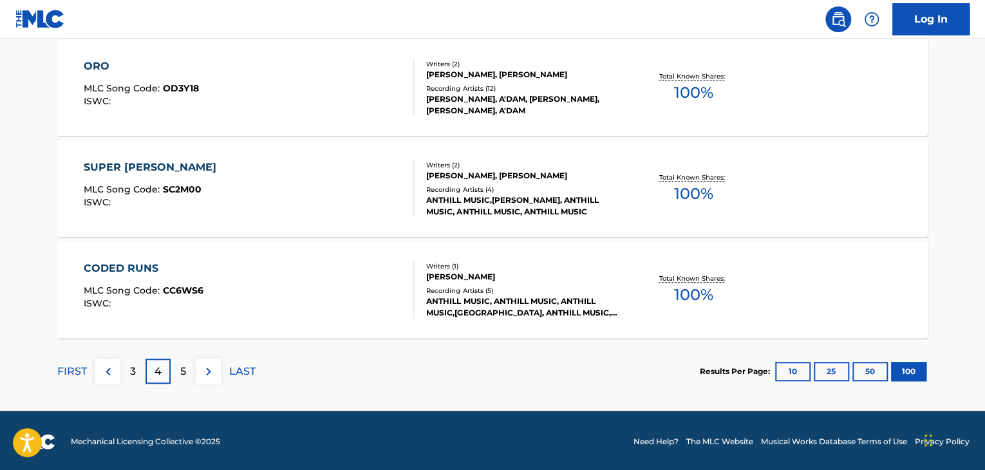
scroll to position [10206, 0]
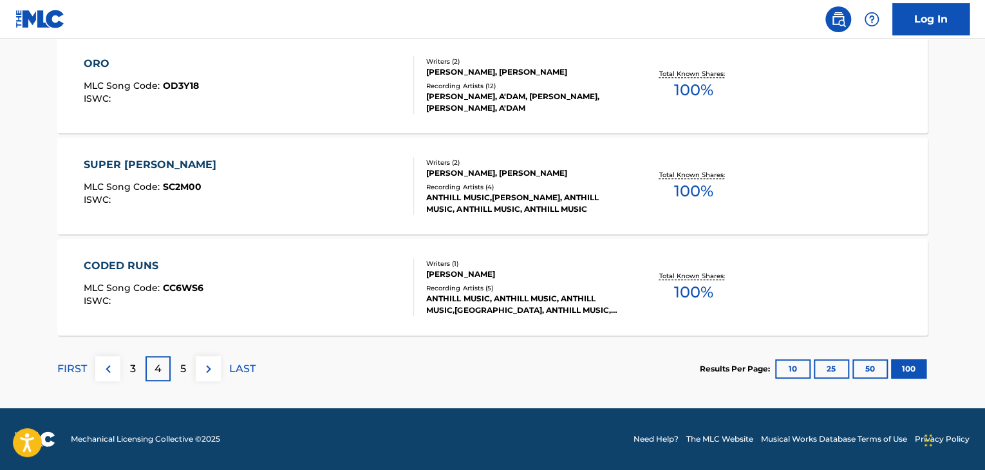
click at [183, 368] on p "5" at bounding box center [183, 368] width 6 height 15
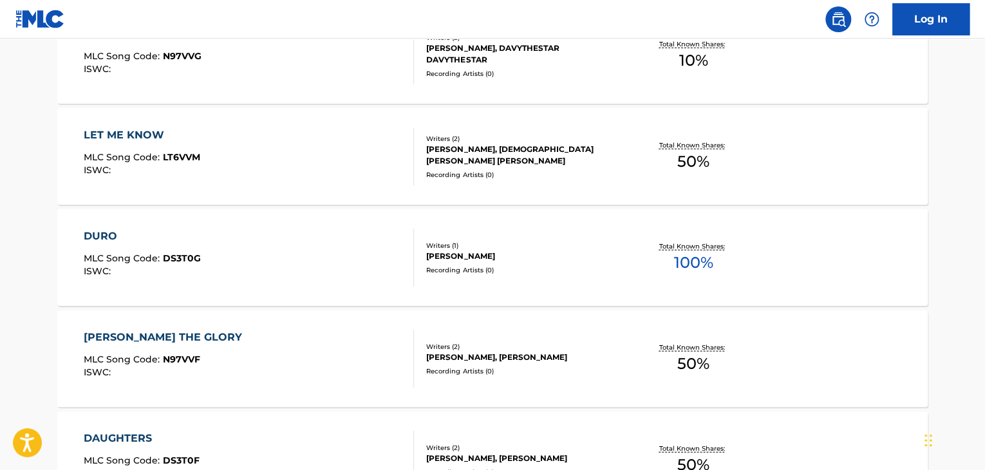
scroll to position [8921, 0]
click at [125, 263] on div "MLC Song Code : DS3T0G" at bounding box center [142, 260] width 117 height 13
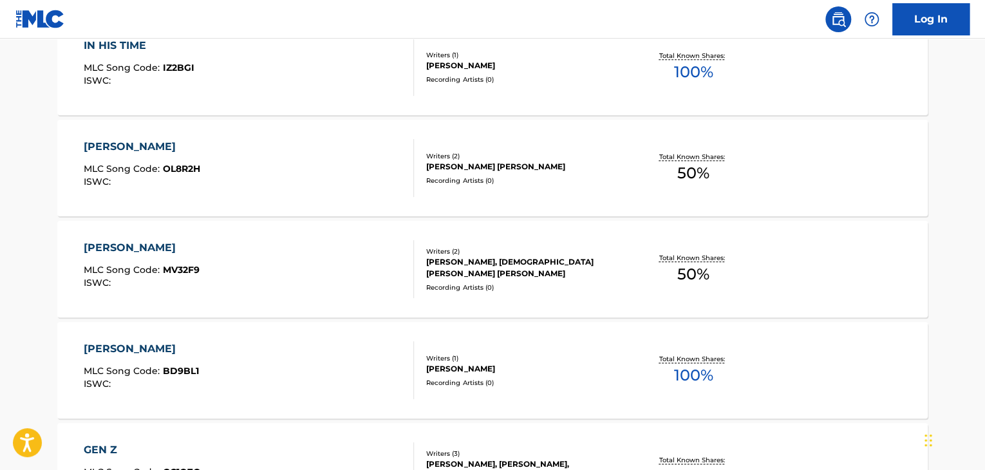
scroll to position [5223, 0]
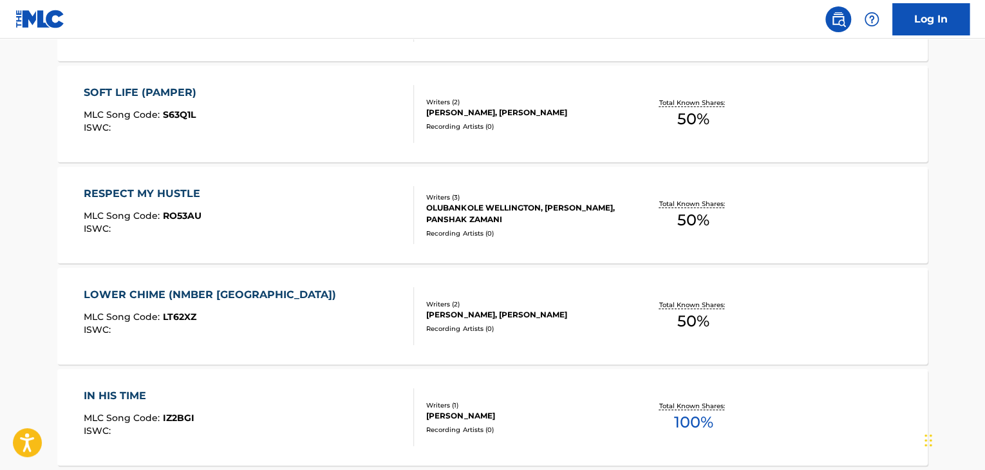
click at [100, 133] on span "ISWC :" at bounding box center [99, 128] width 30 height 12
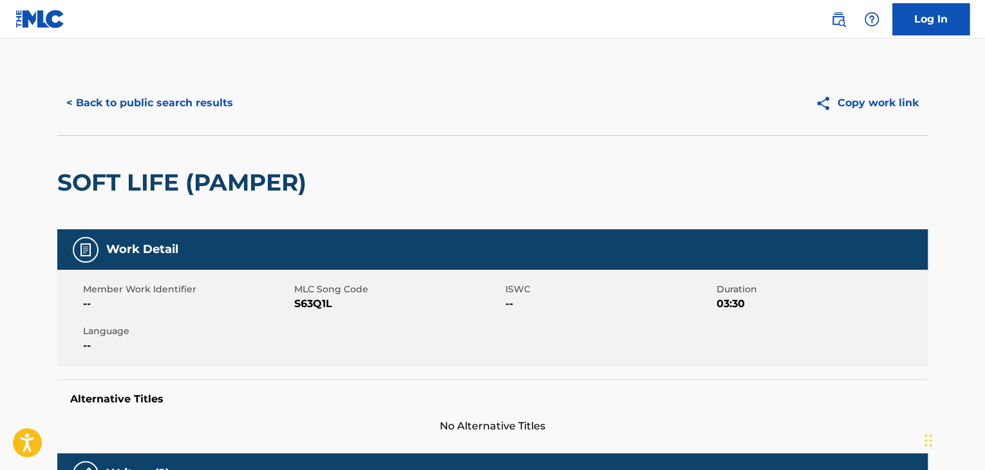
click at [65, 104] on button "< Back to public search results" at bounding box center [149, 103] width 185 height 32
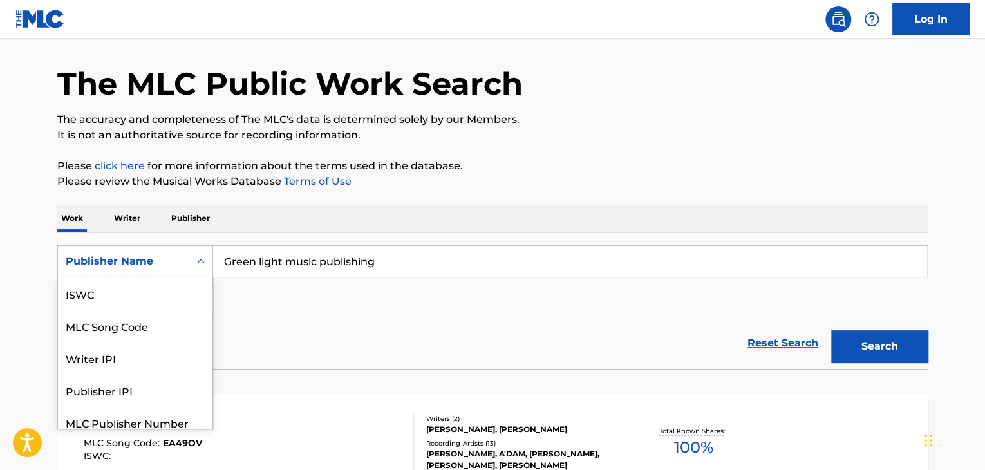
scroll to position [42, 0]
click at [262, 399] on div "E KE EH EH EH MLC Song Code : EA49OV ISWC : Writers ( 2 ) [PERSON_NAME], [PERSO…" at bounding box center [492, 441] width 871 height 97
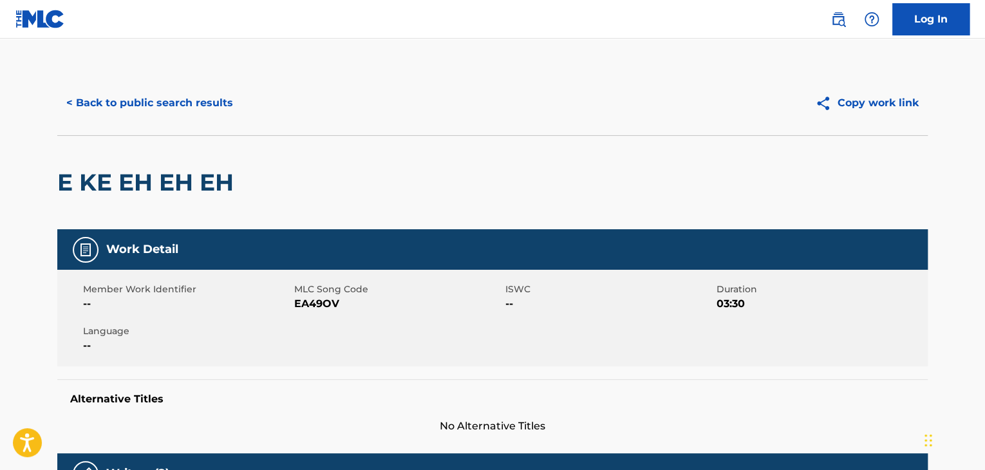
click at [138, 110] on button "< Back to public search results" at bounding box center [149, 103] width 185 height 32
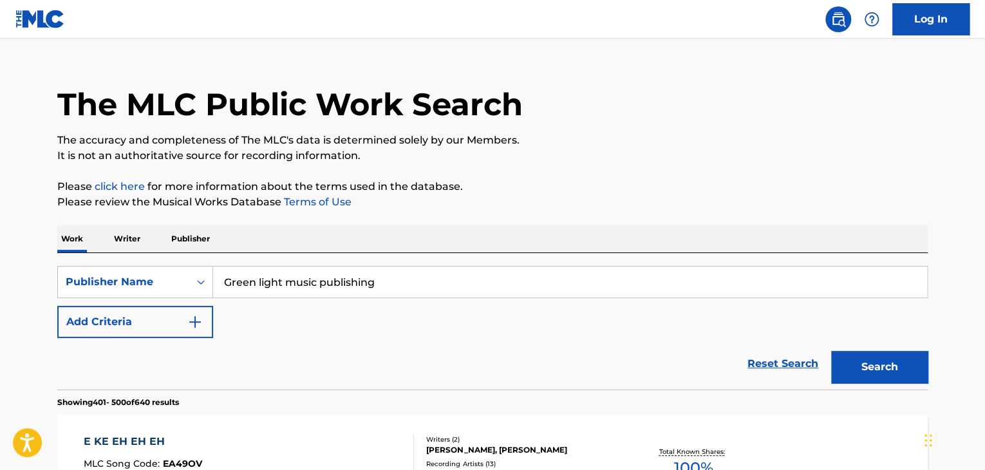
scroll to position [15, 0]
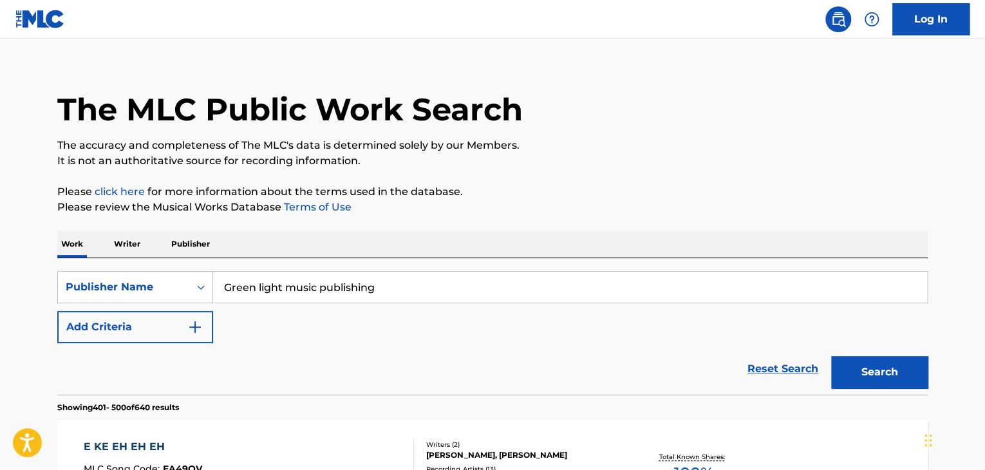
click at [198, 328] on img "Search Form" at bounding box center [194, 326] width 15 height 15
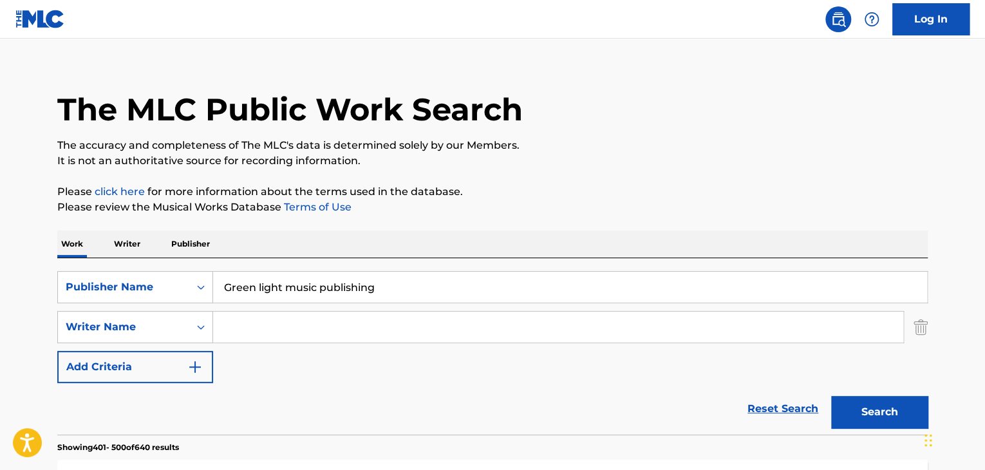
click at [257, 325] on input "Search Form" at bounding box center [558, 327] width 690 height 31
type input "[PERSON_NAME]"
click at [890, 412] on button "Search" at bounding box center [879, 412] width 97 height 32
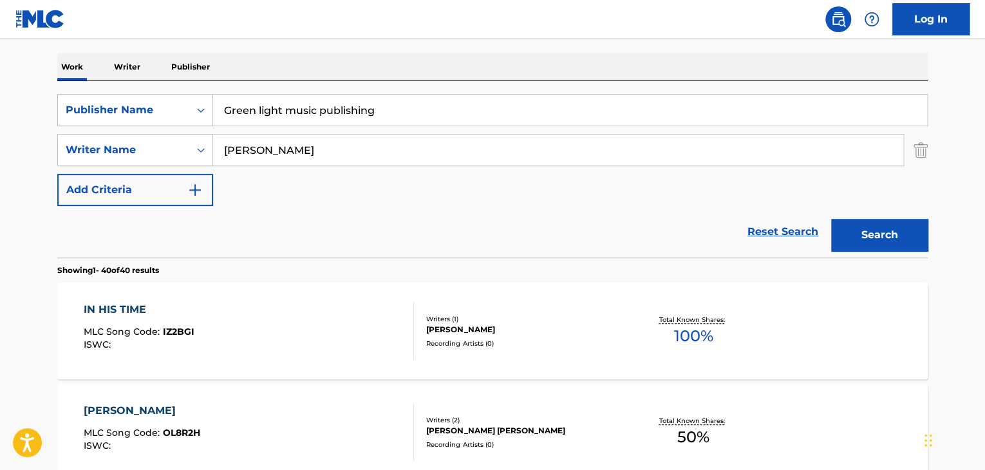
scroll to position [192, 0]
click at [144, 318] on div "IN HIS TIME MLC Song Code : IZ2BGI ISWC :" at bounding box center [139, 332] width 111 height 58
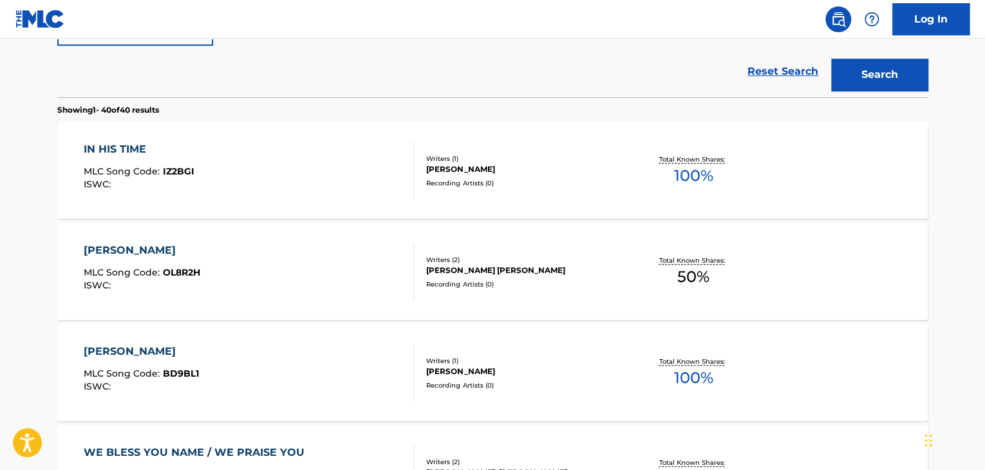
scroll to position [354, 0]
click at [137, 269] on span "MLC Song Code :" at bounding box center [123, 271] width 79 height 12
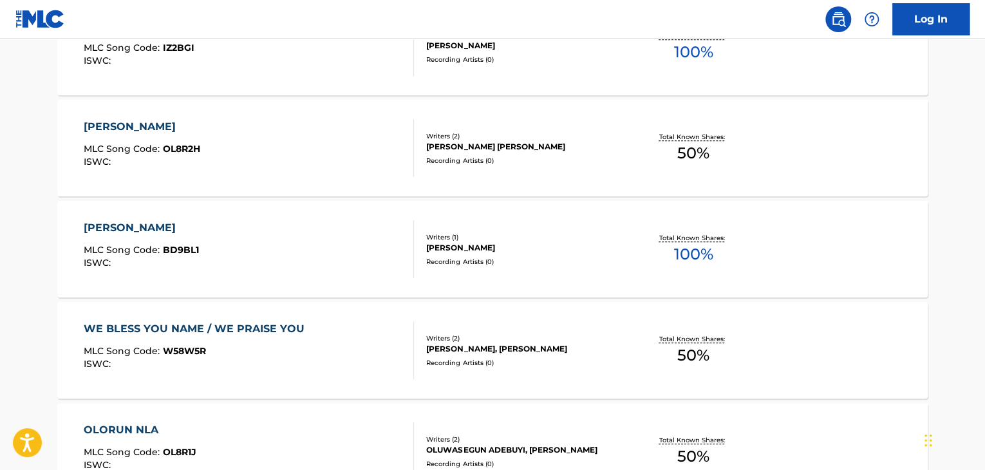
scroll to position [484, 0]
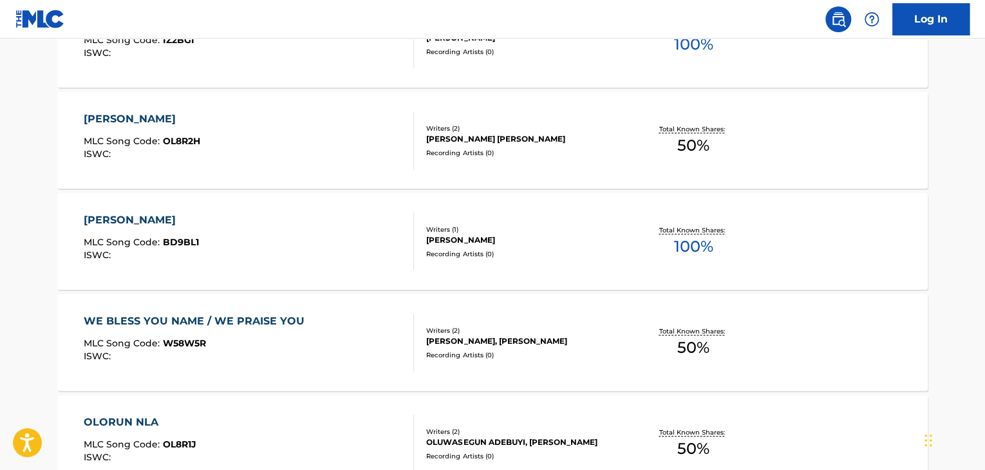
click at [115, 251] on div "ISWC :" at bounding box center [141, 256] width 115 height 10
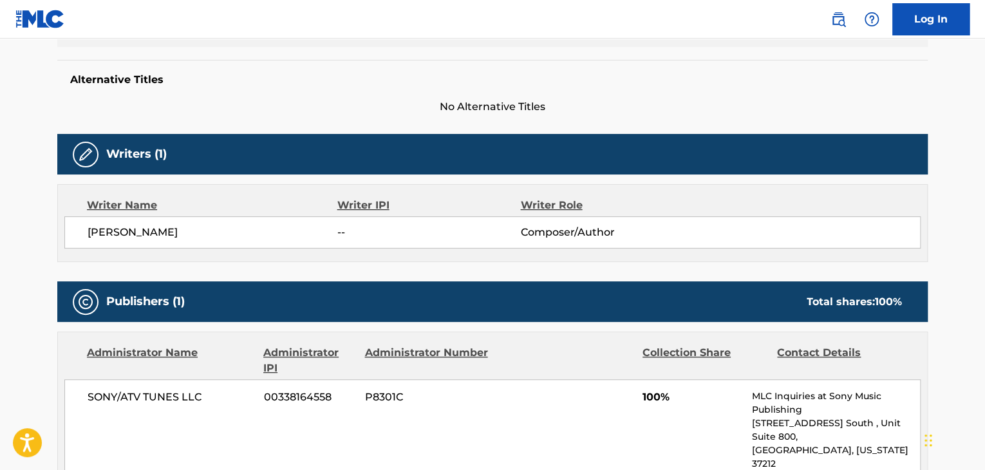
scroll to position [318, 0]
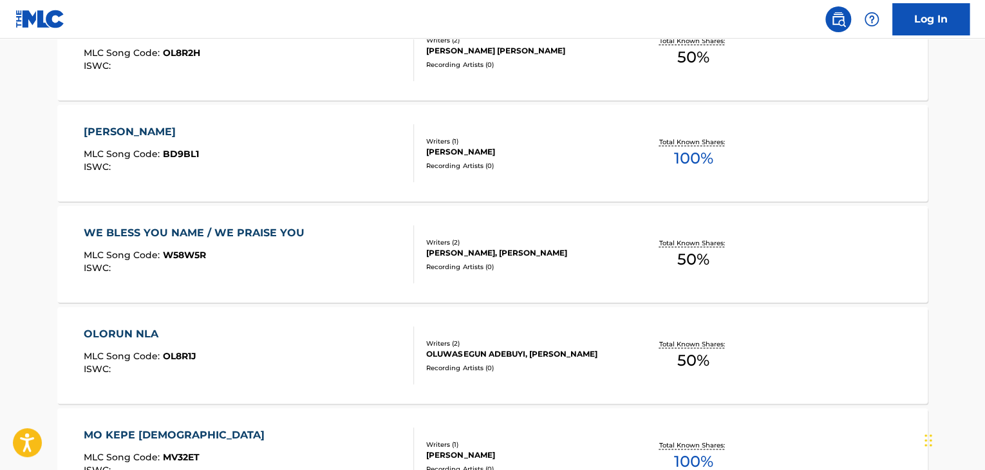
scroll to position [576, 0]
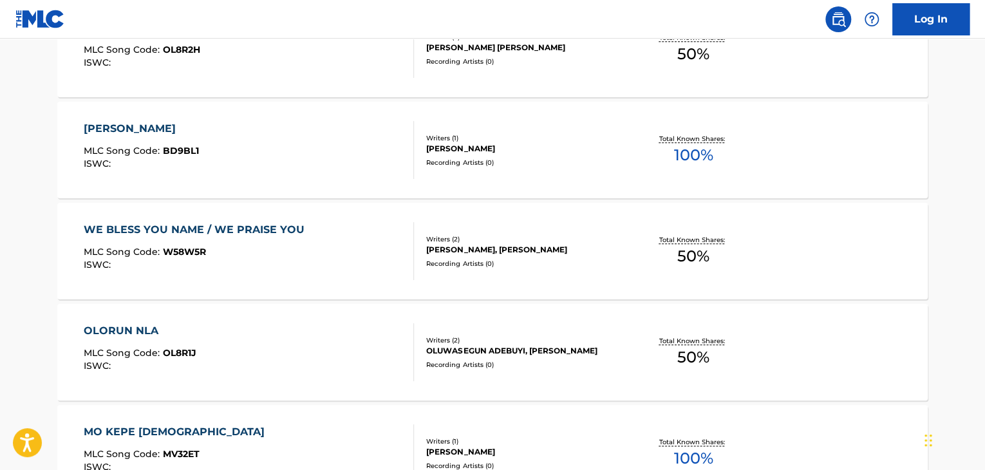
click at [129, 249] on span "MLC Song Code :" at bounding box center [123, 252] width 79 height 12
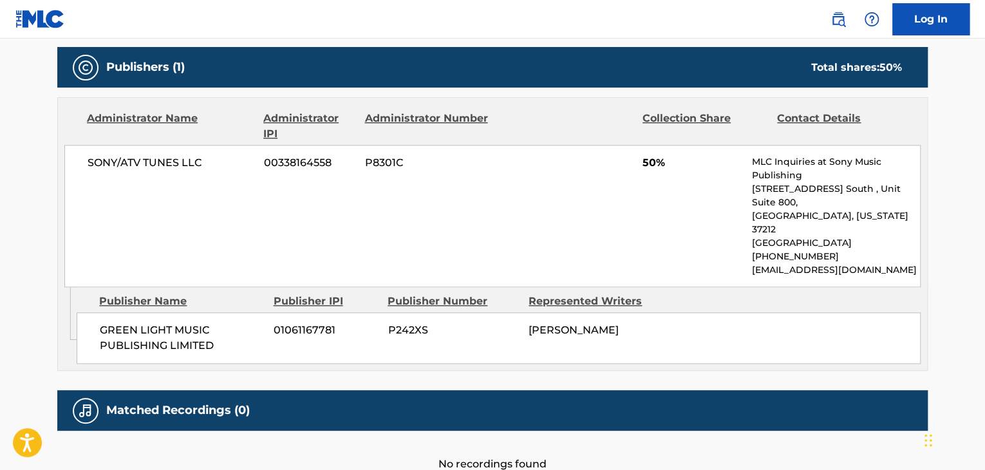
scroll to position [618, 0]
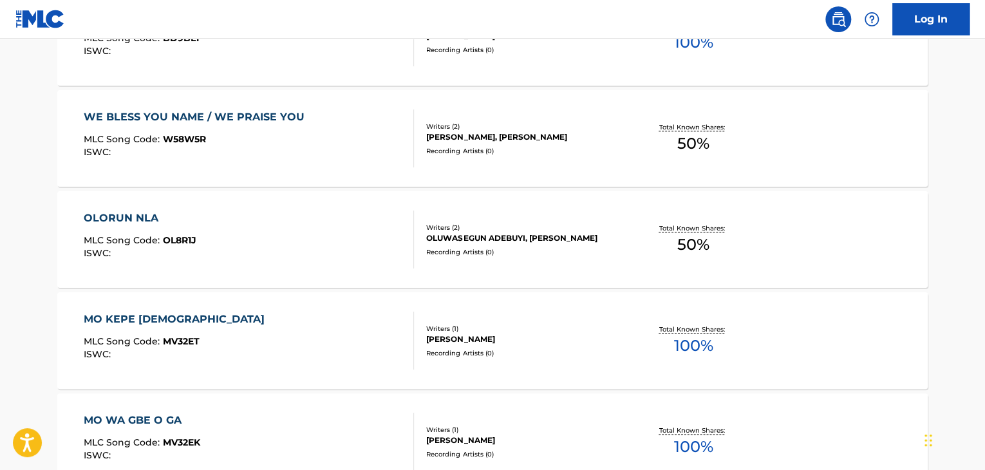
scroll to position [690, 0]
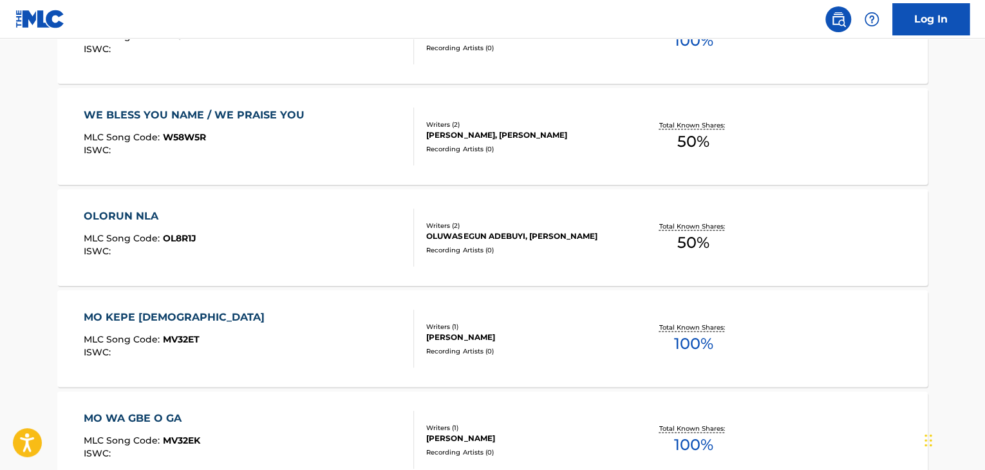
click at [116, 242] on span "MLC Song Code :" at bounding box center [123, 238] width 79 height 12
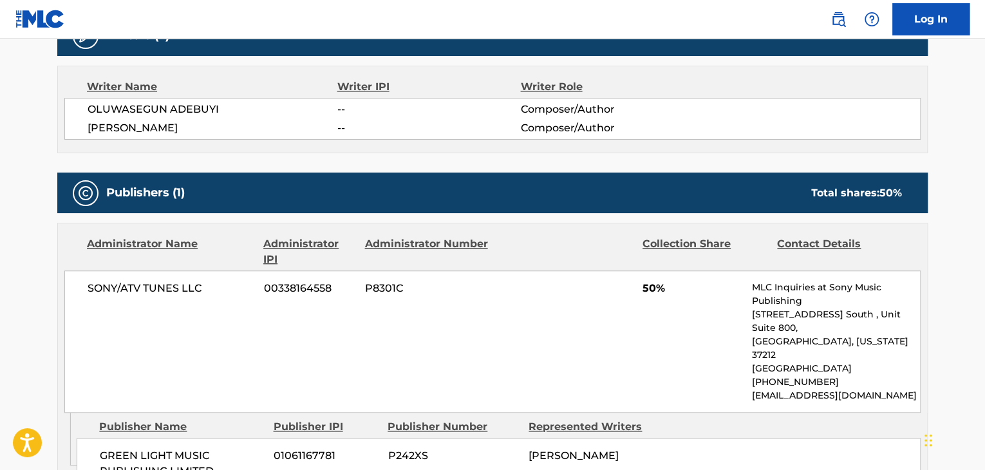
scroll to position [618, 0]
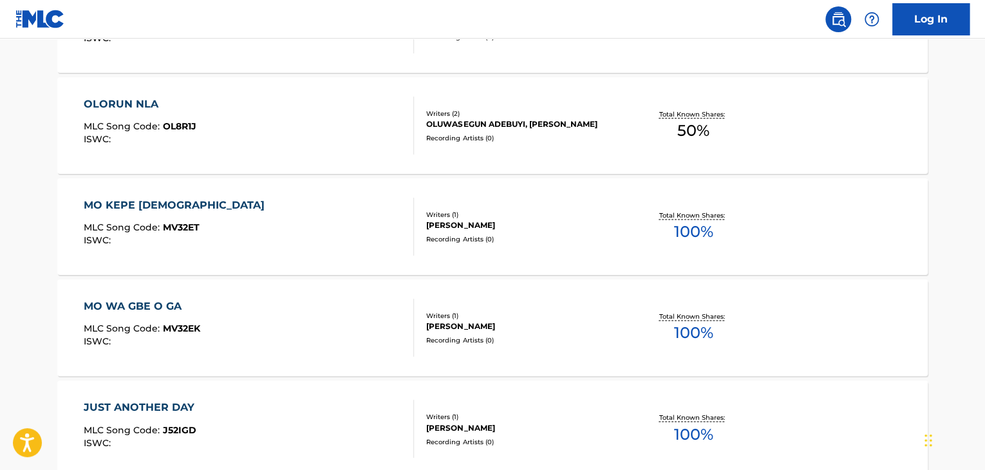
scroll to position [806, 0]
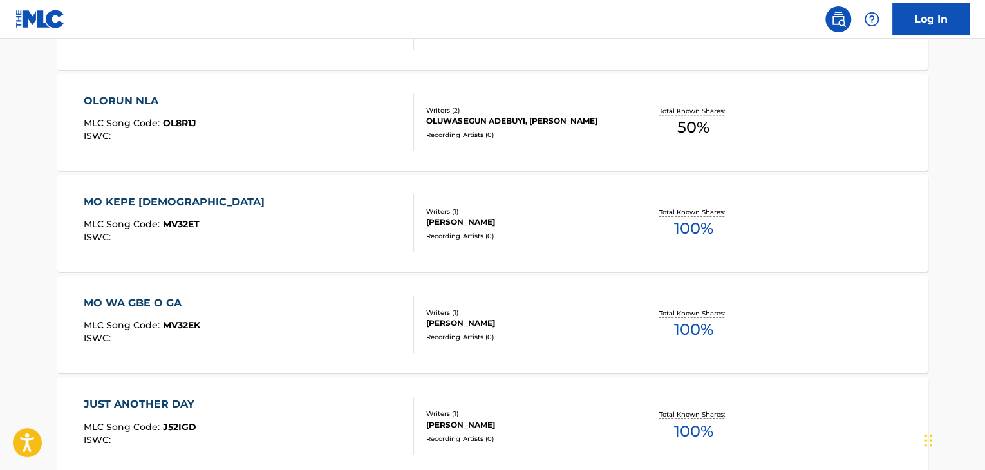
click at [111, 214] on div "MO KEPE JESU MLC Song Code : MV32ET ISWC :" at bounding box center [177, 223] width 187 height 58
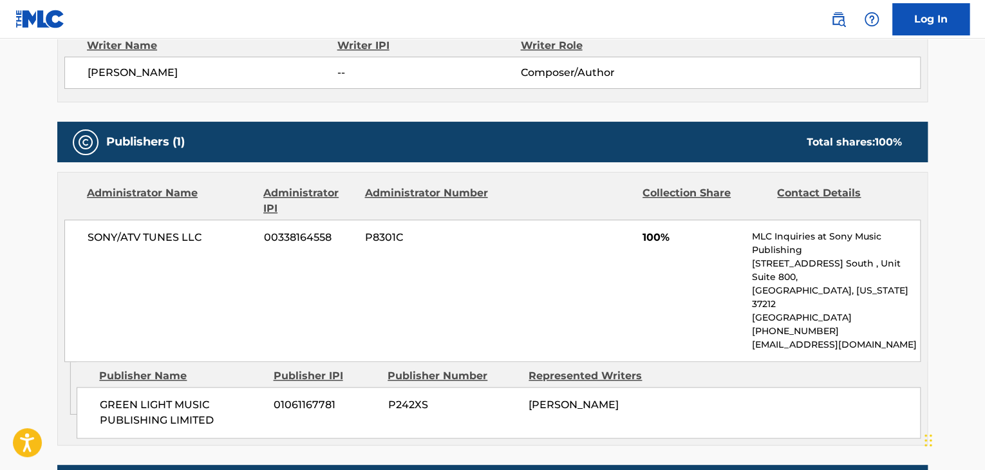
scroll to position [609, 0]
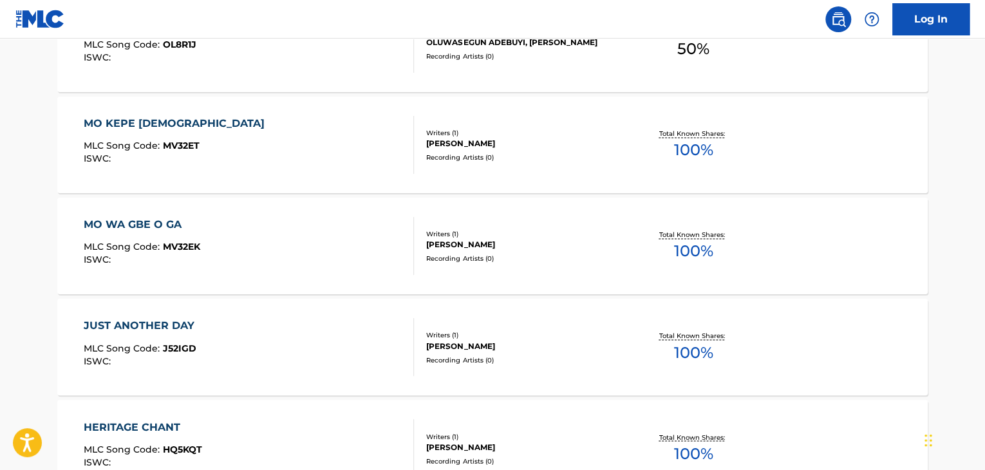
scroll to position [886, 0]
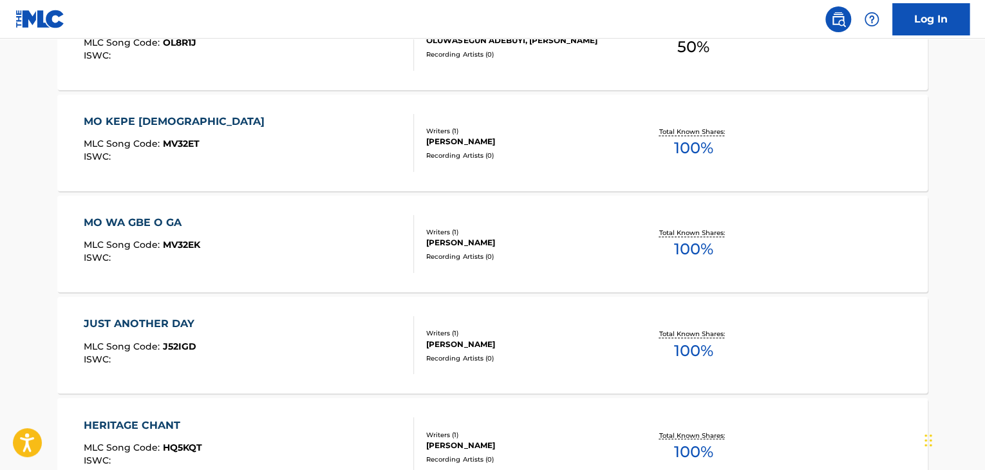
click at [130, 149] on div "MLC Song Code : MV32ET" at bounding box center [177, 145] width 187 height 13
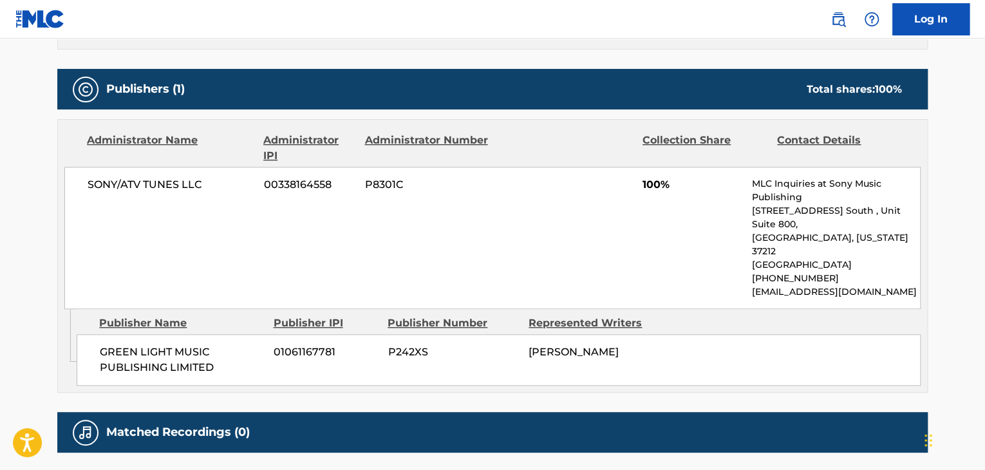
scroll to position [609, 0]
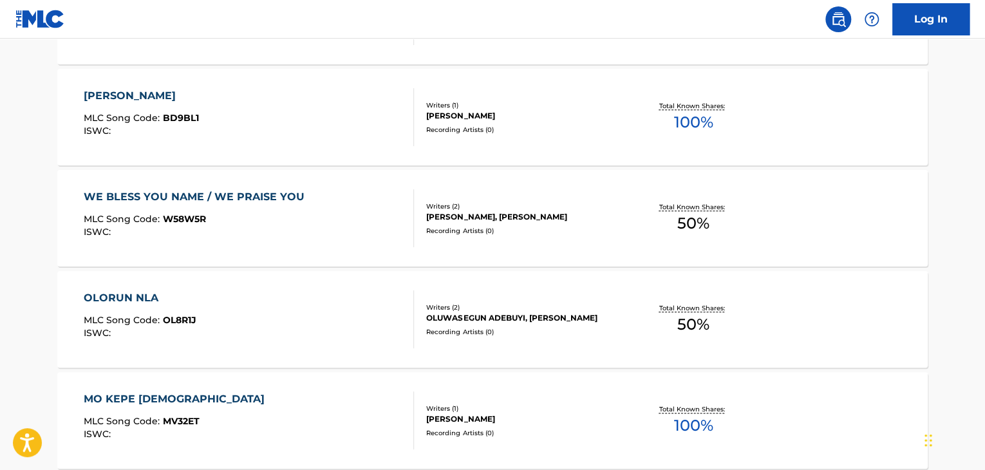
scroll to position [960, 0]
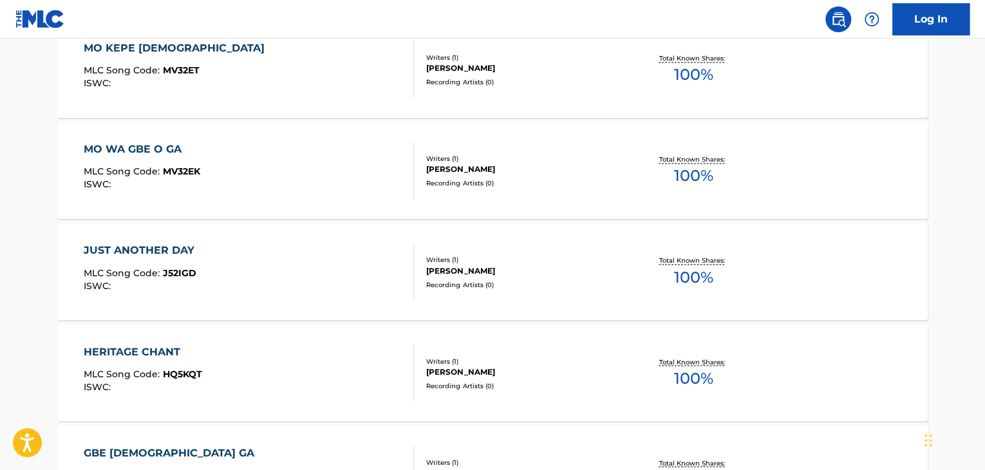
click at [116, 181] on div "ISWC :" at bounding box center [142, 185] width 117 height 10
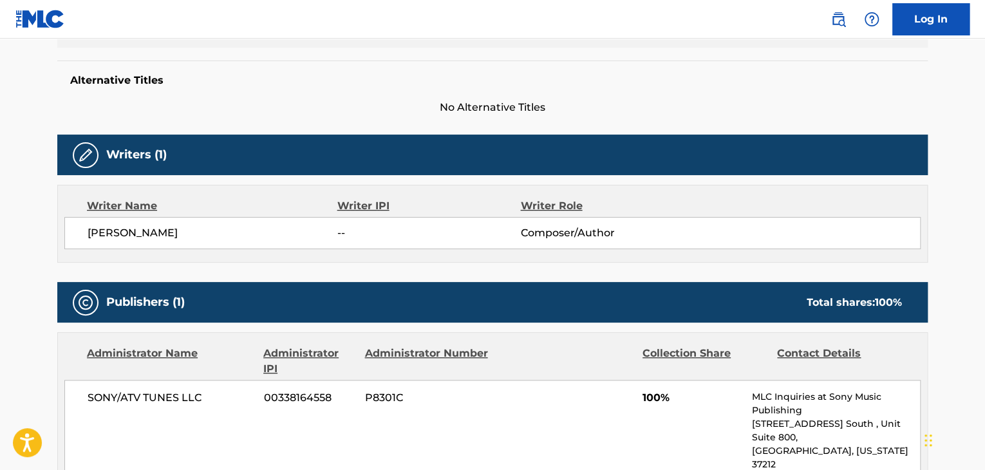
scroll to position [609, 0]
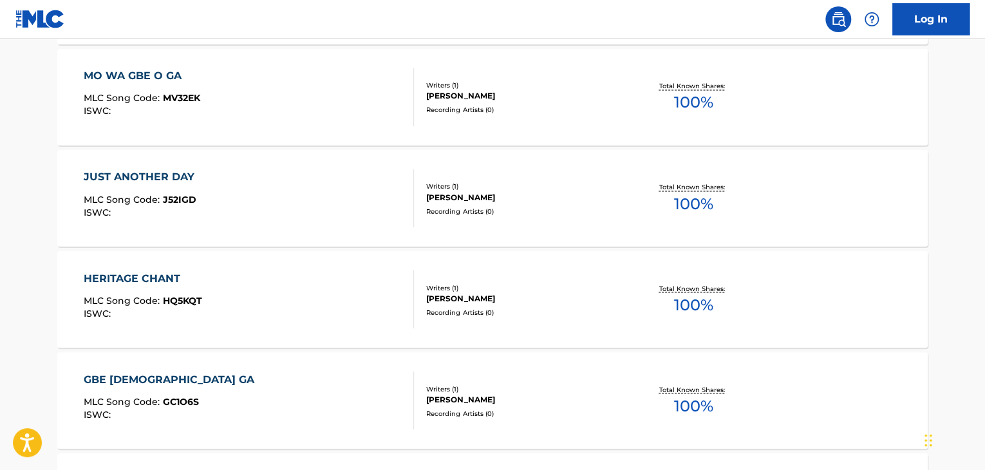
click at [113, 195] on span "MLC Song Code :" at bounding box center [123, 199] width 79 height 12
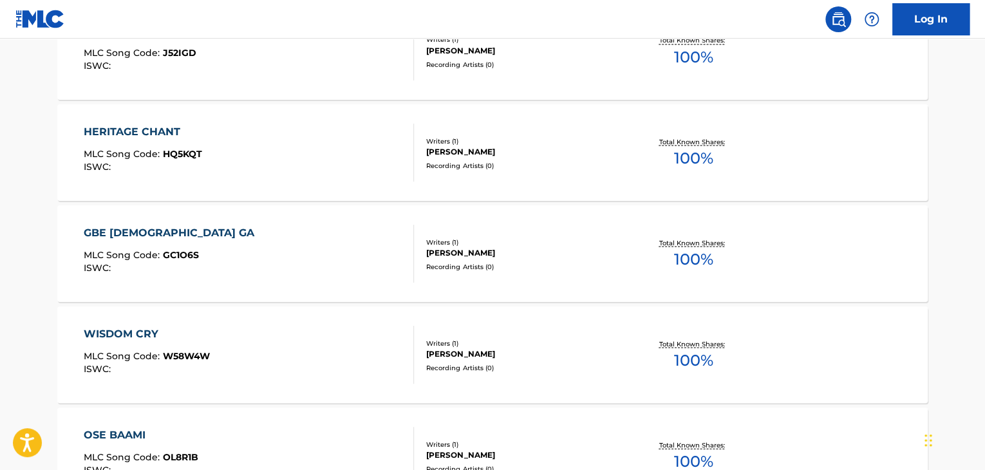
scroll to position [1181, 0]
click at [142, 138] on div "HERITAGE CHANT MLC Song Code : HQ5KQT ISWC :" at bounding box center [143, 151] width 119 height 58
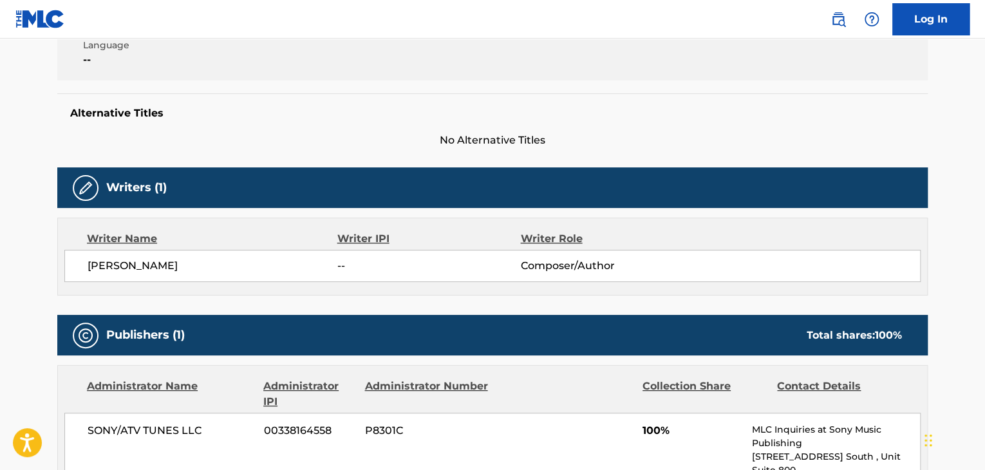
scroll to position [283, 0]
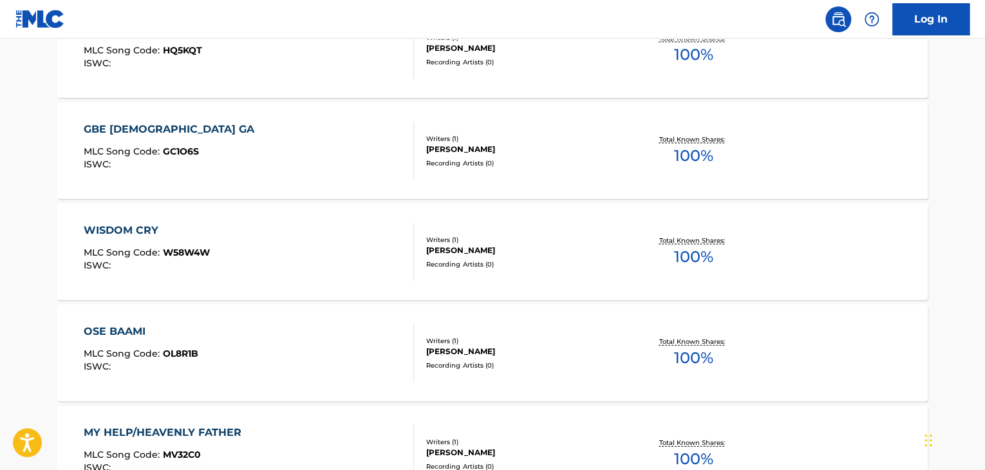
scroll to position [1285, 0]
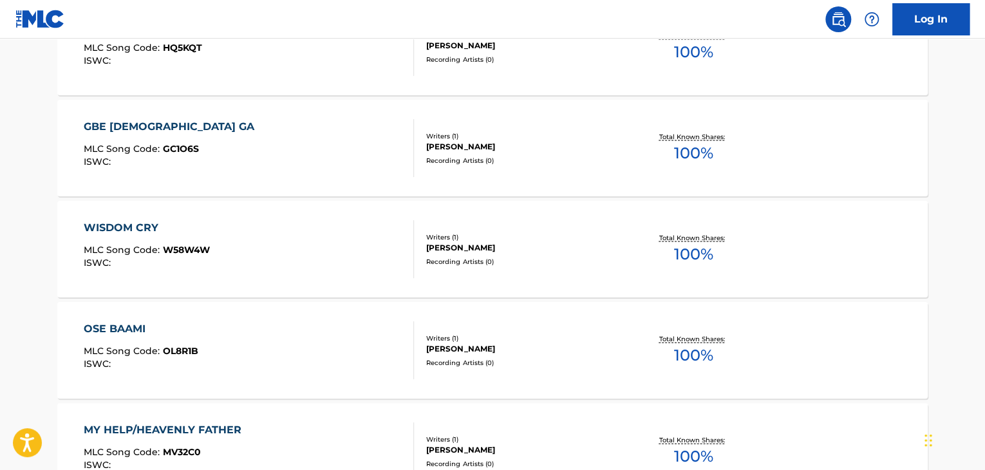
click at [99, 140] on div "GBE JESU GA MLC Song Code : GC1O6S ISWC :" at bounding box center [172, 148] width 177 height 58
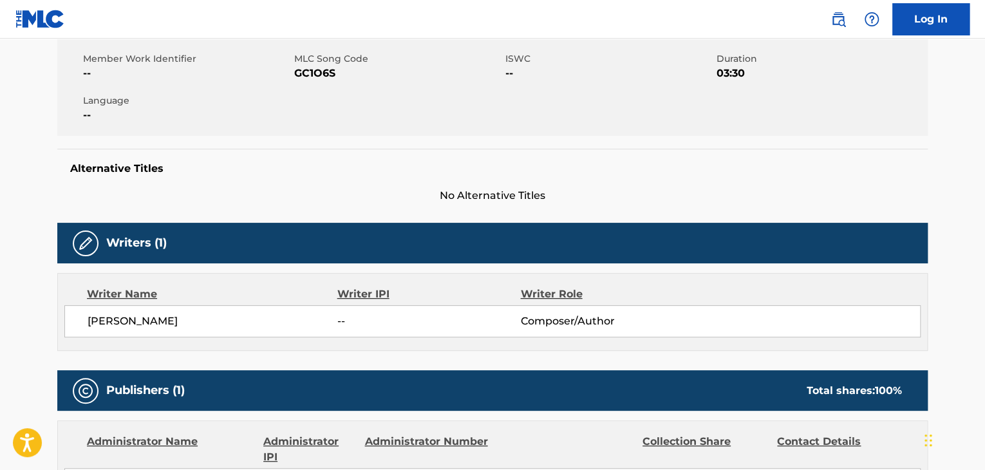
scroll to position [609, 0]
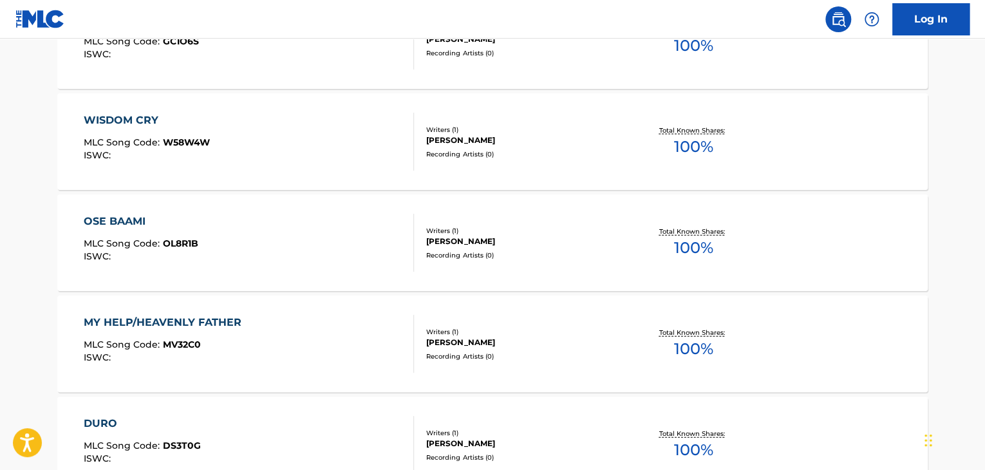
scroll to position [1394, 0]
click at [125, 138] on span "MLC Song Code :" at bounding box center [123, 142] width 79 height 12
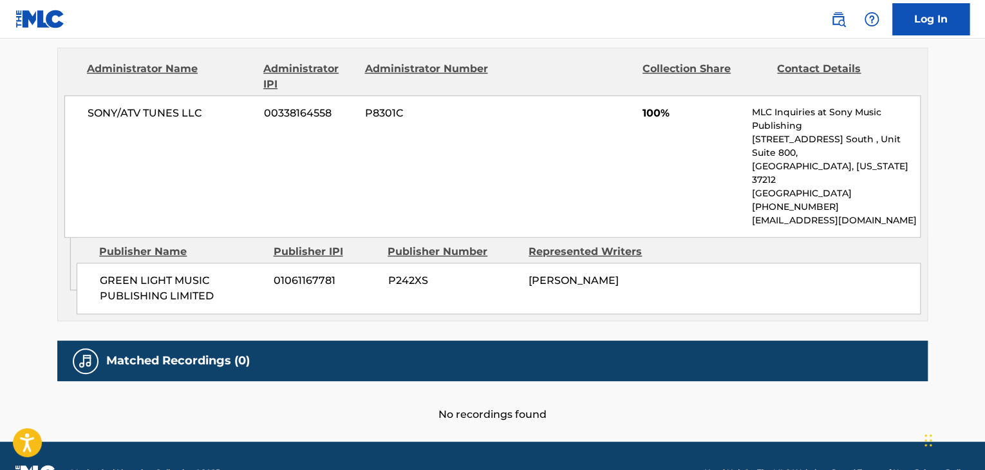
scroll to position [609, 0]
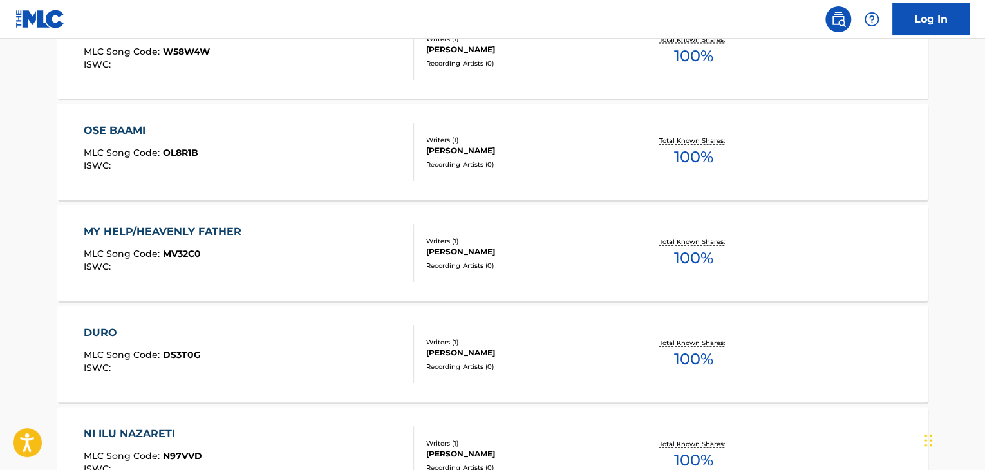
scroll to position [1488, 0]
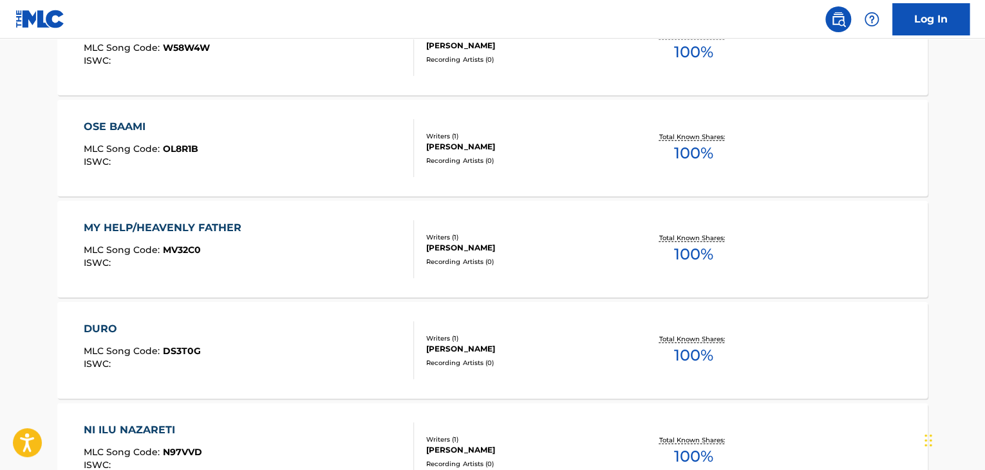
click at [113, 156] on div "MLC Song Code : OL8R1B" at bounding box center [141, 150] width 115 height 13
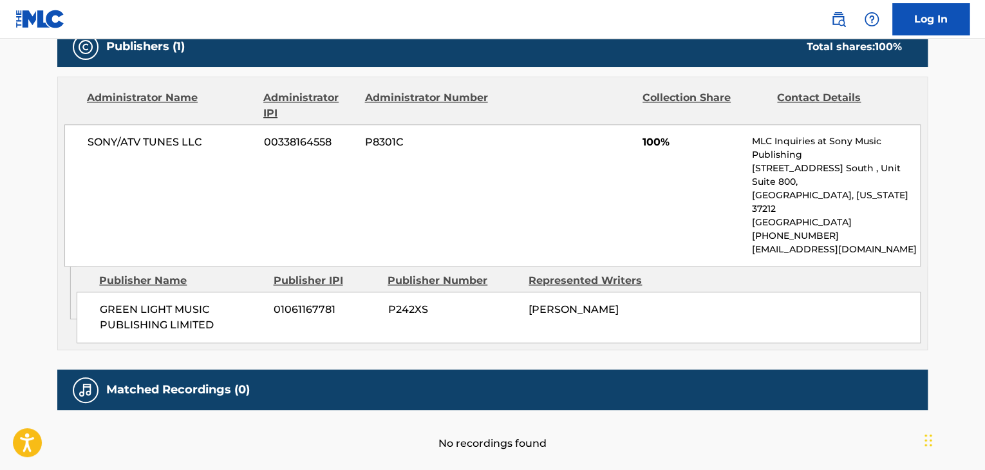
scroll to position [609, 0]
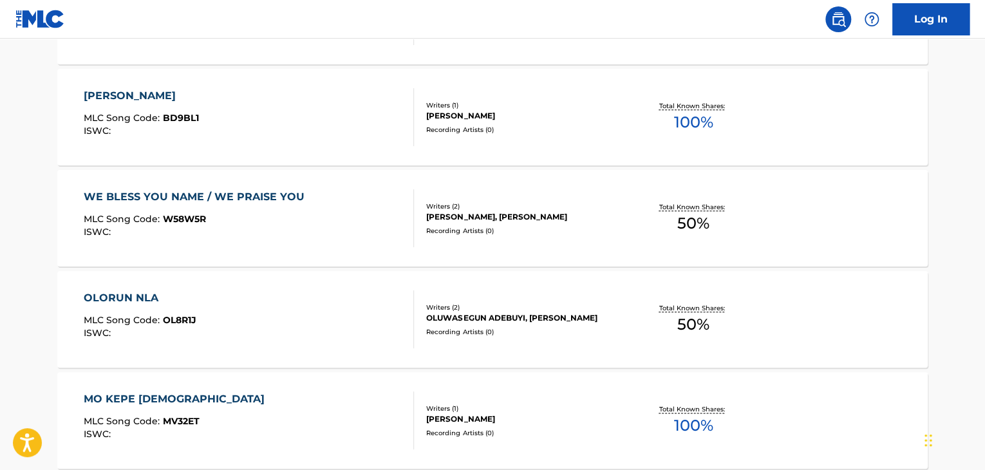
scroll to position [1561, 0]
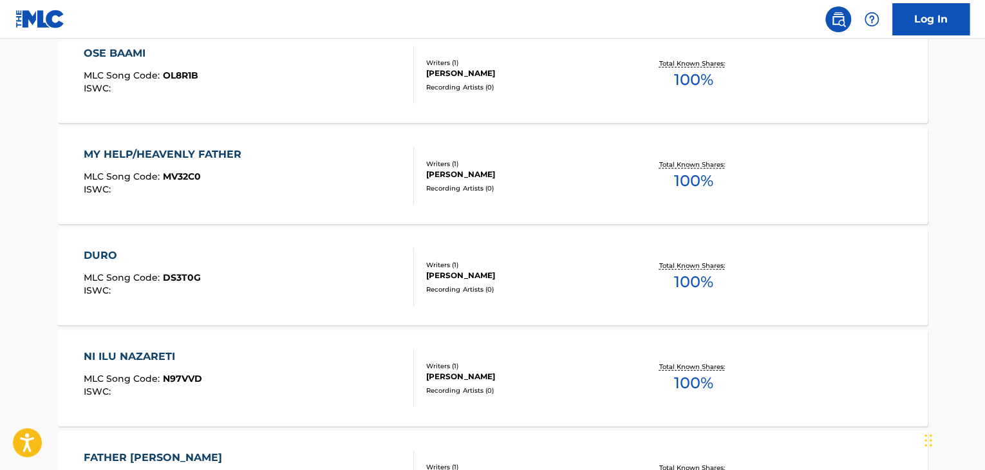
click at [147, 179] on span "MLC Song Code :" at bounding box center [123, 177] width 79 height 12
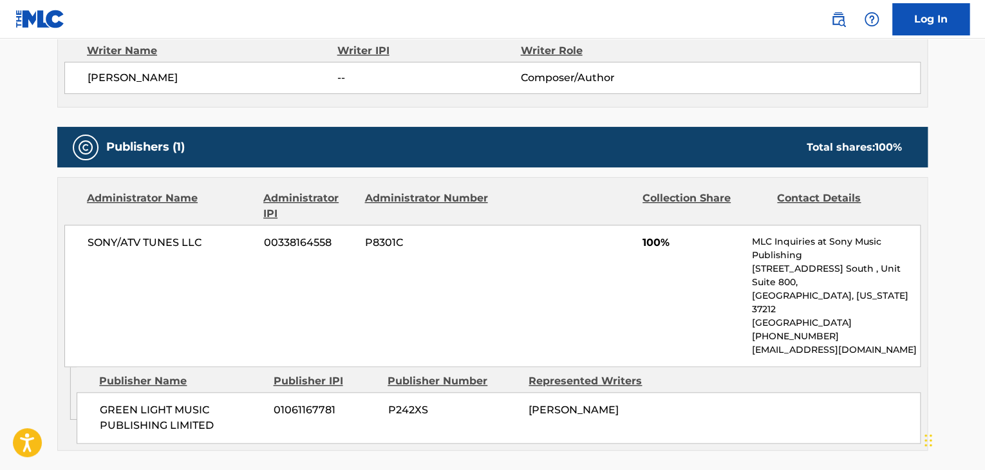
scroll to position [474, 0]
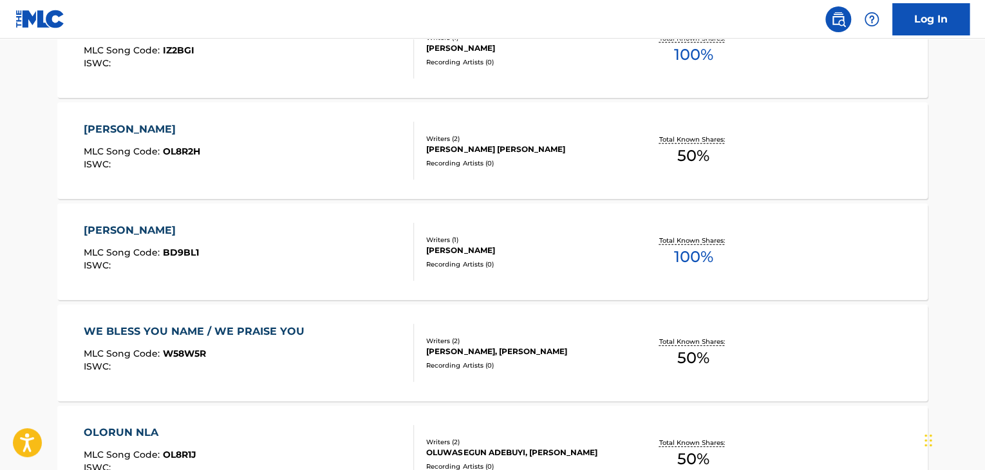
scroll to position [1634, 0]
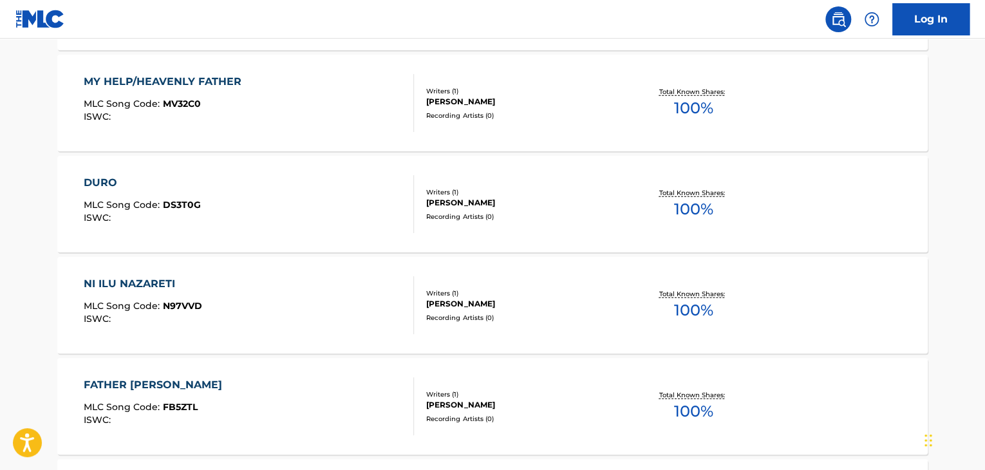
click at [118, 211] on div "MLC Song Code : DS3T0G" at bounding box center [142, 206] width 117 height 13
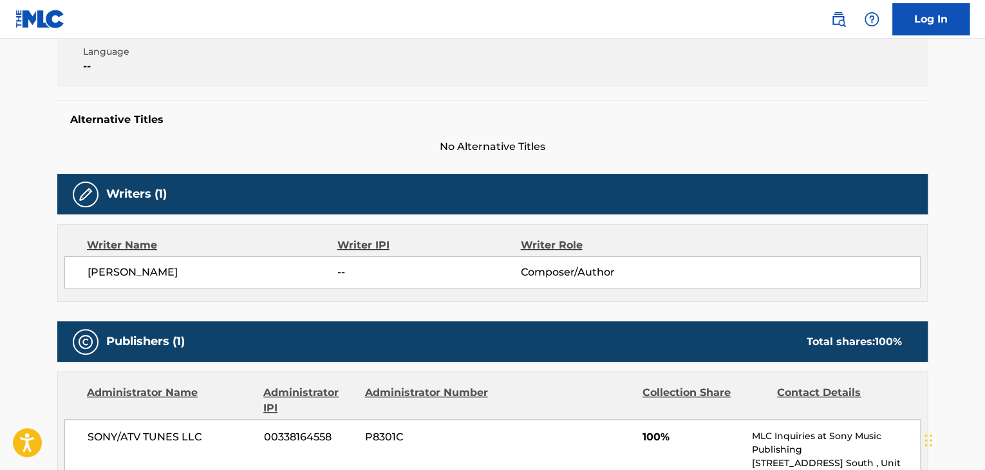
scroll to position [278, 0]
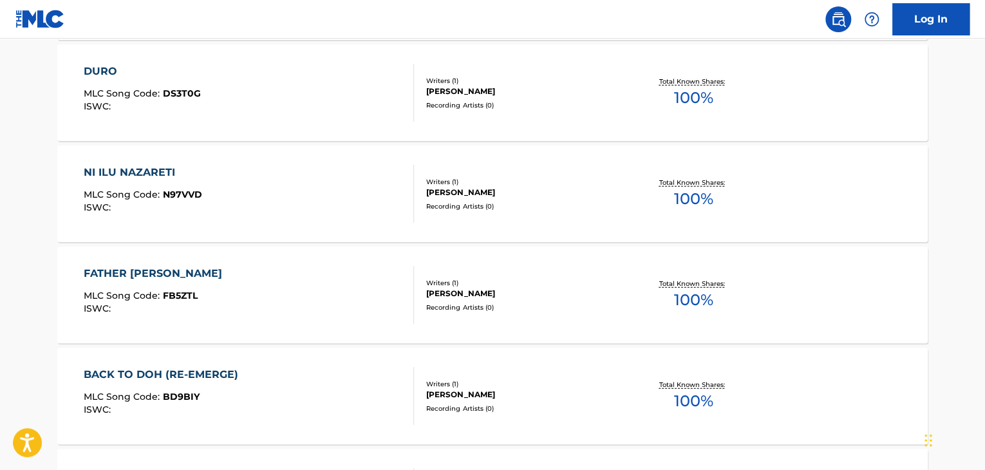
scroll to position [1749, 0]
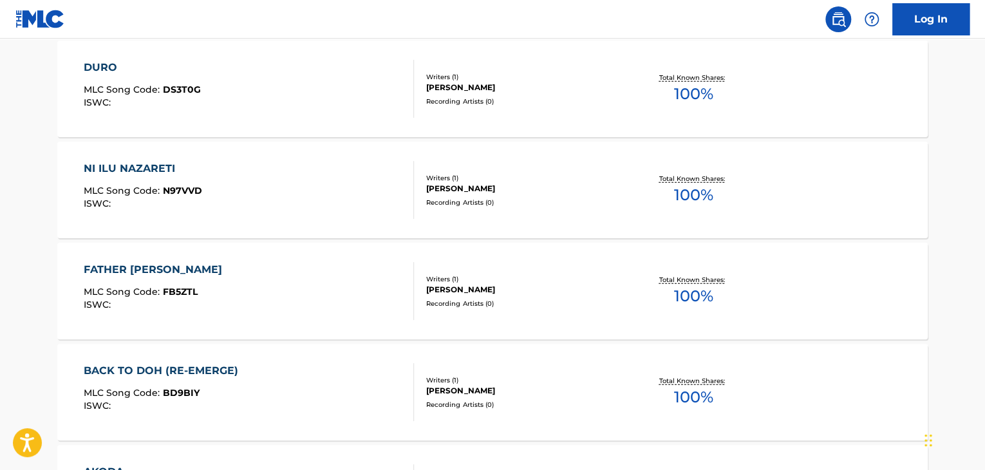
click at [131, 193] on span "MLC Song Code :" at bounding box center [123, 191] width 79 height 12
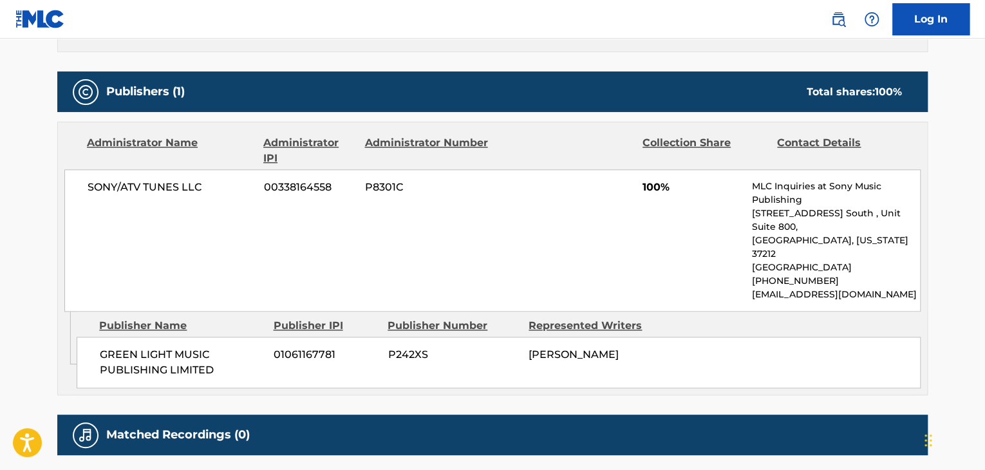
scroll to position [609, 0]
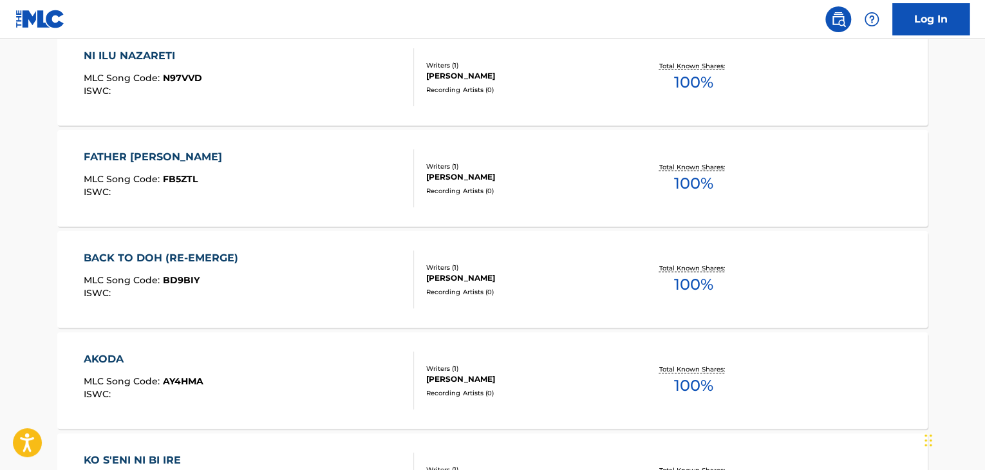
scroll to position [1866, 0]
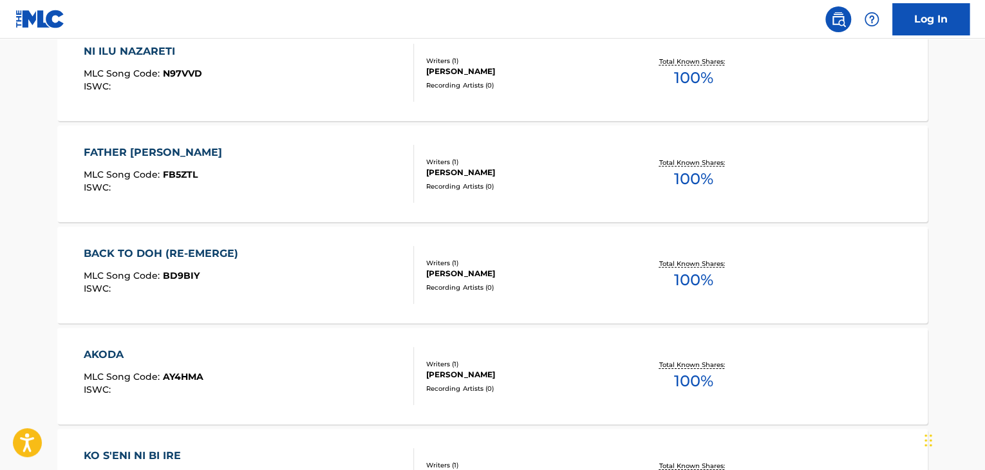
click at [113, 170] on span "MLC Song Code :" at bounding box center [123, 175] width 79 height 12
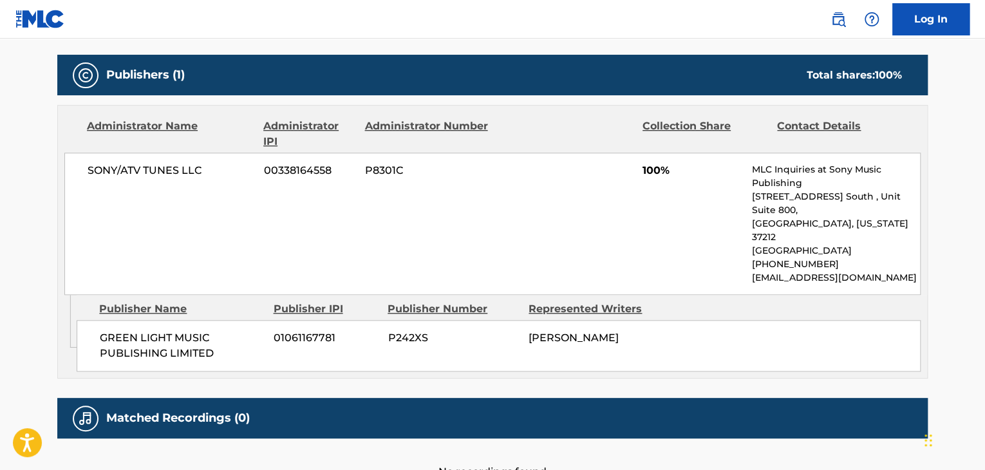
scroll to position [609, 0]
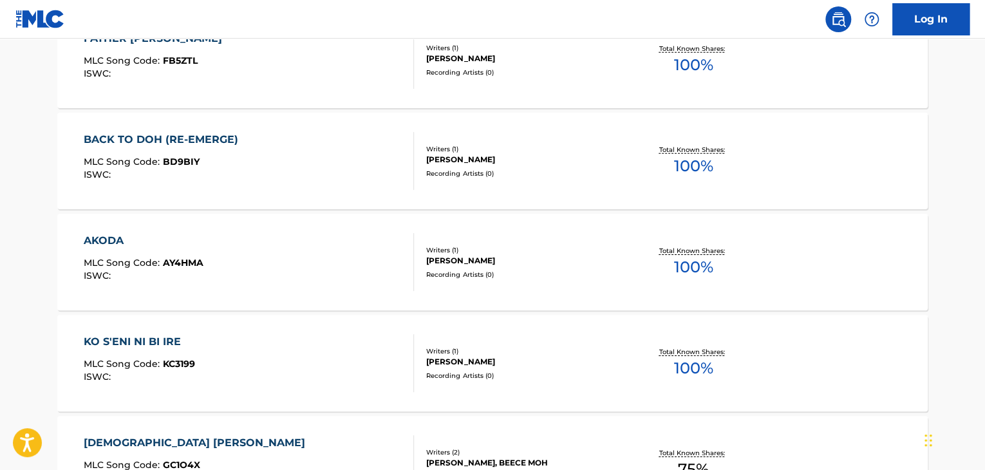
scroll to position [1984, 0]
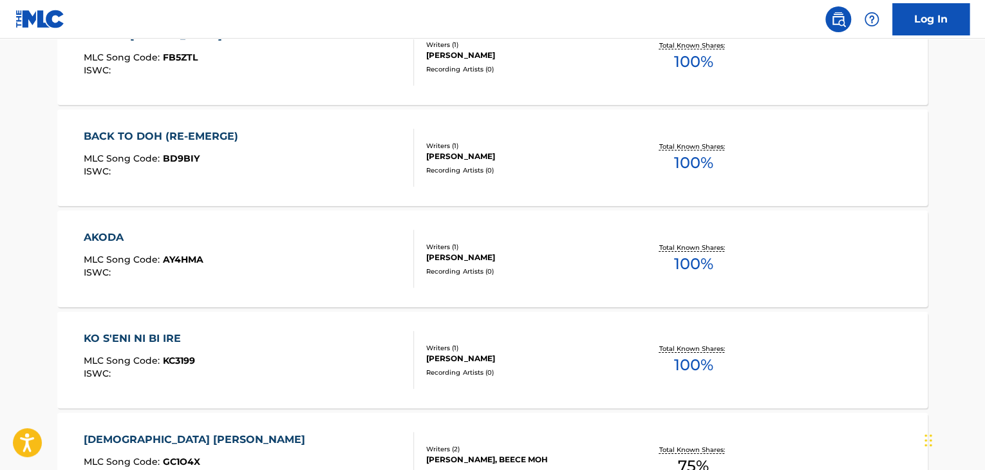
click at [133, 162] on span "MLC Song Code :" at bounding box center [123, 159] width 79 height 12
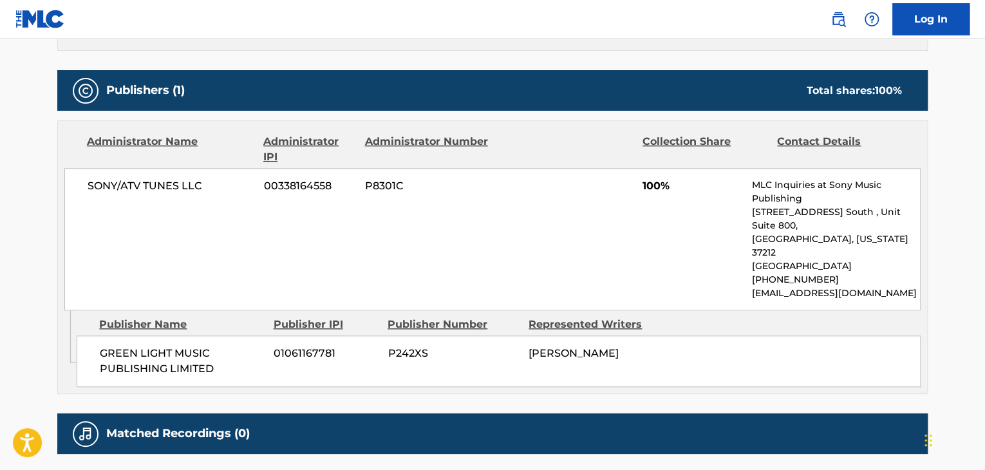
scroll to position [609, 0]
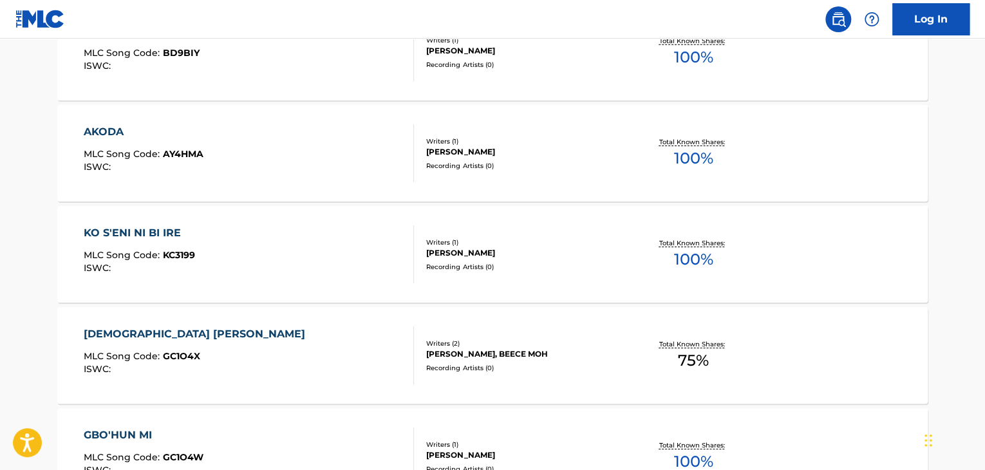
scroll to position [2089, 0]
click at [120, 151] on span "MLC Song Code :" at bounding box center [123, 154] width 79 height 12
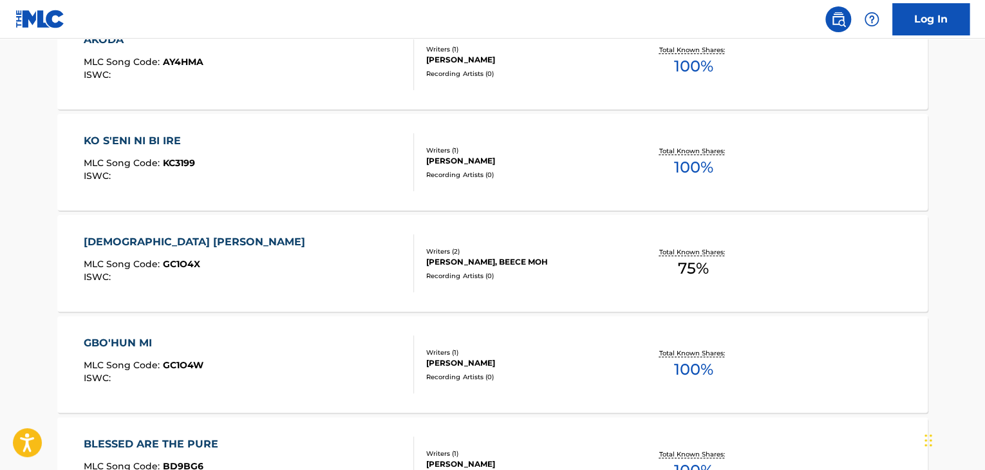
click at [119, 165] on span "MLC Song Code :" at bounding box center [123, 163] width 79 height 12
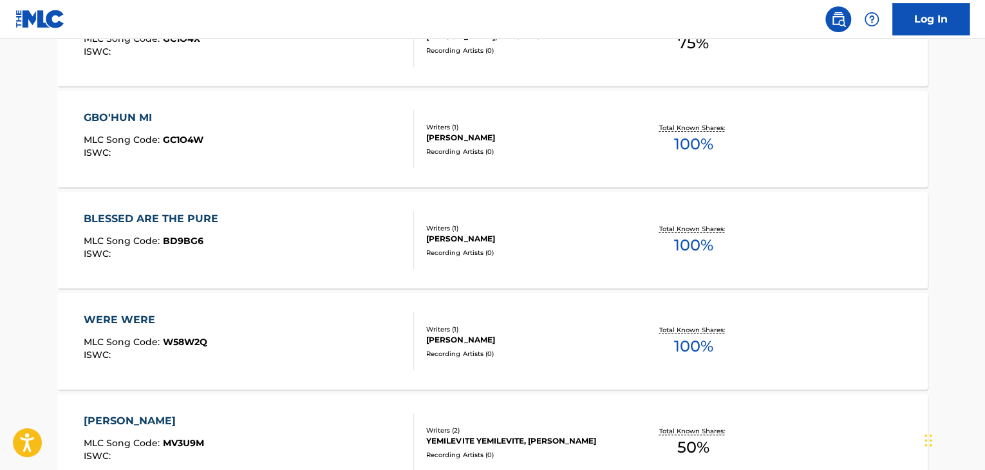
scroll to position [2410, 0]
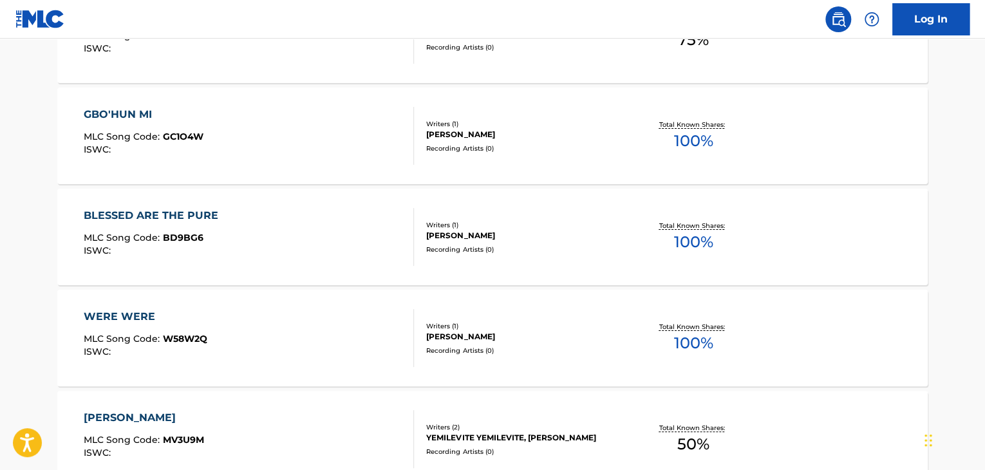
click at [115, 240] on span "MLC Song Code :" at bounding box center [123, 238] width 79 height 12
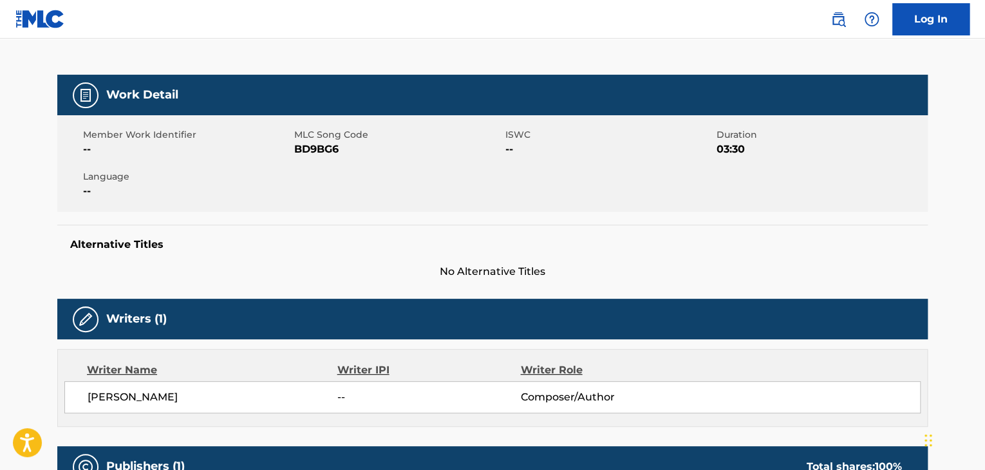
scroll to position [609, 0]
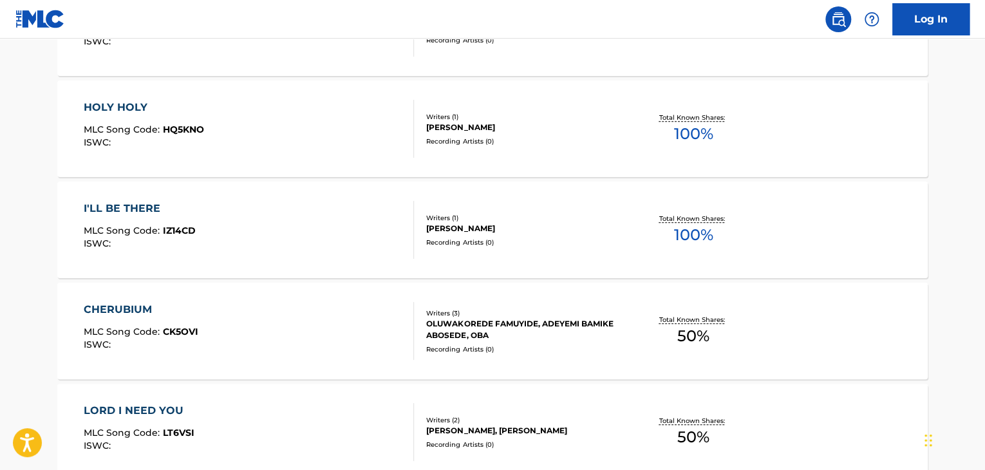
scroll to position [2822, 0]
click at [108, 132] on span "MLC Song Code :" at bounding box center [123, 129] width 79 height 12
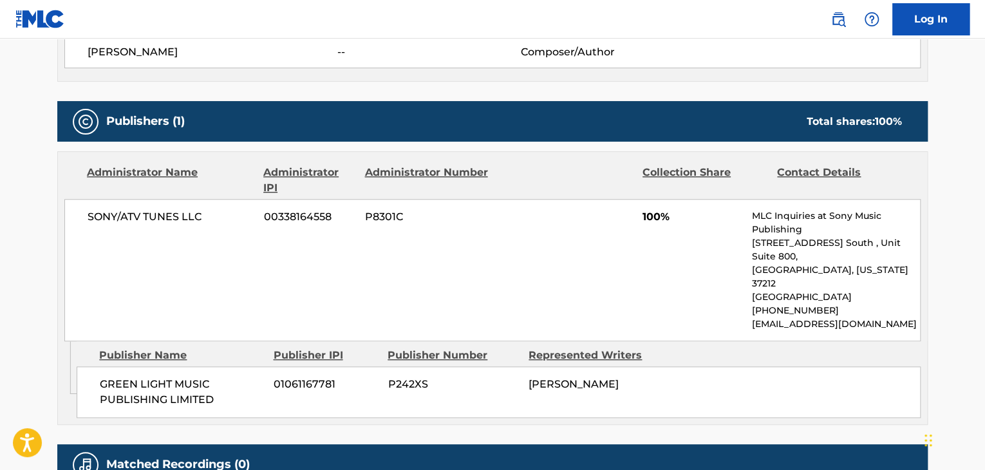
scroll to position [609, 0]
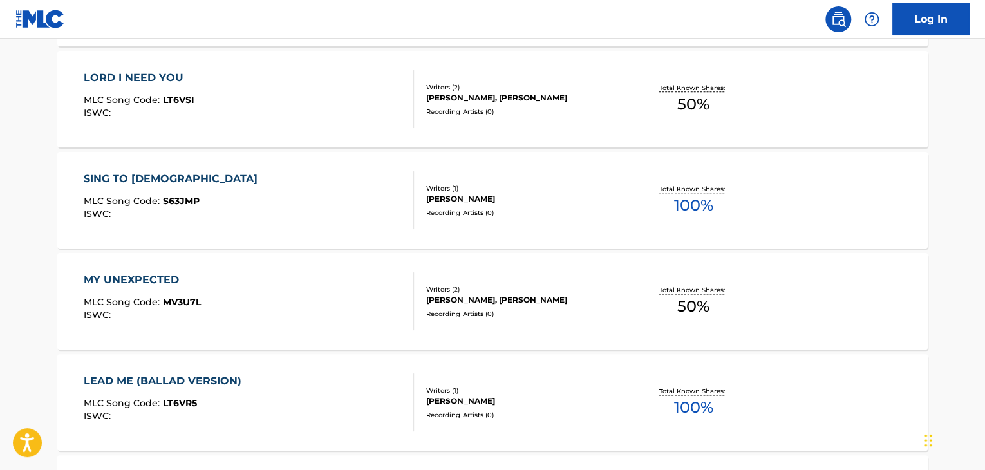
scroll to position [3156, 0]
click at [115, 296] on span "MLC Song Code :" at bounding box center [123, 301] width 79 height 12
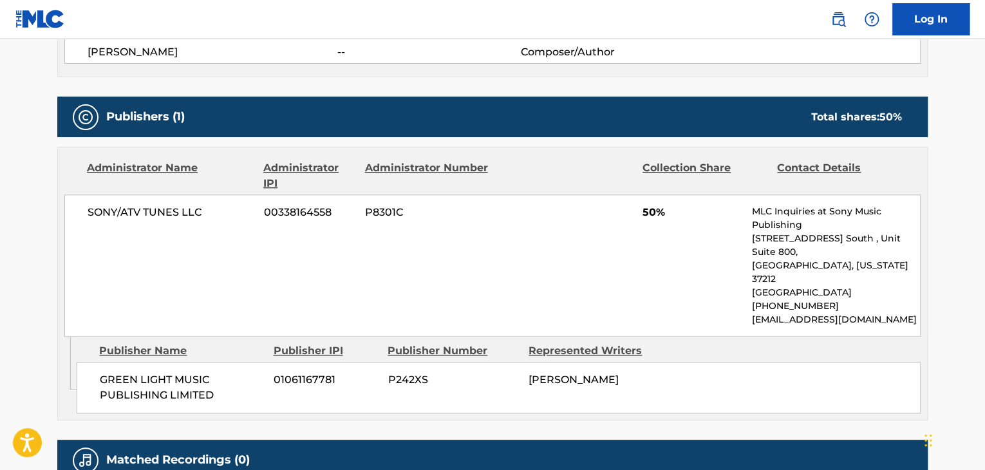
scroll to position [618, 0]
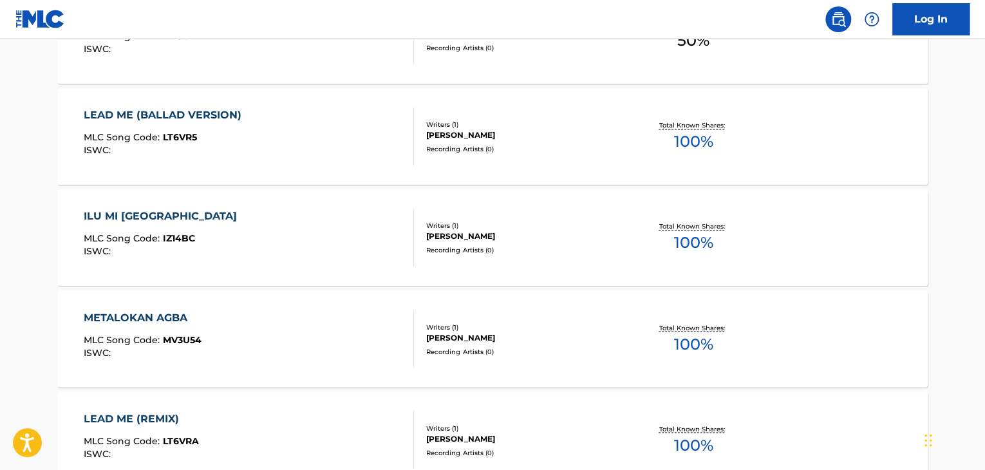
scroll to position [3429, 0]
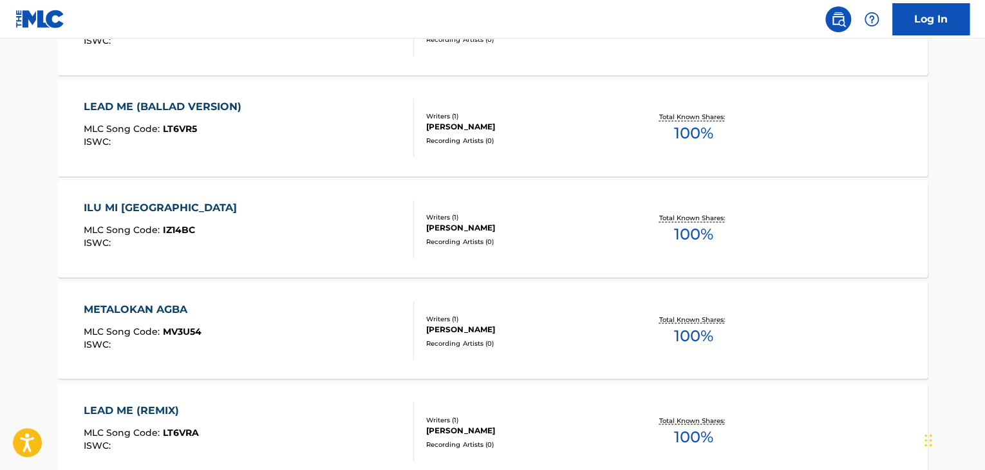
click at [106, 325] on div "METALOKAN AGBA MLC Song Code : MV3U54 ISWC :" at bounding box center [143, 330] width 118 height 58
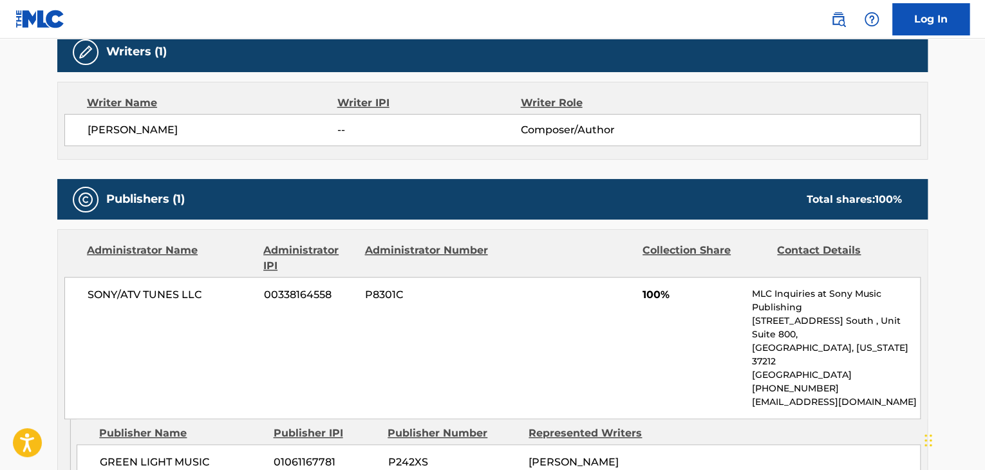
scroll to position [609, 0]
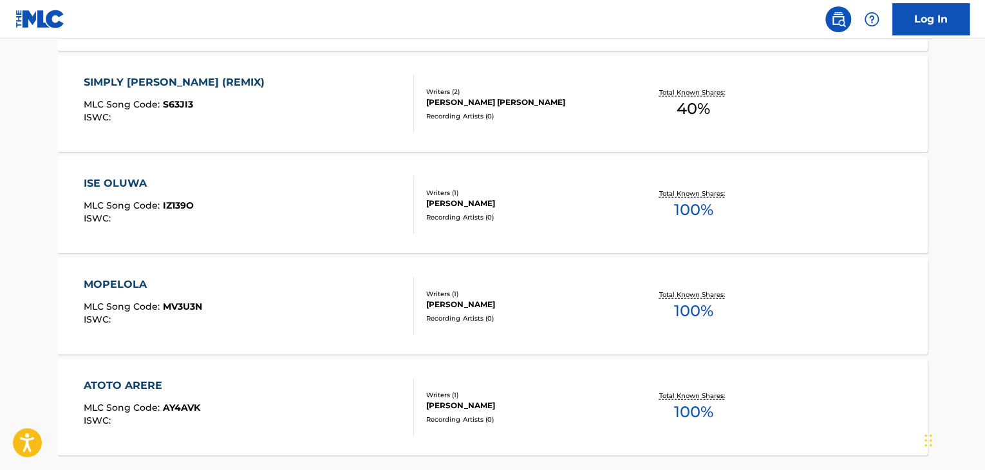
scroll to position [4070, 0]
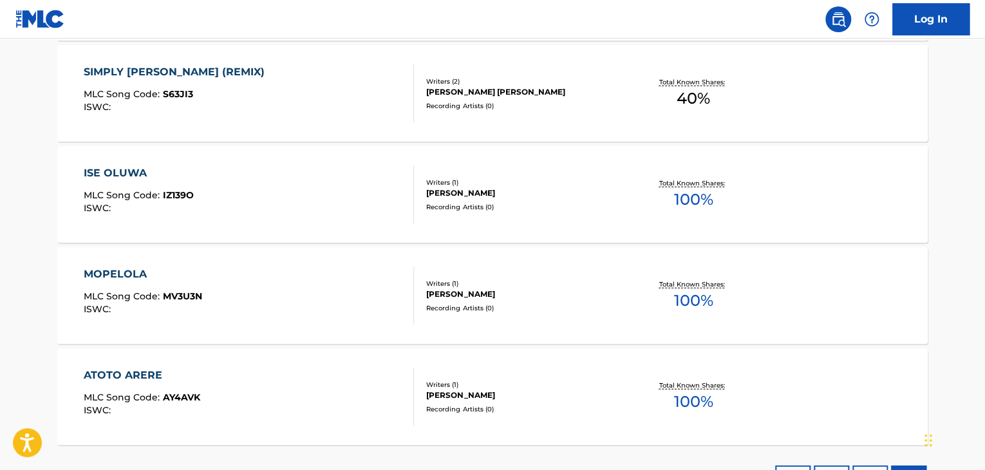
click at [105, 292] on span "MLC Song Code :" at bounding box center [123, 296] width 79 height 12
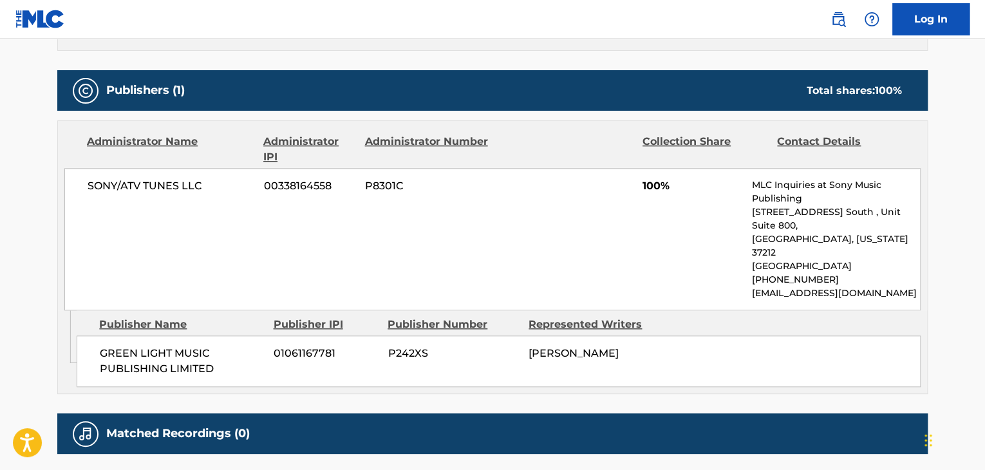
scroll to position [531, 0]
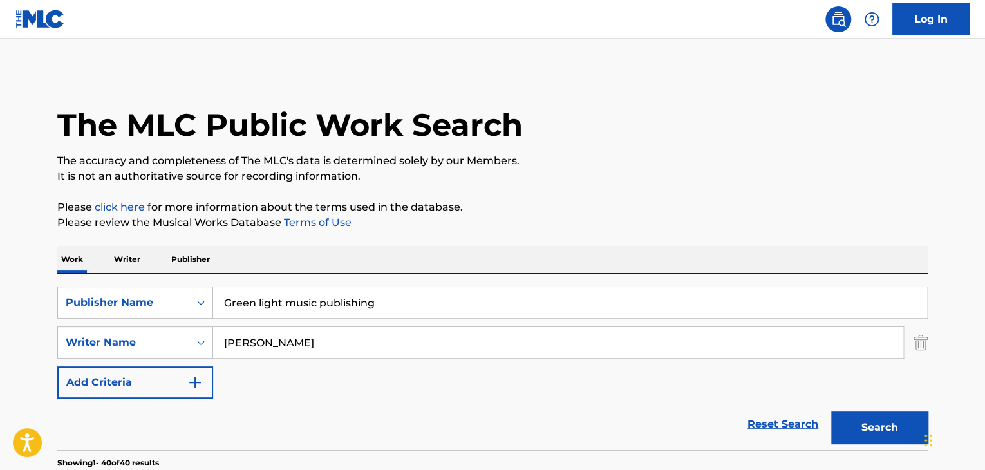
click at [327, 346] on input "[PERSON_NAME]" at bounding box center [558, 342] width 690 height 31
type input "a"
click at [831, 412] on button "Search" at bounding box center [879, 428] width 97 height 32
click at [144, 386] on button "Add Criteria" at bounding box center [135, 382] width 156 height 32
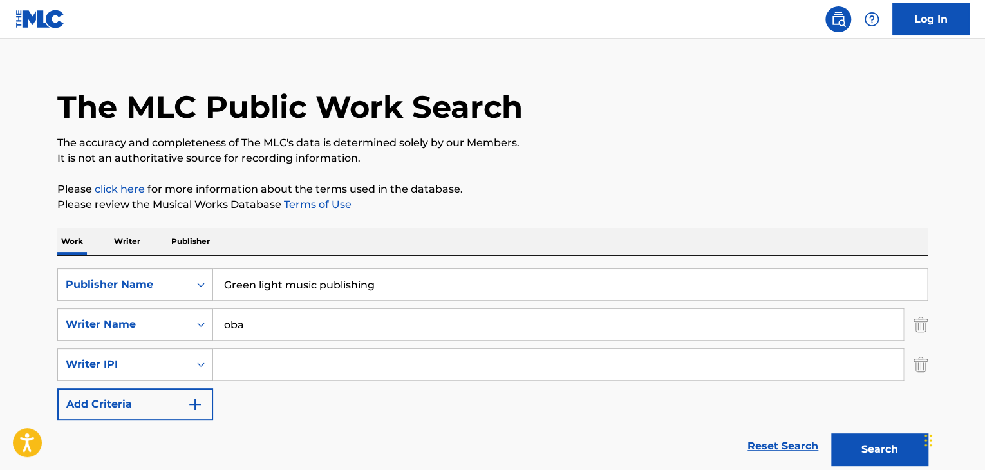
scroll to position [21, 0]
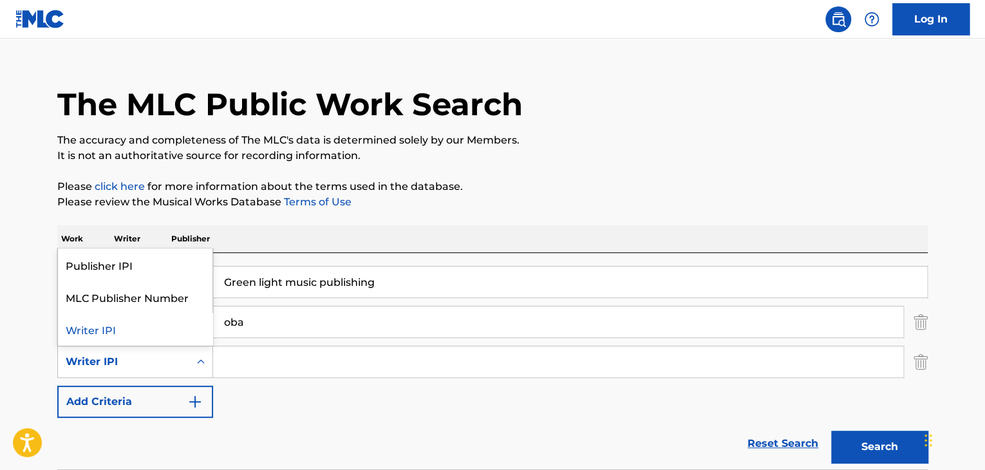
click at [299, 420] on div "Reset Search Search" at bounding box center [492, 444] width 871 height 52
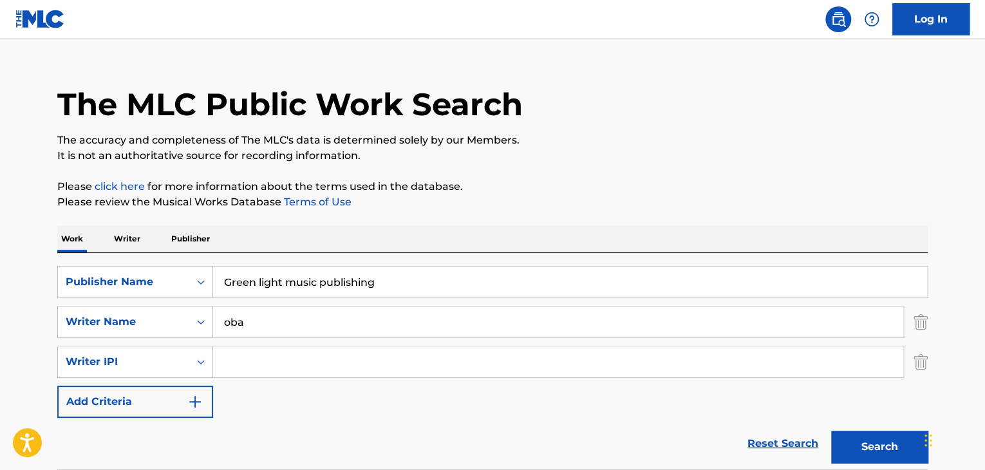
click at [281, 319] on input "oba" at bounding box center [558, 322] width 690 height 31
type input "o"
type input "[PERSON_NAME]"
click at [878, 448] on button "Search" at bounding box center [879, 447] width 97 height 32
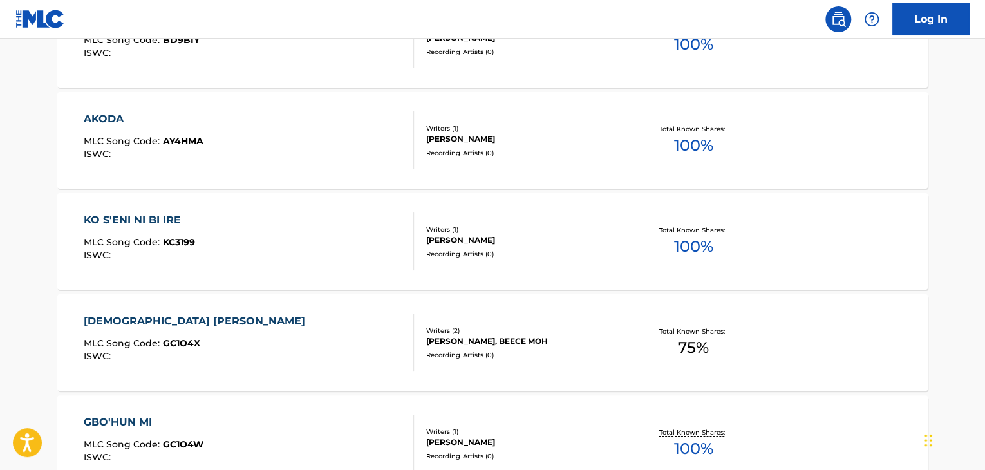
scroll to position [0, 0]
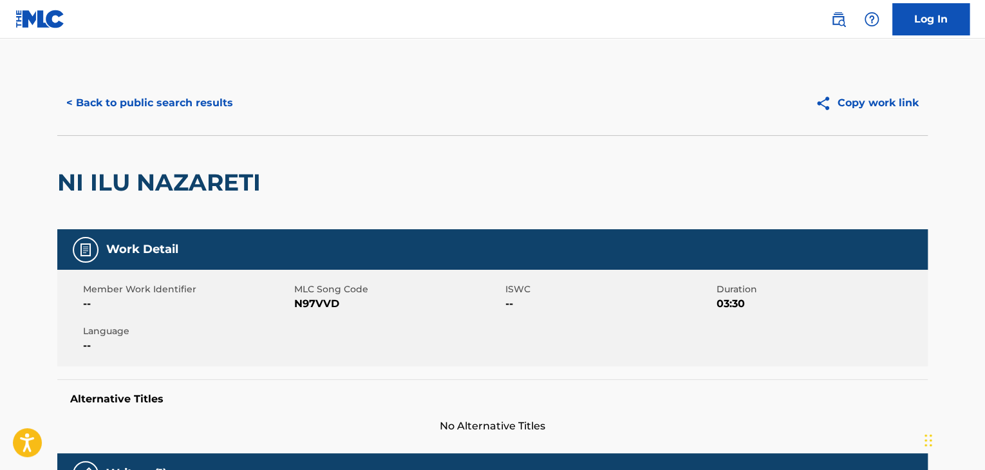
click at [132, 108] on button "< Back to public search results" at bounding box center [149, 103] width 185 height 32
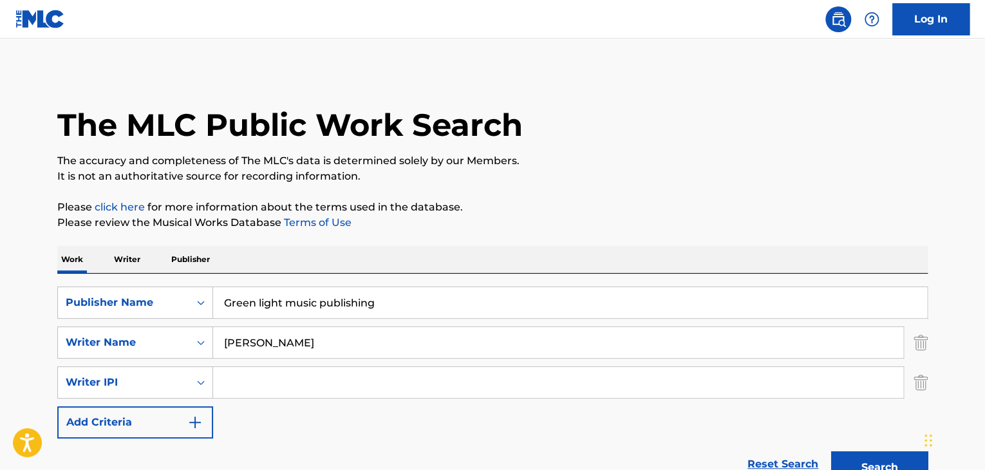
click at [339, 343] on input "[PERSON_NAME]" at bounding box center [558, 342] width 690 height 31
type input "a"
click at [831, 451] on button "Search" at bounding box center [879, 467] width 97 height 32
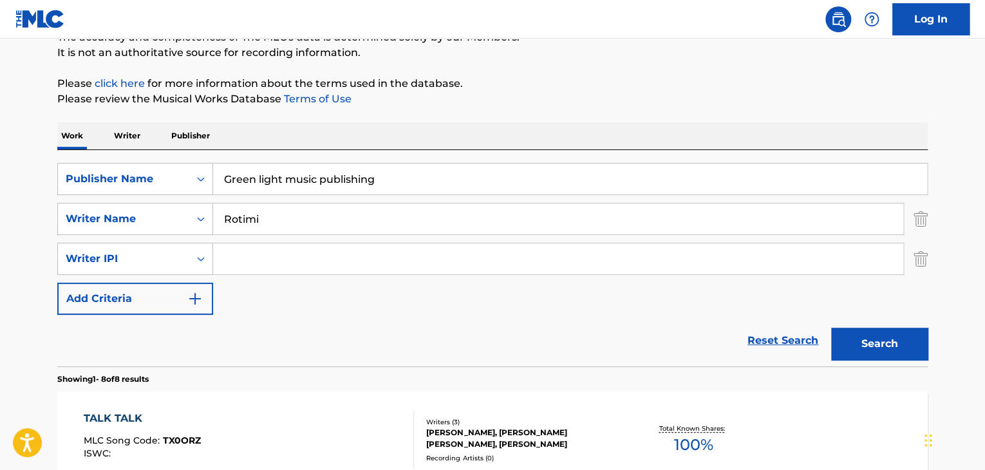
scroll to position [121, 0]
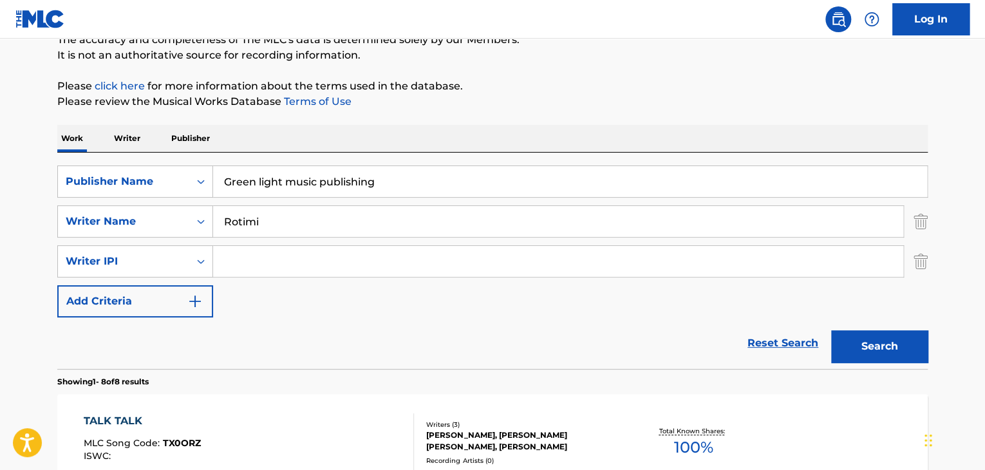
click at [307, 216] on input "Rotimi" at bounding box center [558, 221] width 690 height 31
click at [881, 346] on button "Search" at bounding box center [879, 346] width 97 height 32
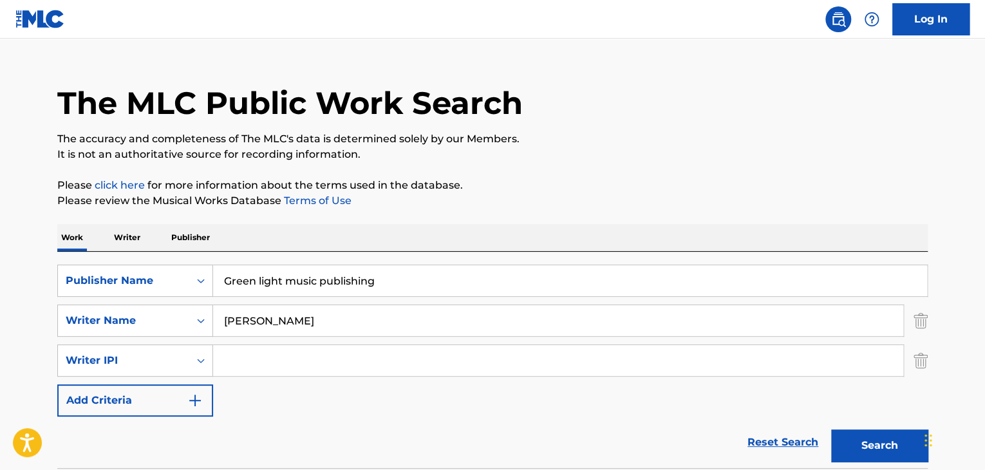
scroll to position [5, 0]
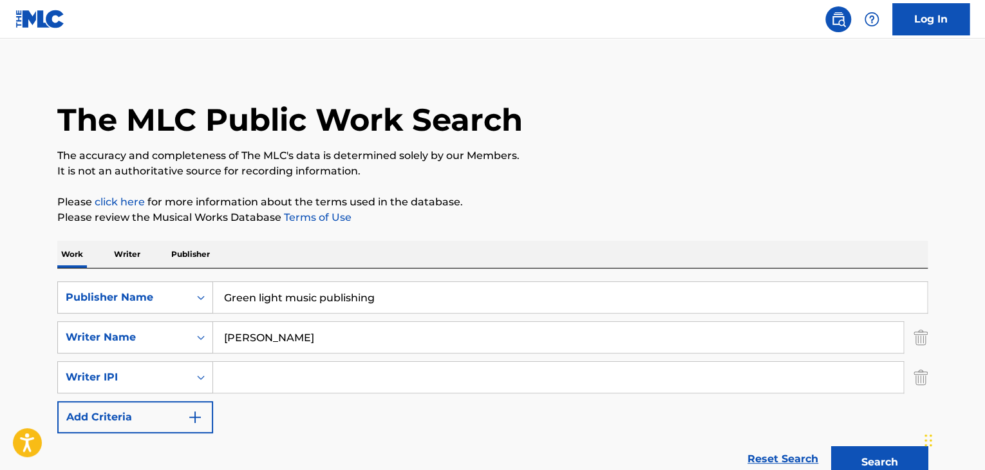
click at [336, 332] on input "[PERSON_NAME]" at bounding box center [558, 337] width 690 height 31
type input "R"
click at [831, 446] on button "Search" at bounding box center [879, 462] width 97 height 32
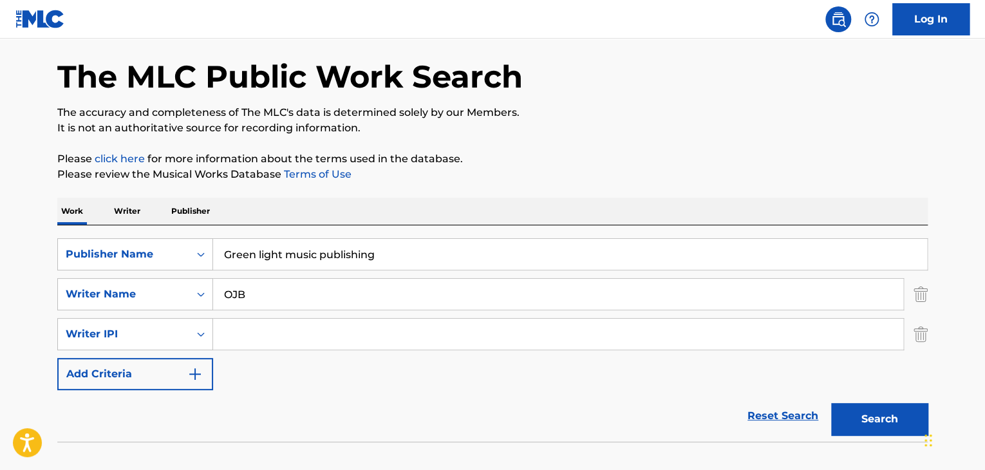
scroll to position [129, 0]
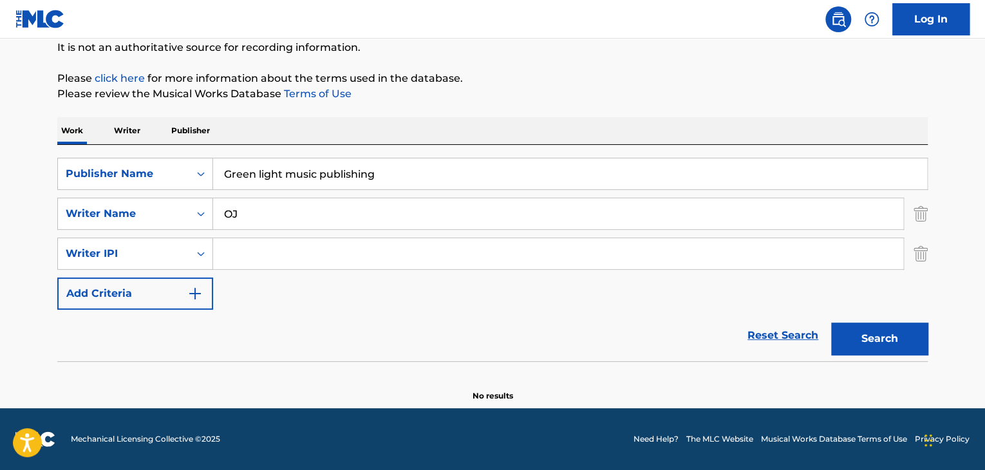
type input "O"
click at [831, 323] on button "Search" at bounding box center [879, 339] width 97 height 32
type input "J"
type input "[PERSON_NAME]"
click at [896, 345] on button "Search" at bounding box center [879, 339] width 97 height 32
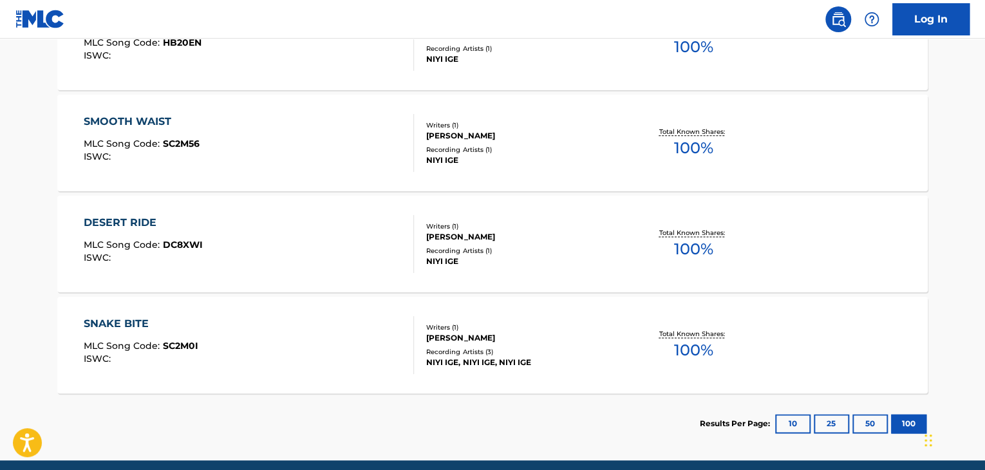
scroll to position [775, 0]
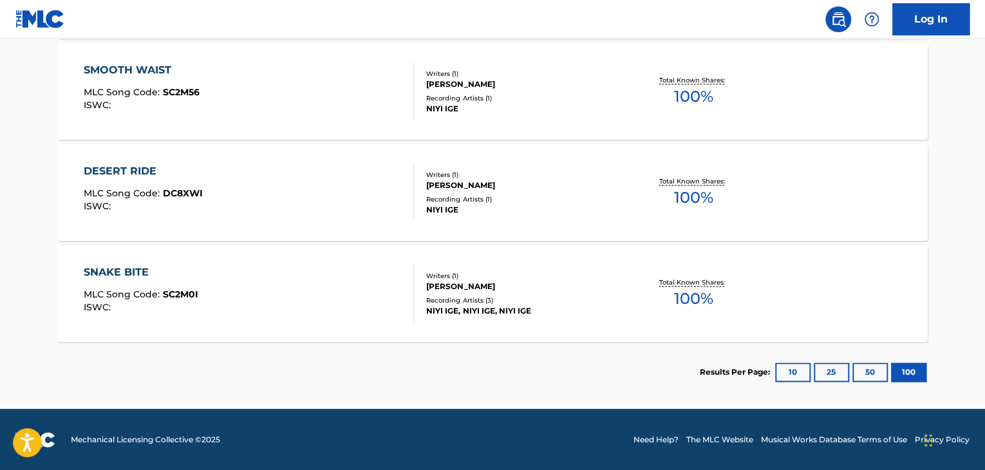
click at [120, 287] on div "SNAKE BITE MLC Song Code : SC2M0I ISWC :" at bounding box center [141, 294] width 115 height 58
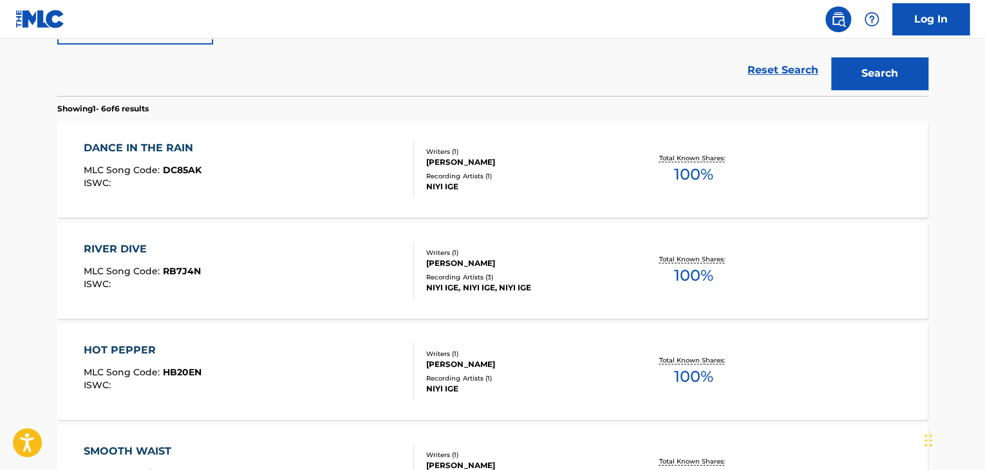
scroll to position [391, 0]
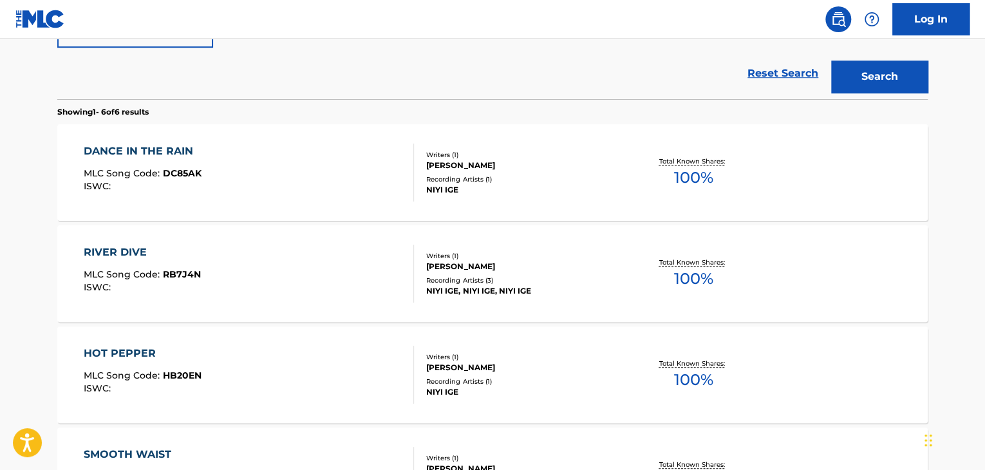
click at [146, 161] on div "DANCE IN THE RAIN MLC Song Code : DC85AK ISWC :" at bounding box center [143, 173] width 118 height 58
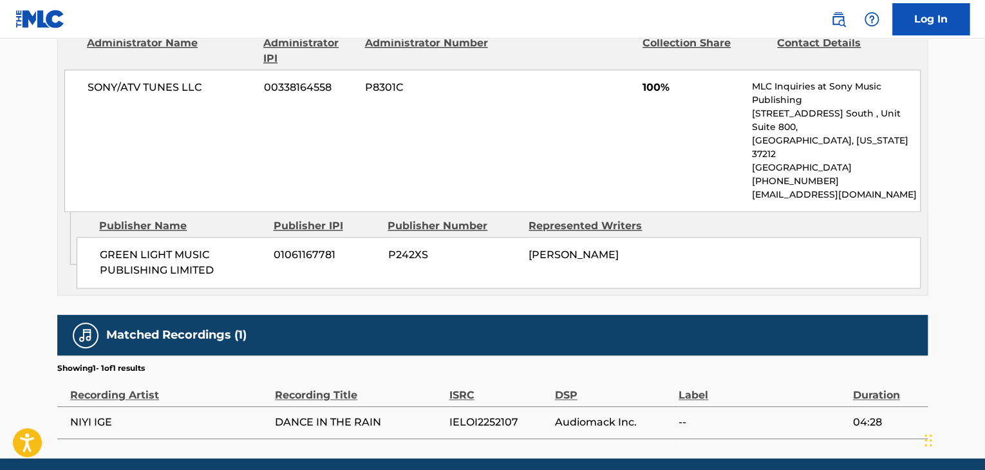
scroll to position [650, 0]
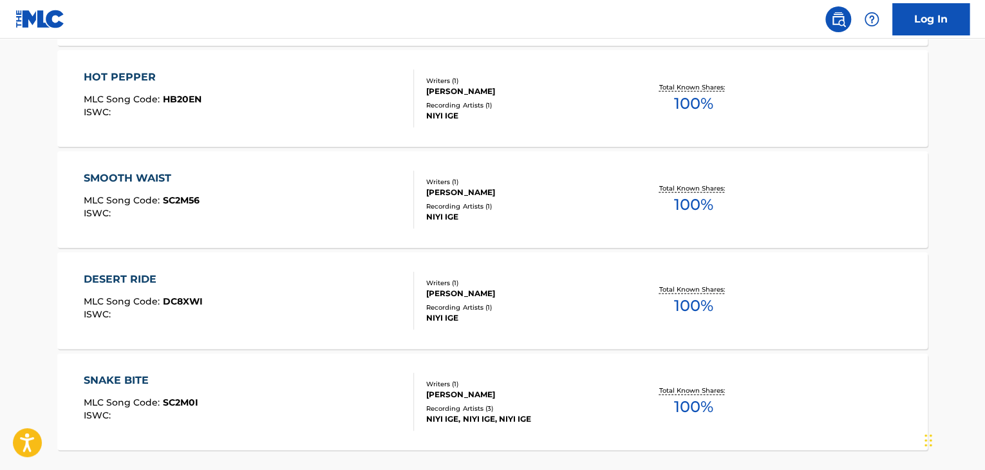
scroll to position [775, 0]
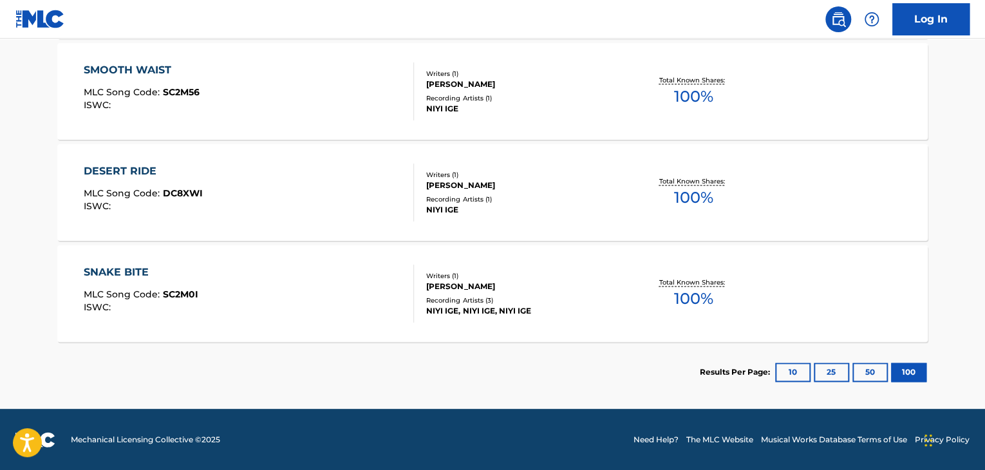
click at [88, 338] on div "SNAKE BITE MLC Song Code : SC2M0I ISWC : Writers ( 1 ) [PERSON_NAME] Recording …" at bounding box center [492, 293] width 871 height 97
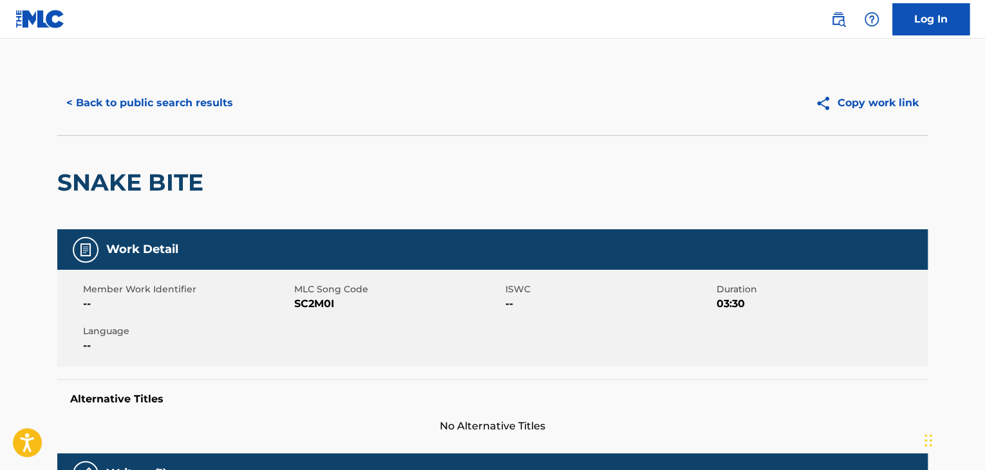
click at [103, 245] on div "Work Detail" at bounding box center [492, 249] width 871 height 41
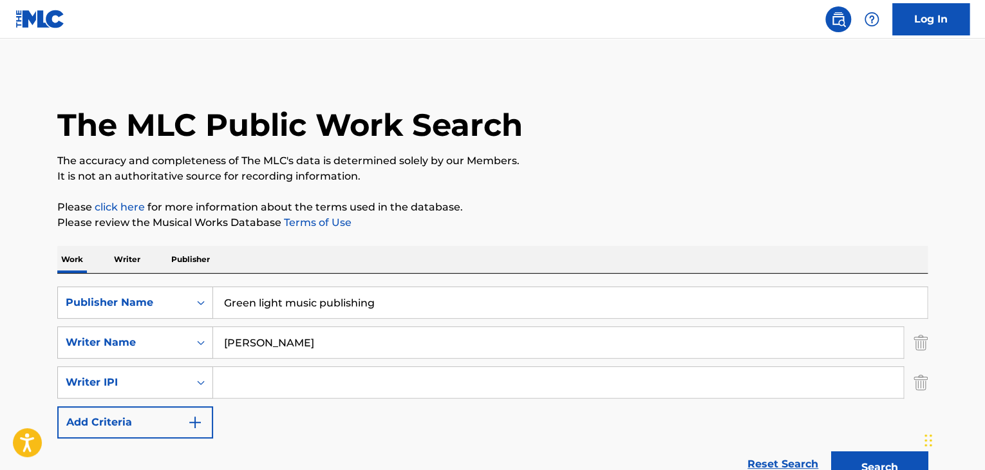
click at [319, 344] on input "[PERSON_NAME]" at bounding box center [558, 342] width 690 height 31
type input "A"
click at [260, 349] on input "Search Form" at bounding box center [558, 342] width 690 height 31
paste input "[PERSON_NAME]."
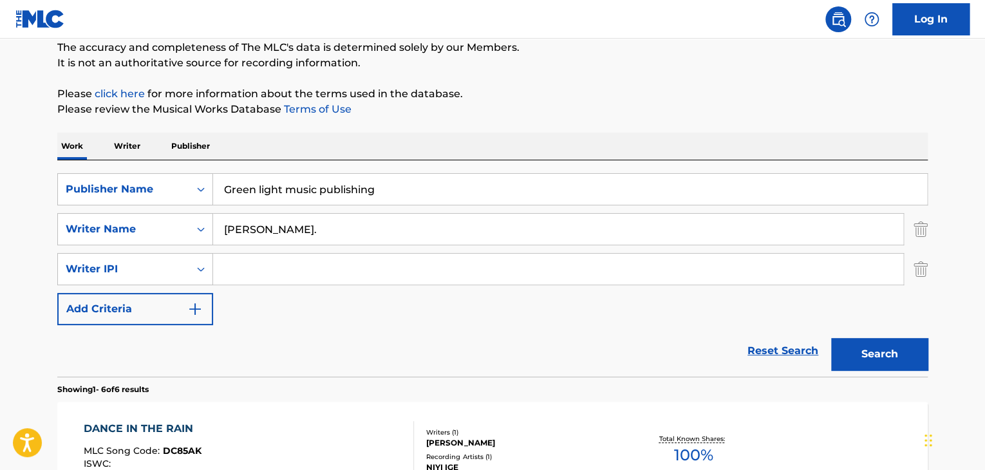
scroll to position [117, 0]
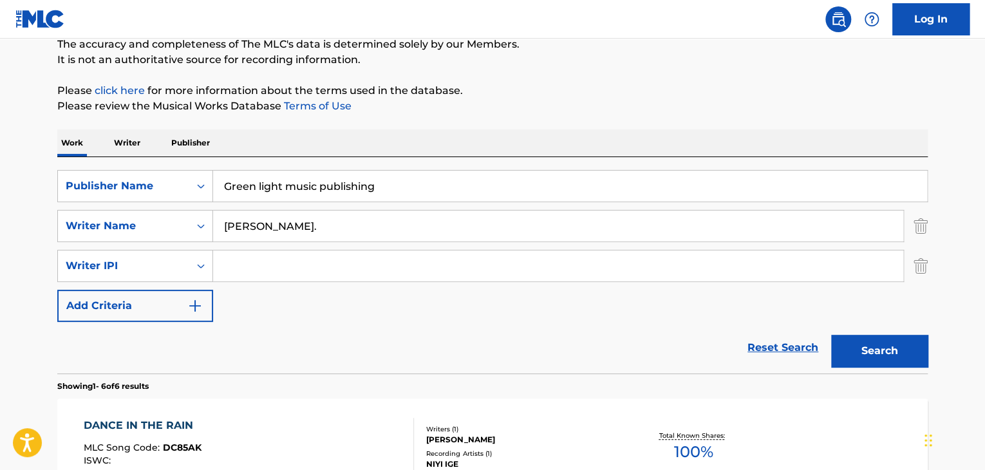
click at [877, 345] on button "Search" at bounding box center [879, 351] width 97 height 32
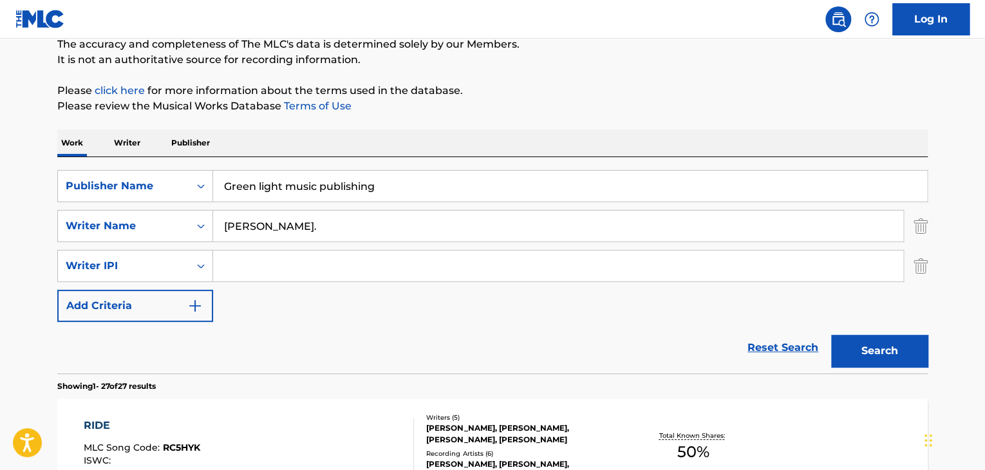
click at [308, 232] on input "[PERSON_NAME]." at bounding box center [558, 226] width 690 height 31
type input "[PERSON_NAME]"
click at [877, 345] on button "Search" at bounding box center [879, 351] width 97 height 32
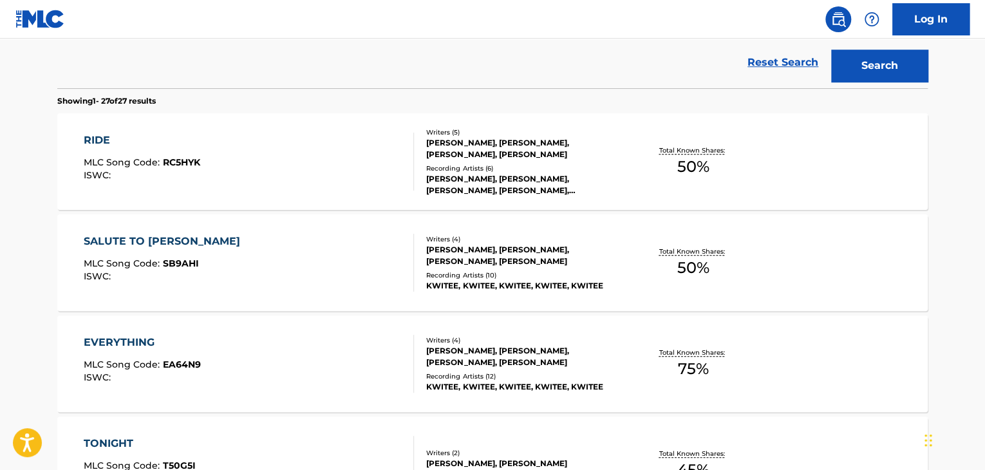
scroll to position [405, 0]
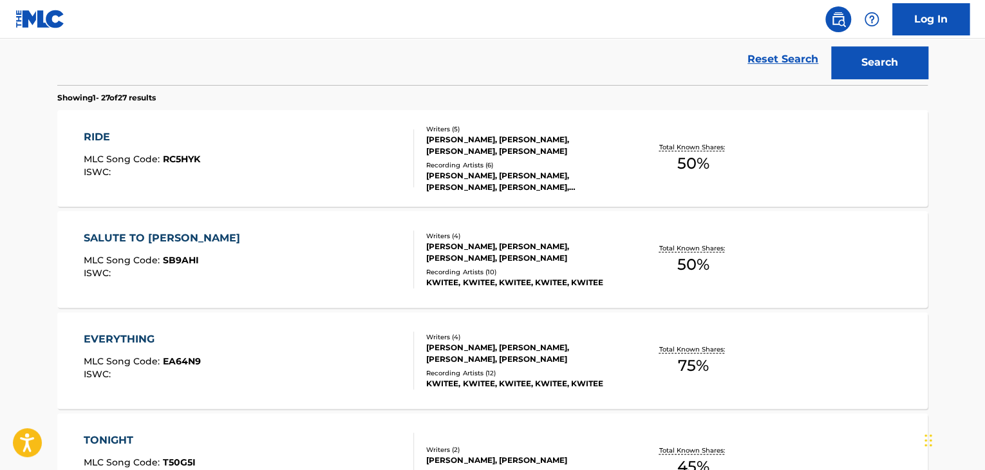
click at [705, 146] on p "Total Known Shares:" at bounding box center [693, 147] width 69 height 10
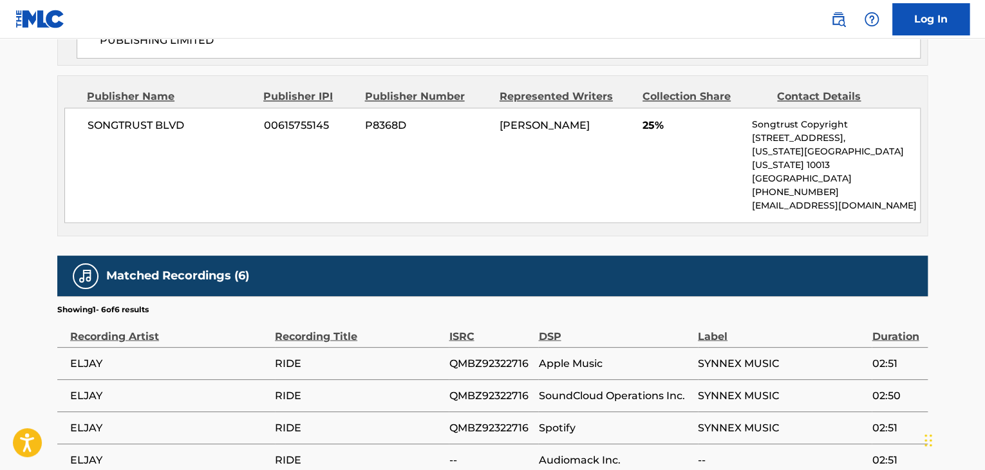
scroll to position [1034, 0]
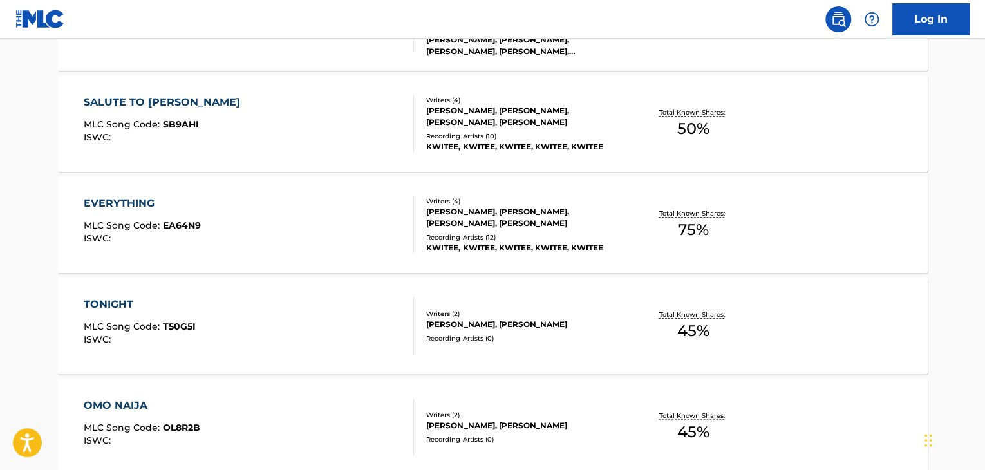
scroll to position [542, 0]
click at [701, 126] on span "50 %" at bounding box center [694, 127] width 32 height 23
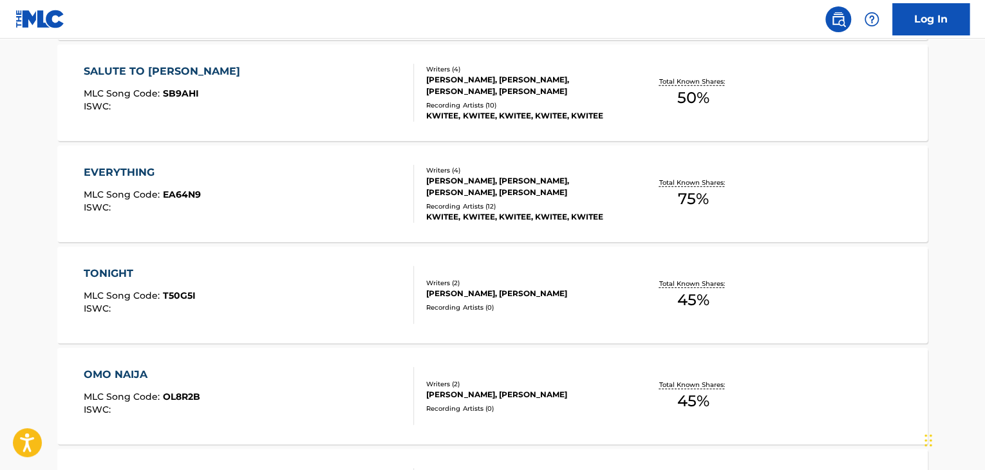
scroll to position [570, 0]
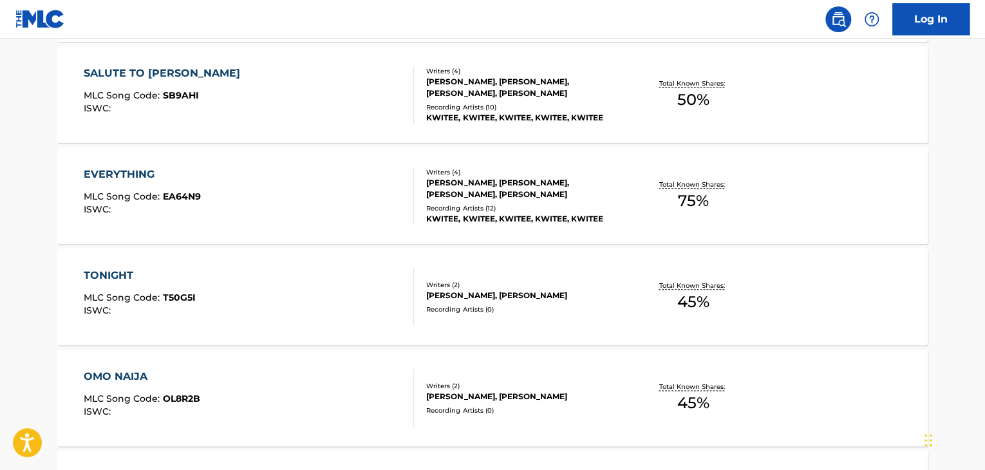
click at [705, 288] on p "Total Known Shares:" at bounding box center [693, 286] width 69 height 10
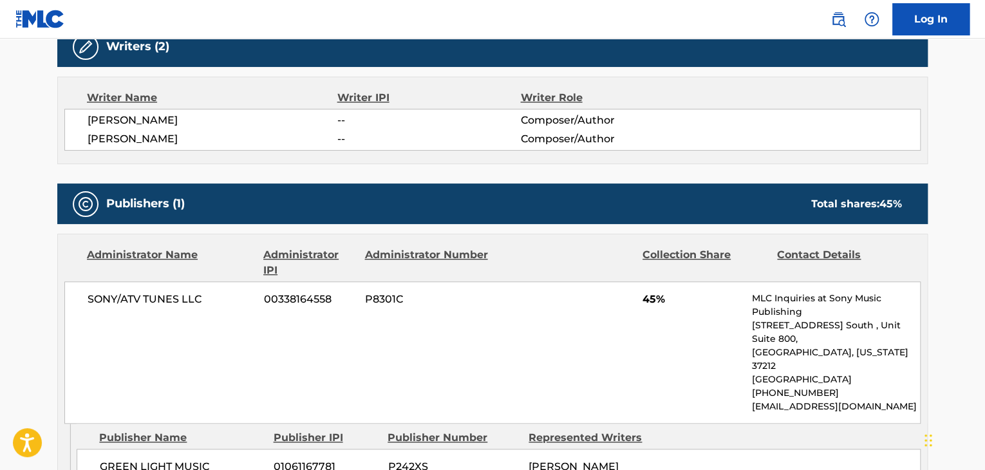
scroll to position [618, 0]
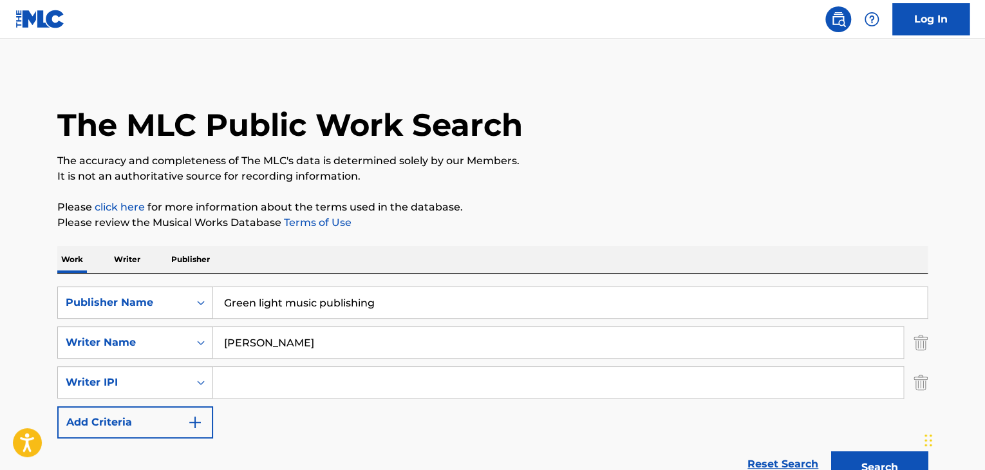
click at [318, 336] on input "[PERSON_NAME]" at bounding box center [558, 342] width 690 height 31
type input "J"
paste input "[PERSON_NAME]"
type input "[PERSON_NAME]"
click at [831, 451] on button "Search" at bounding box center [879, 467] width 97 height 32
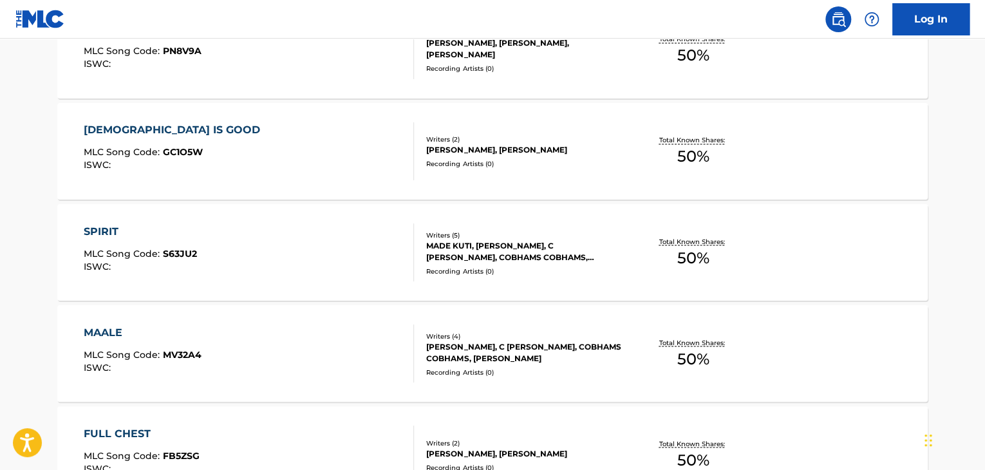
scroll to position [1019, 0]
click at [708, 242] on p "Total Known Shares:" at bounding box center [693, 241] width 69 height 10
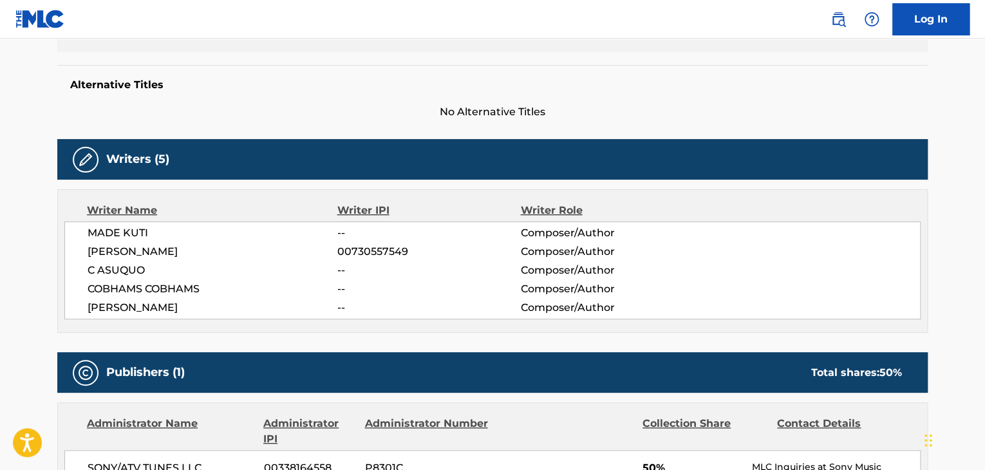
scroll to position [309, 0]
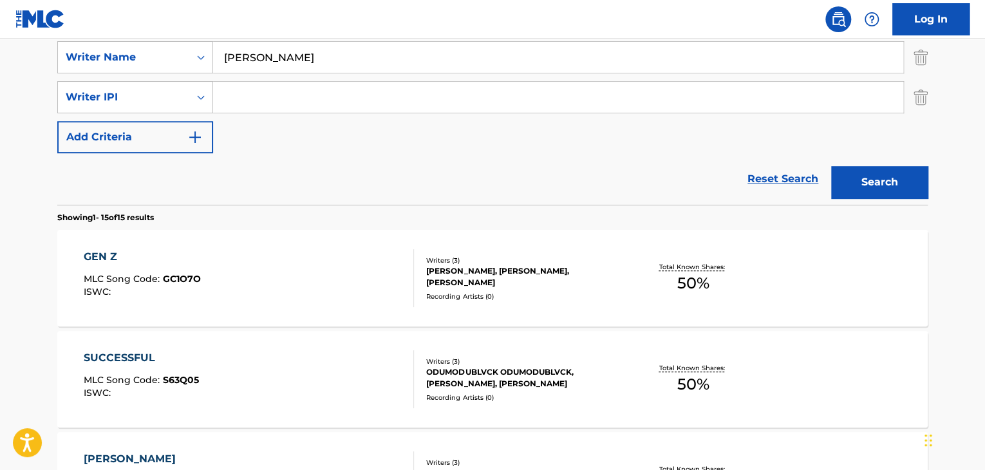
scroll to position [283, 0]
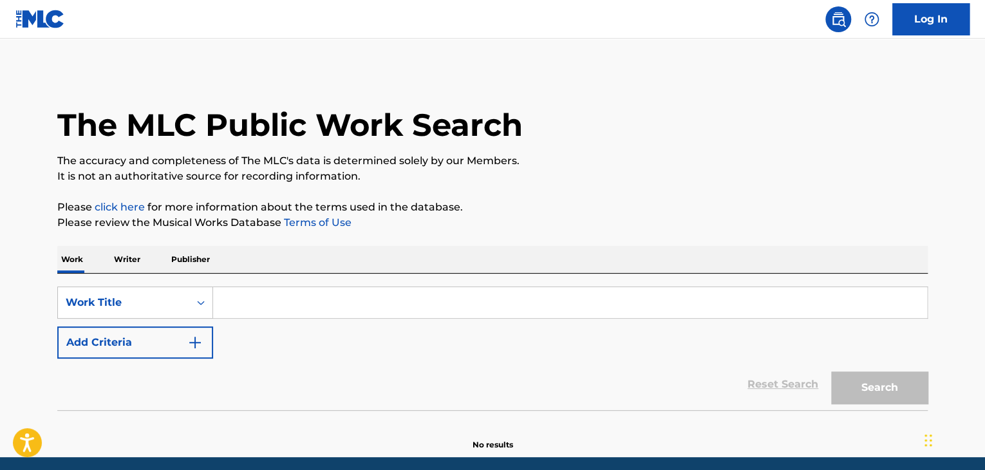
click at [259, 296] on input "Search Form" at bounding box center [570, 302] width 714 height 31
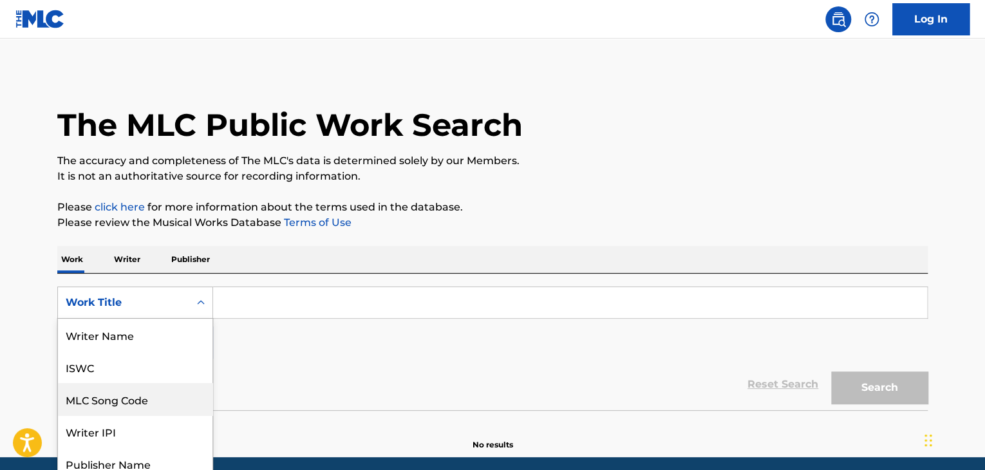
scroll to position [39, 0]
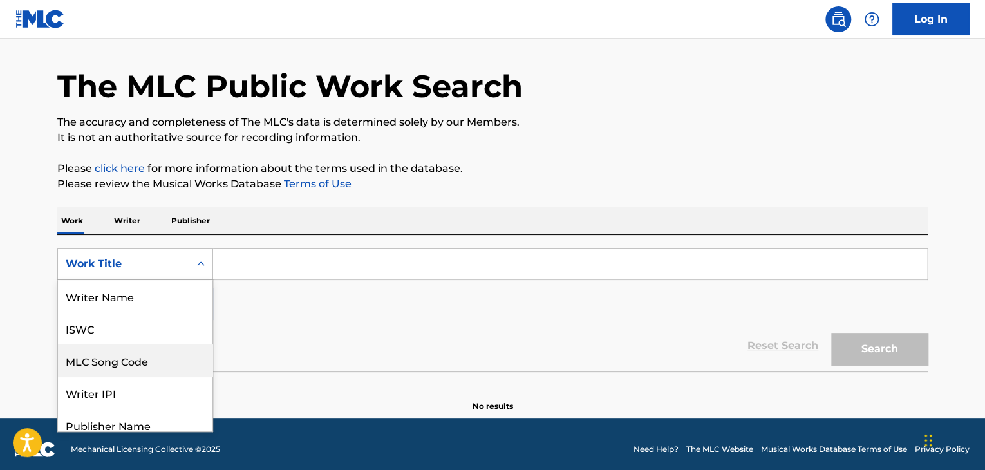
click at [197, 280] on div "8 results available. Use Up and Down to choose options, press Enter to select t…" at bounding box center [135, 264] width 156 height 32
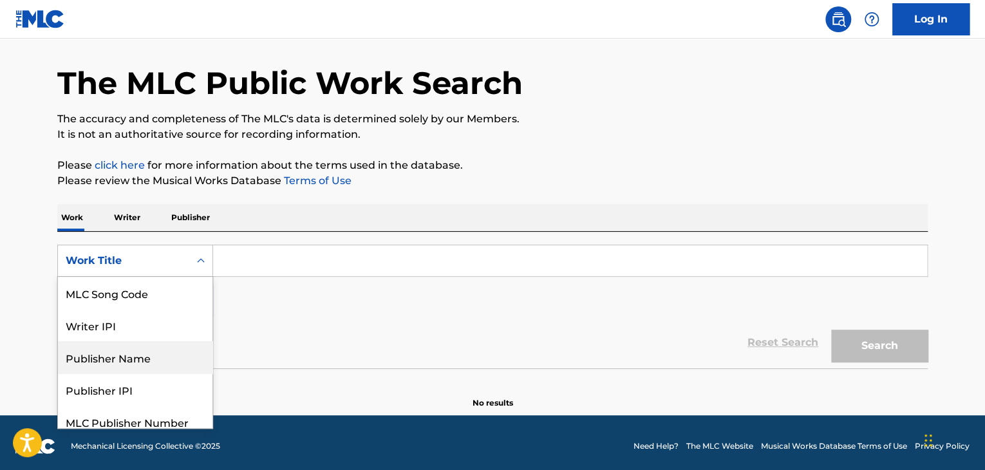
click at [178, 366] on div "Publisher Name" at bounding box center [135, 357] width 155 height 32
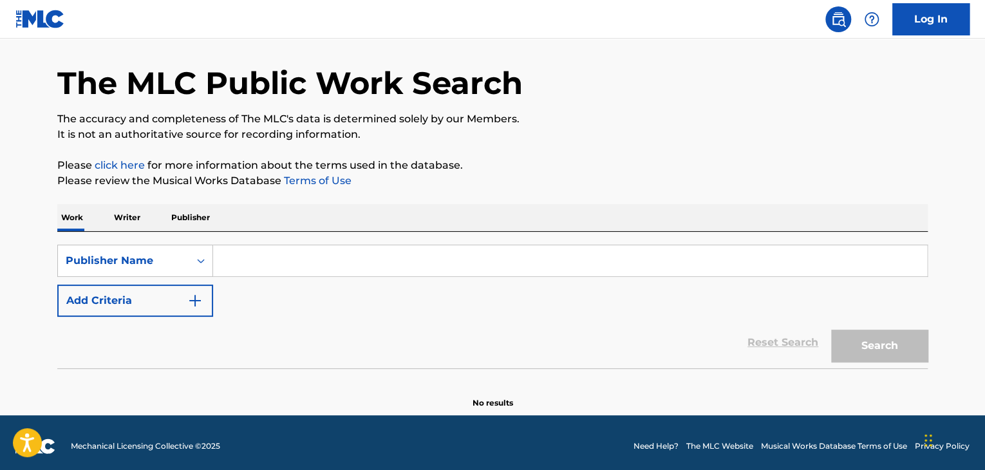
click at [301, 265] on input "Search Form" at bounding box center [570, 260] width 714 height 31
type input "Green light music publishing"
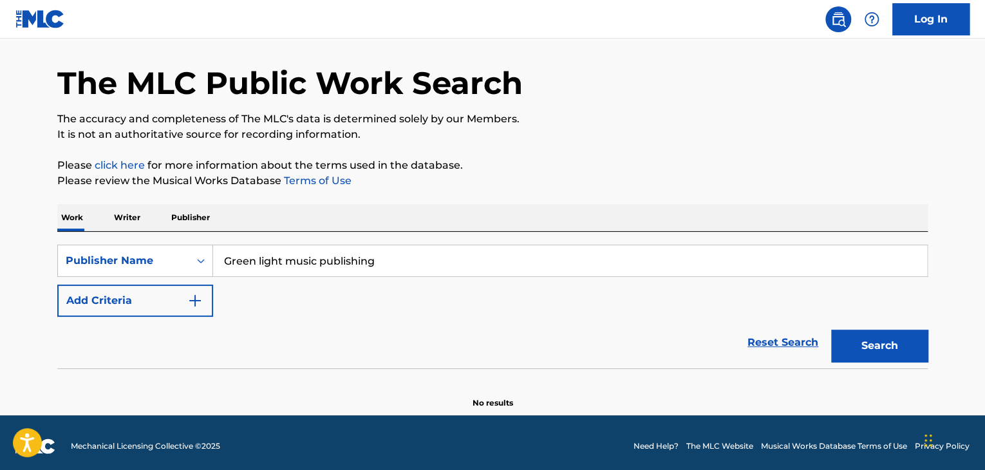
click at [166, 292] on button "Add Criteria" at bounding box center [135, 301] width 156 height 32
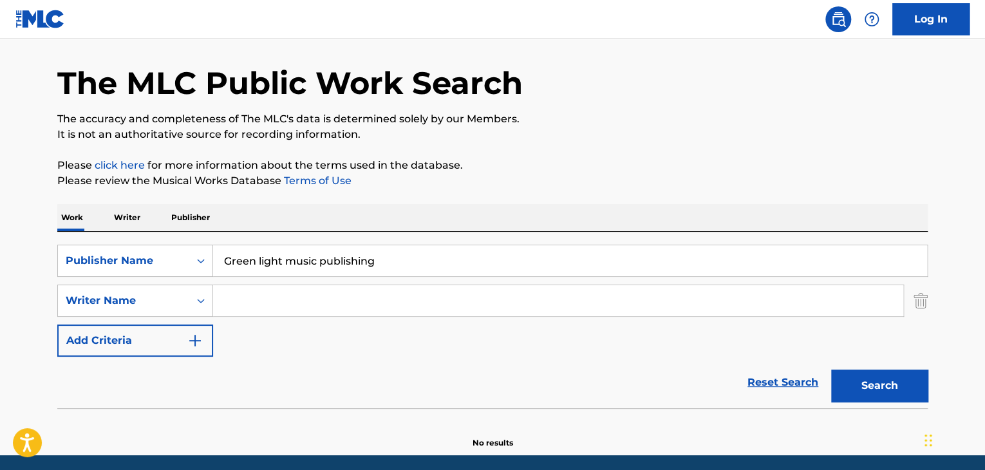
click at [270, 300] on input "Search Form" at bounding box center [558, 300] width 690 height 31
paste input "Egbebi Akorede"
type input "Egbebi Akorede"
click at [868, 389] on button "Search" at bounding box center [879, 386] width 97 height 32
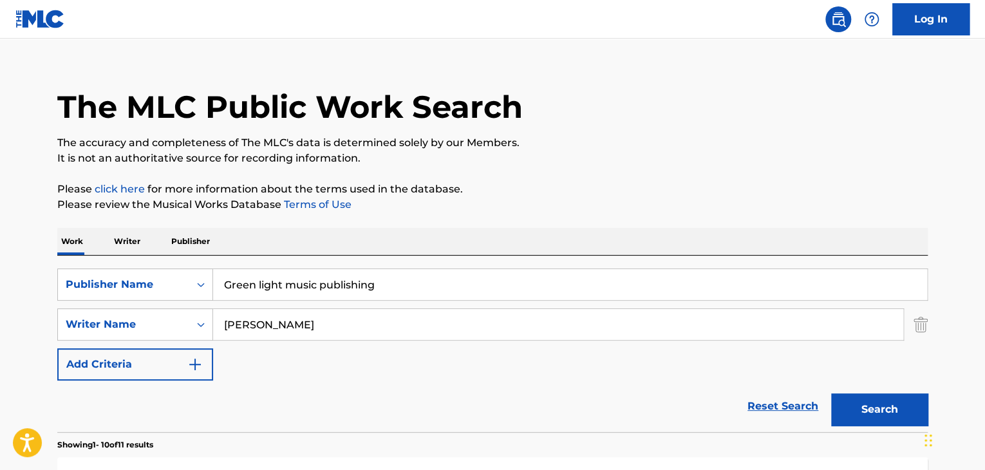
scroll to position [0, 0]
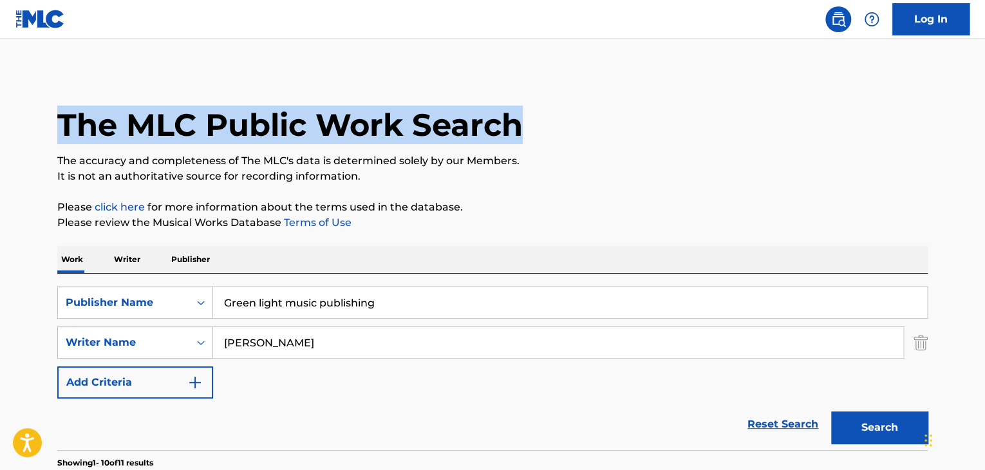
drag, startPoint x: 59, startPoint y: 119, endPoint x: 538, endPoint y: 132, distance: 480.0
click at [538, 132] on div "The MLC Public Work Search" at bounding box center [492, 118] width 871 height 94
copy h1 "The MLC Public Work Search"
